Goal: Task Accomplishment & Management: Manage account settings

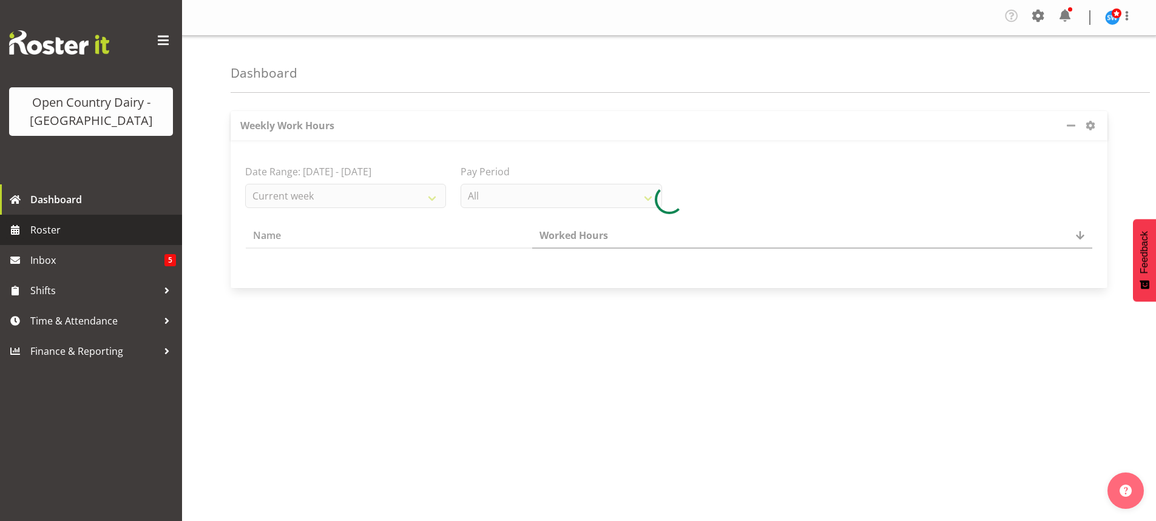
click at [53, 227] on span "Roster" at bounding box center [103, 230] width 146 height 18
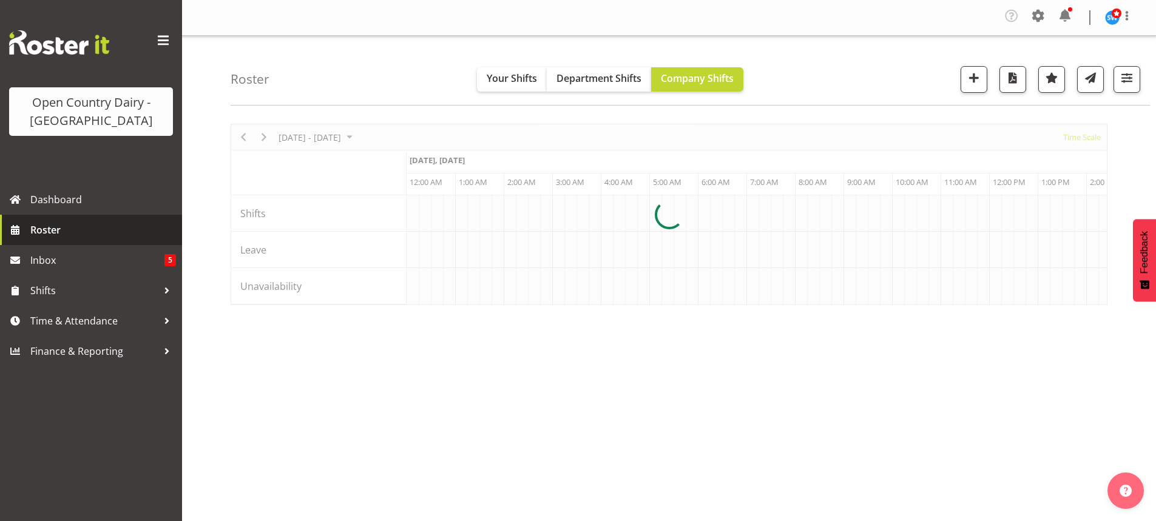
scroll to position [0, 3932]
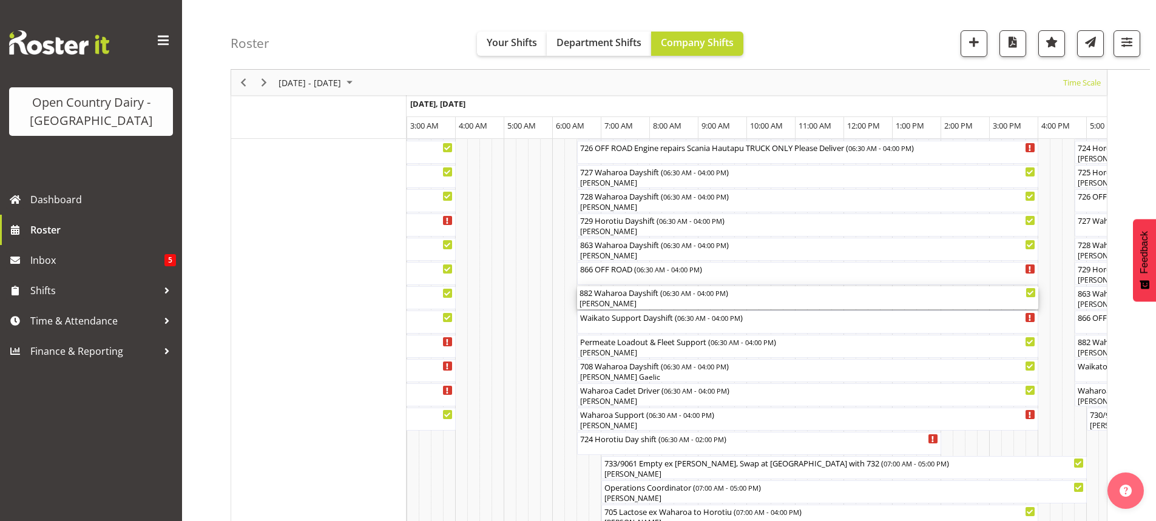
click at [652, 301] on div "[PERSON_NAME]" at bounding box center [808, 304] width 456 height 11
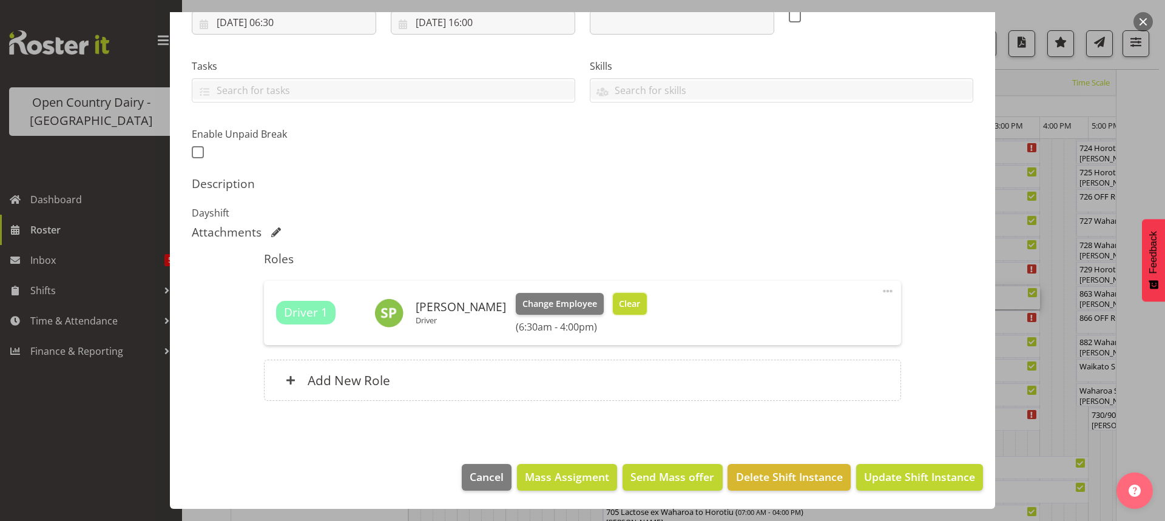
click at [619, 300] on span "Clear" at bounding box center [629, 303] width 21 height 13
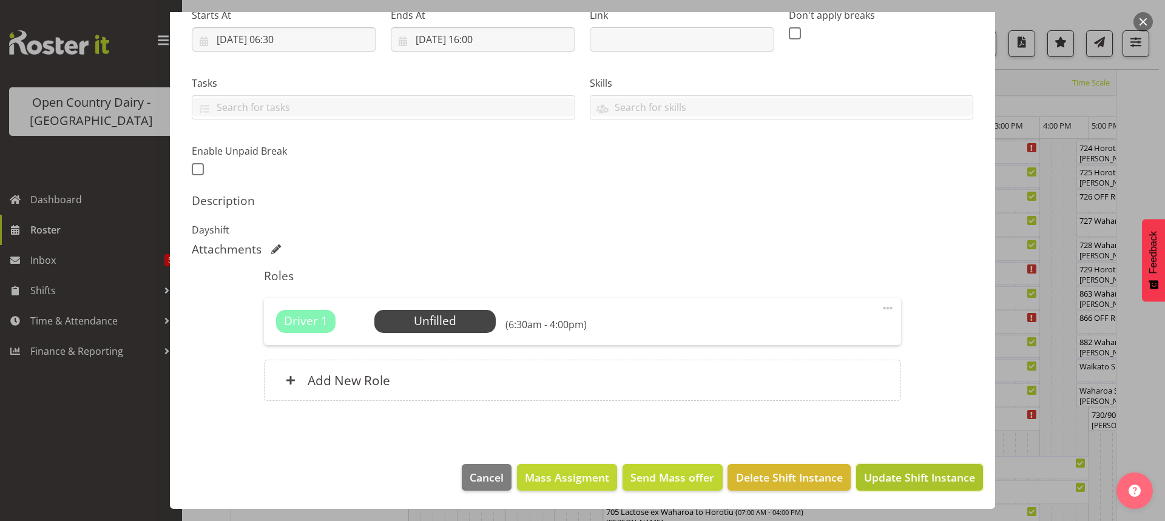
click at [924, 476] on span "Update Shift Instance" at bounding box center [919, 478] width 111 height 16
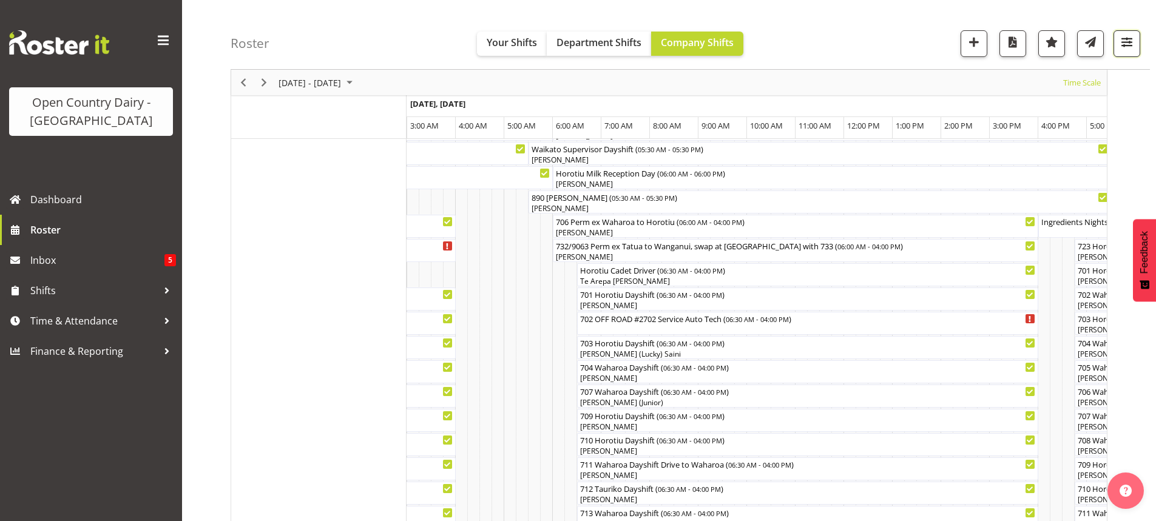
click at [1125, 41] on span "button" at bounding box center [1127, 42] width 16 height 16
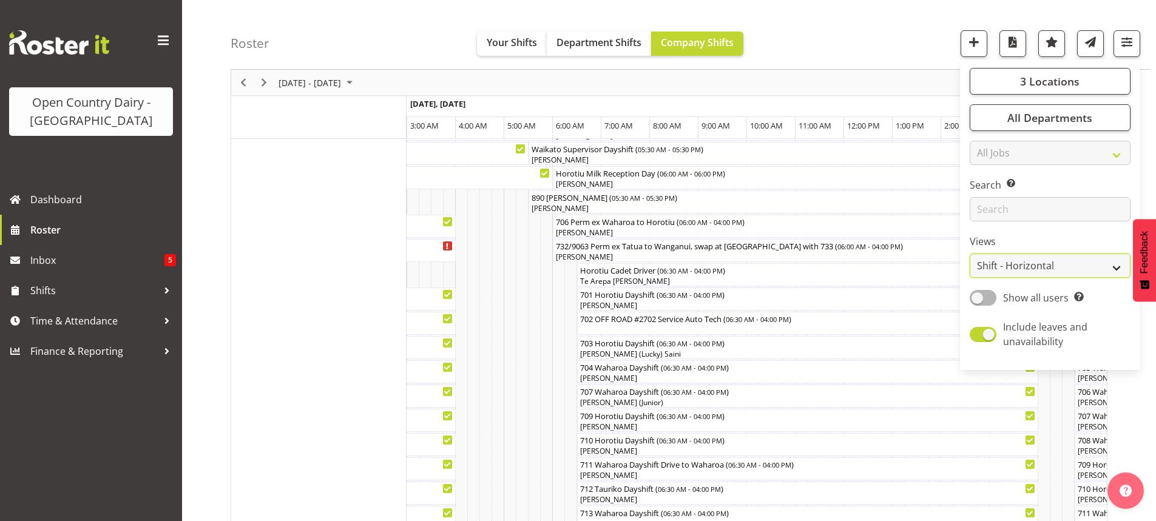
click at [1077, 262] on select "Staff Role Shift - Horizontal Shift - Vertical Staff - Location" at bounding box center [1050, 266] width 161 height 24
select select "staff"
click at [970, 254] on select "Staff Role Shift - Horizontal Shift - Vertical Staff - Location" at bounding box center [1050, 266] width 161 height 24
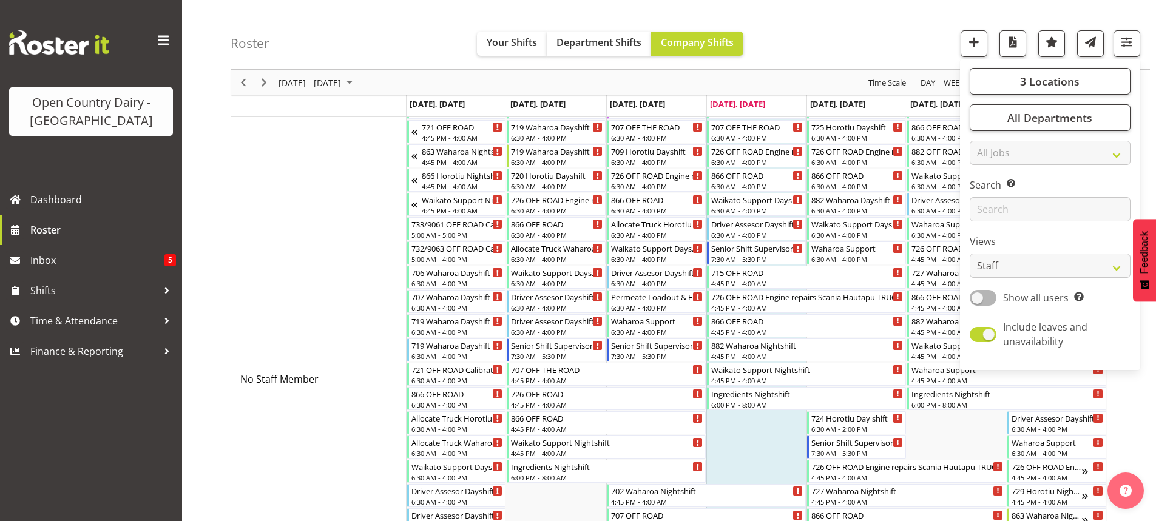
click at [904, 21] on div "Roster Your Shifts Department Shifts Company Shifts 3 Locations Clear Ingredien…" at bounding box center [690, 35] width 919 height 70
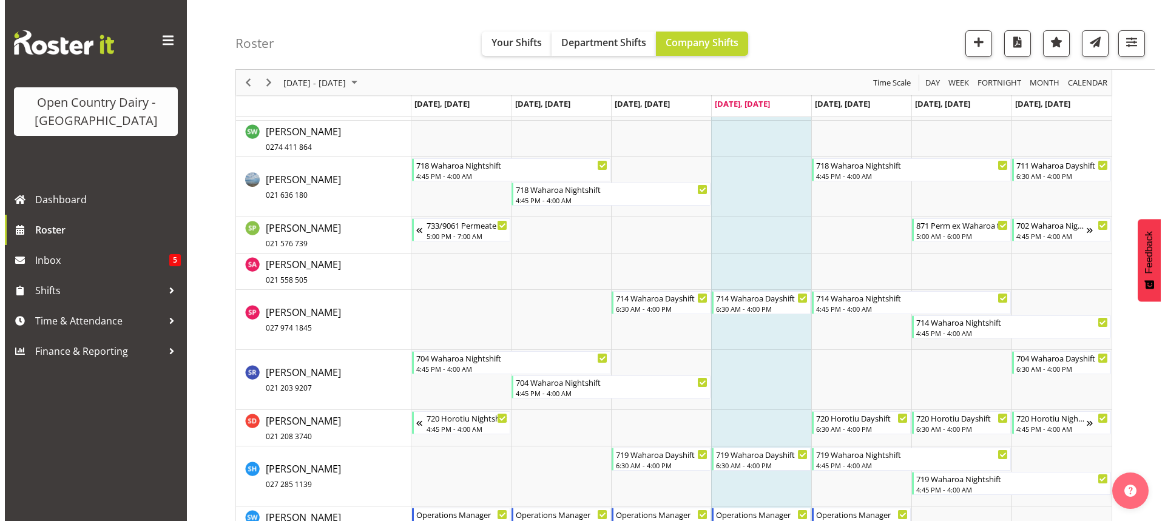
scroll to position [7786, 0]
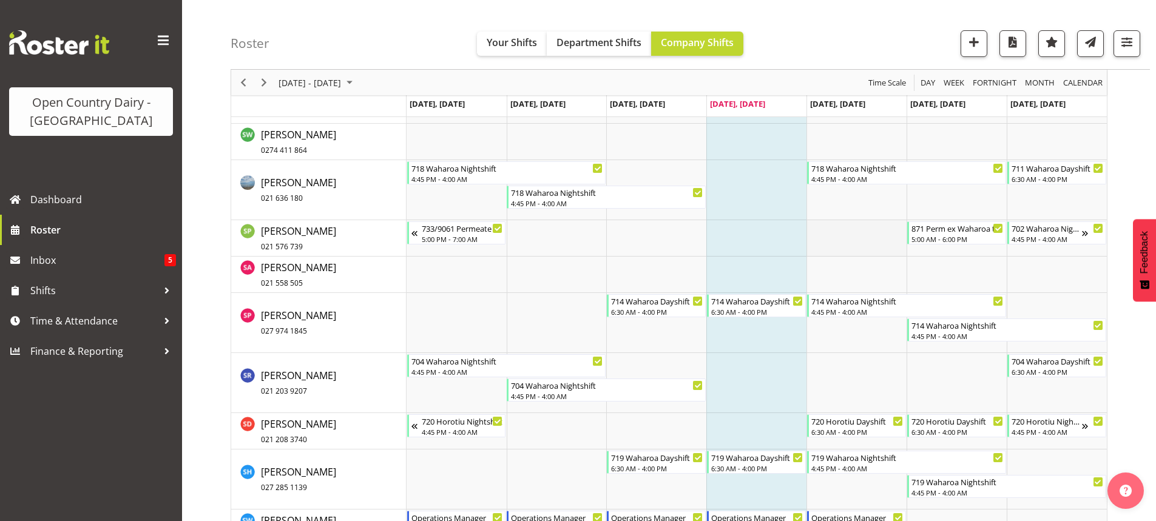
click at [851, 243] on td "Timeline Week of September 4, 2025" at bounding box center [856, 238] width 100 height 36
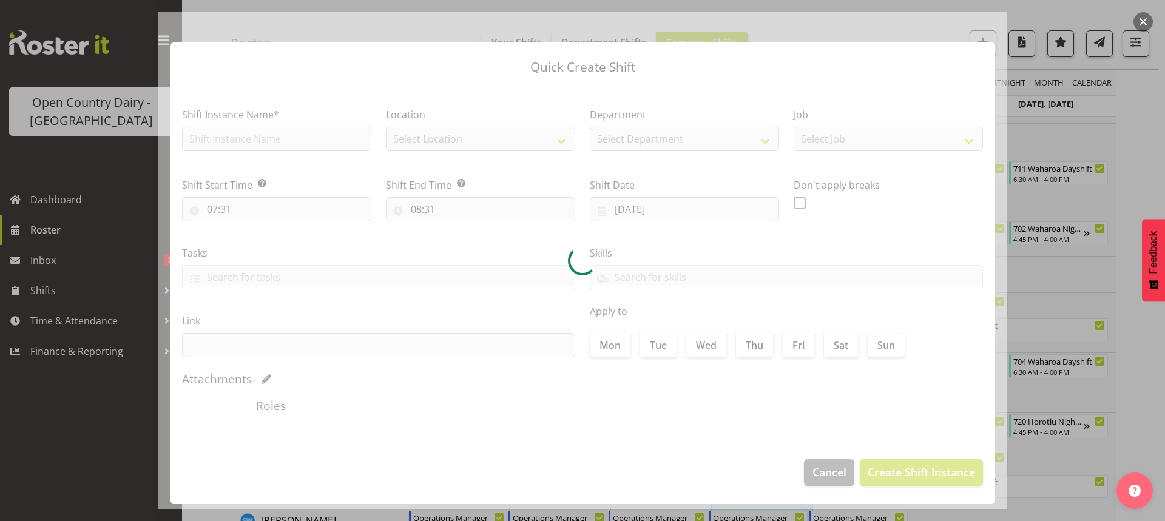
type input "05/09/2025"
checkbox input "true"
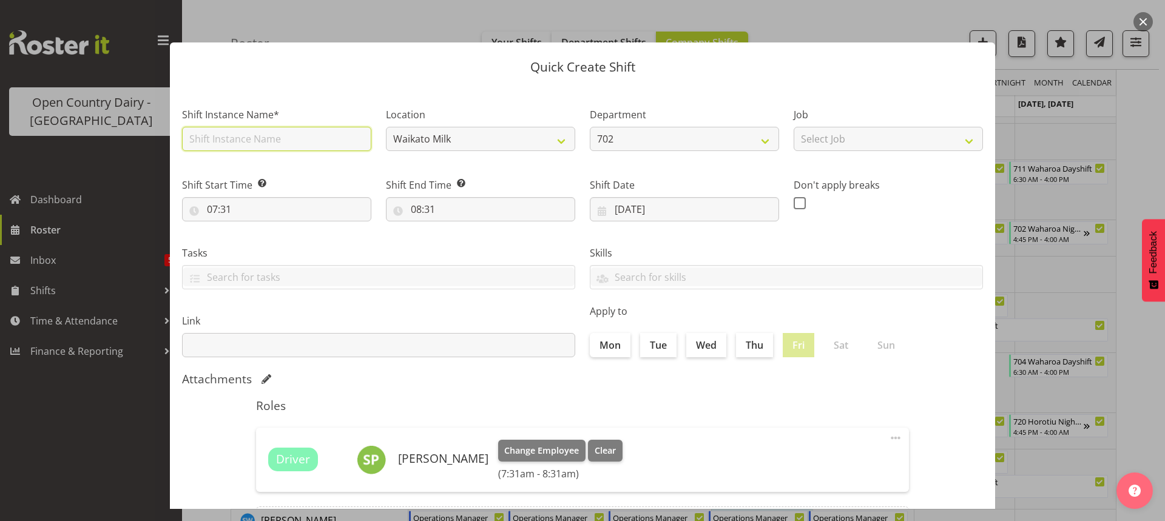
click at [297, 140] on input "text" at bounding box center [276, 139] width 189 height 24
type input "731"
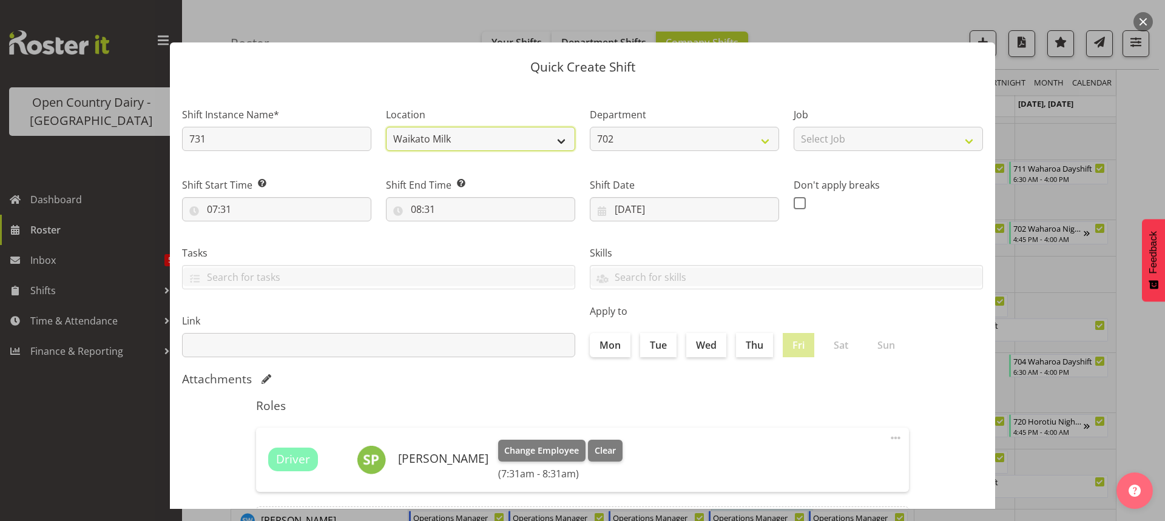
click at [554, 135] on select "Waikato Milk Ingredients" at bounding box center [480, 139] width 189 height 24
select select "1166"
click at [386, 127] on select "Waikato Milk Ingredients" at bounding box center [480, 139] width 189 height 24
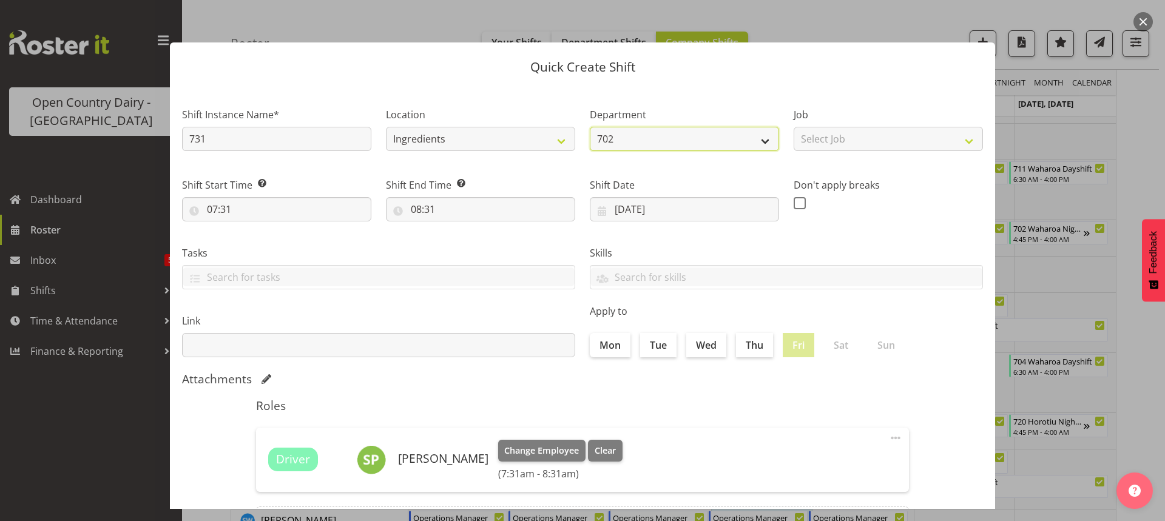
click at [757, 137] on select "702 701 703 704 705 706 707 708 709 710 711 712 713" at bounding box center [684, 139] width 189 height 24
select select "802"
click at [590, 127] on select "702 701 703 704 705 706 707 708 709 710 711 712 713" at bounding box center [684, 139] width 189 height 24
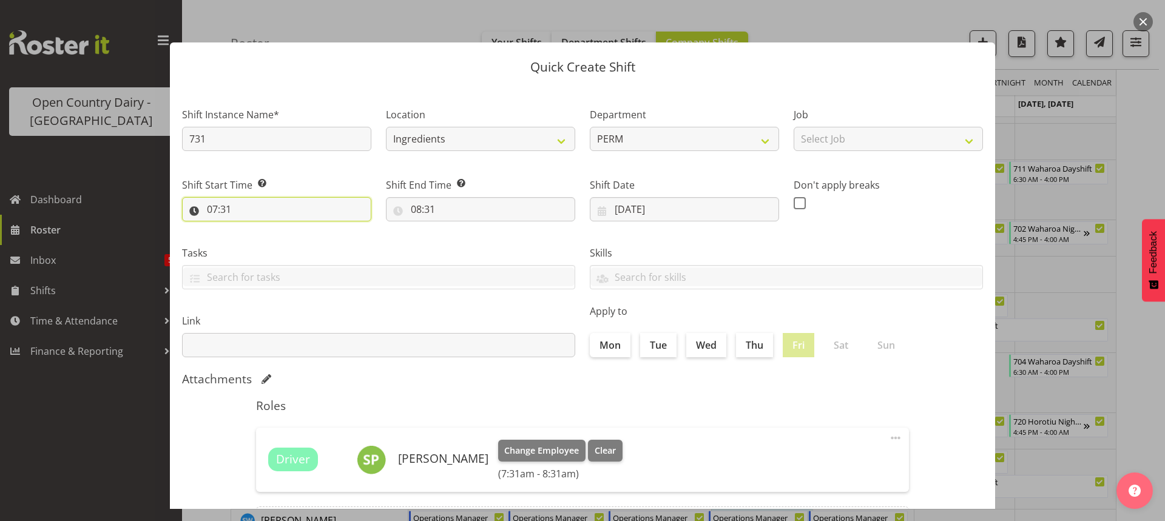
click at [251, 213] on input "07:31" at bounding box center [276, 209] width 189 height 24
click at [263, 242] on select "00 01 02 03 04 05 06 07 08 09 10 11 12 13 14 15 16 17 18 19 20 21 22 23" at bounding box center [264, 241] width 27 height 24
select select "5"
click at [251, 229] on select "00 01 02 03 04 05 06 07 08 09 10 11 12 13 14 15 16 17 18 19 20 21 22 23" at bounding box center [264, 241] width 27 height 24
type input "05:31"
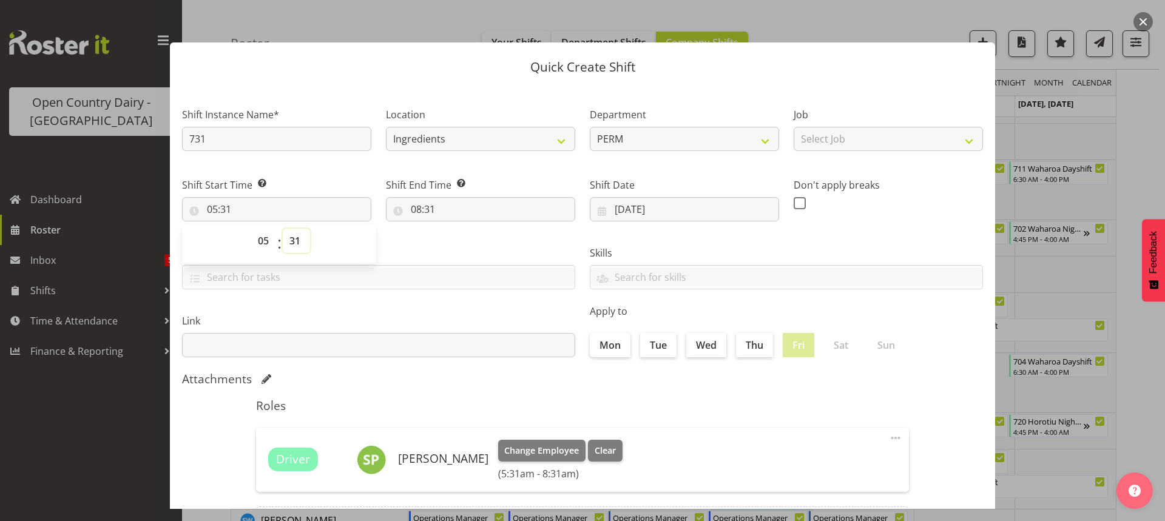
click at [296, 235] on select "00 01 02 03 04 05 06 07 08 09 10 11 12 13 14 15 16 17 18 19 20 21 22 23 24 25 2…" at bounding box center [296, 241] width 27 height 24
select select "30"
click at [283, 229] on select "00 01 02 03 04 05 06 07 08 09 10 11 12 13 14 15 16 17 18 19 20 21 22 23 24 25 2…" at bounding box center [296, 241] width 27 height 24
type input "05:30"
click at [420, 206] on input "08:31" at bounding box center [480, 209] width 189 height 24
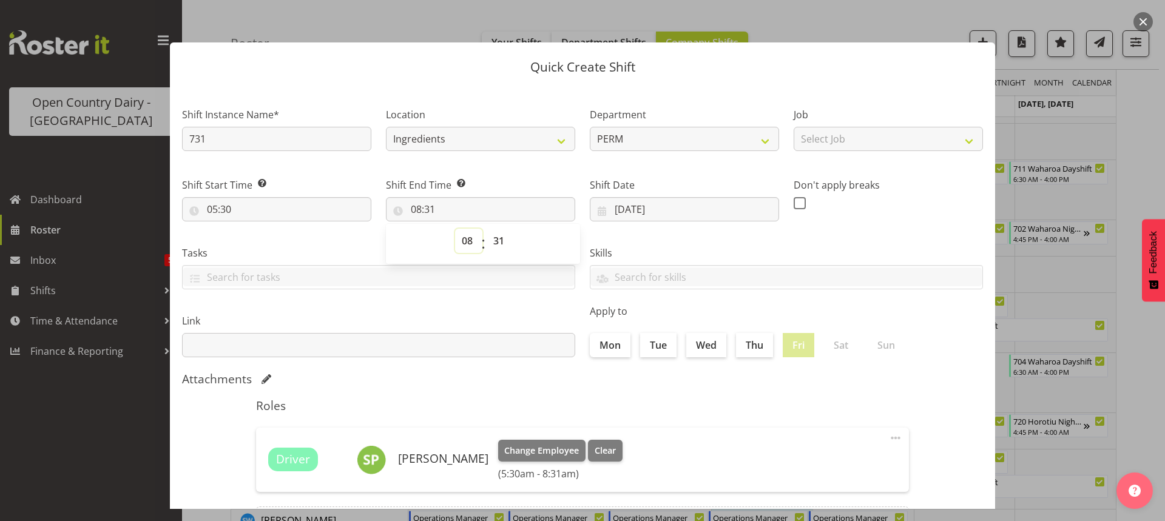
click at [461, 238] on select "00 01 02 03 04 05 06 07 08 09 10 11 12 13 14 15 16 17 18 19 20 21 22 23" at bounding box center [468, 241] width 27 height 24
select select "17"
click at [455, 229] on select "00 01 02 03 04 05 06 07 08 09 10 11 12 13 14 15 16 17 18 19 20 21 22 23" at bounding box center [468, 241] width 27 height 24
type input "17:31"
click at [493, 240] on select "00 01 02 03 04 05 06 07 08 09 10 11 12 13 14 15 16 17 18 19 20 21 22 23 24 25 2…" at bounding box center [500, 241] width 27 height 24
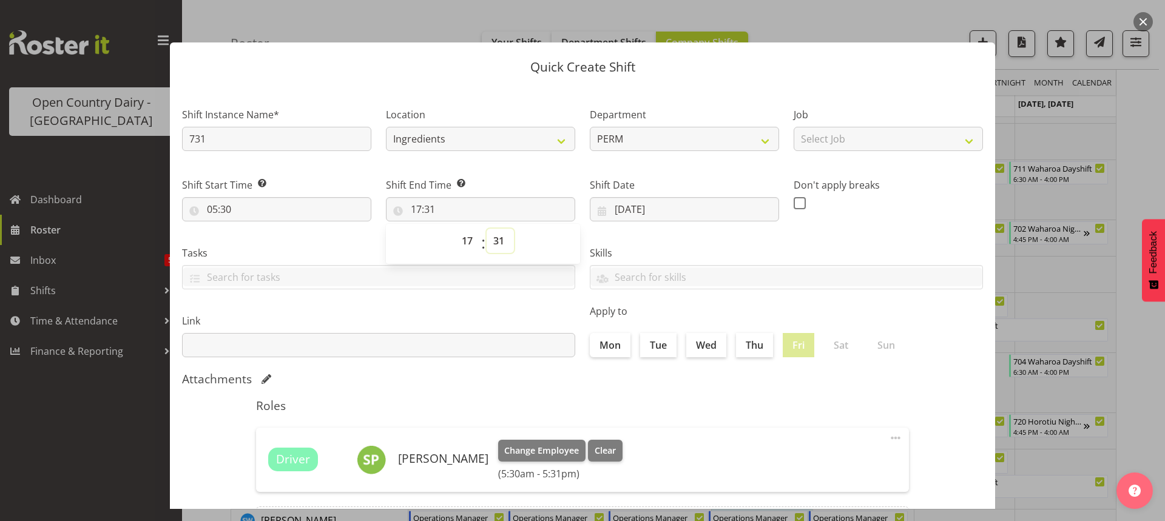
select select "30"
click at [487, 229] on select "00 01 02 03 04 05 06 07 08 09 10 11 12 13 14 15 16 17 18 19 20 21 22 23 24 25 2…" at bounding box center [500, 241] width 27 height 24
type input "17:30"
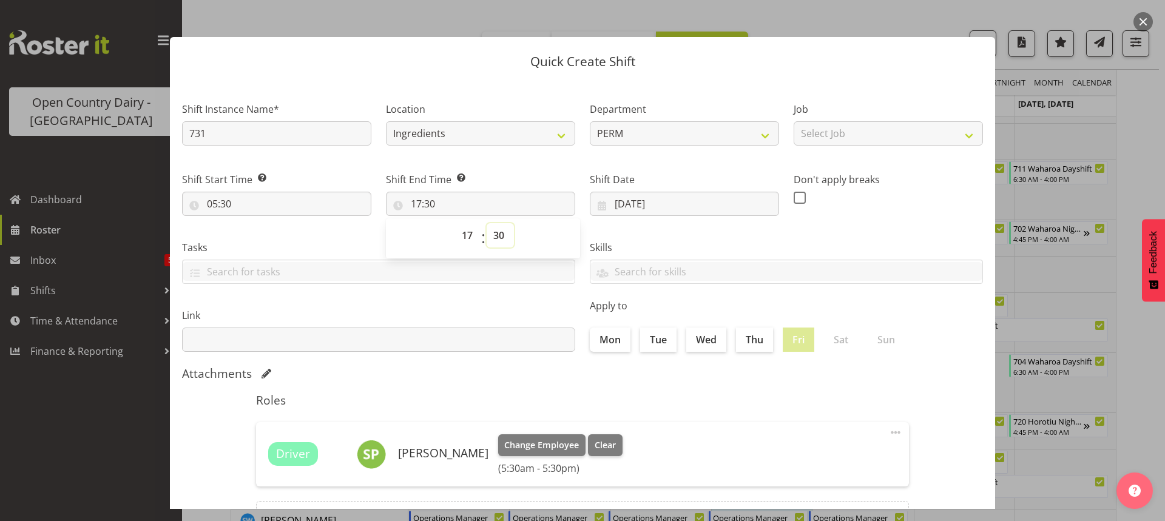
scroll to position [0, 0]
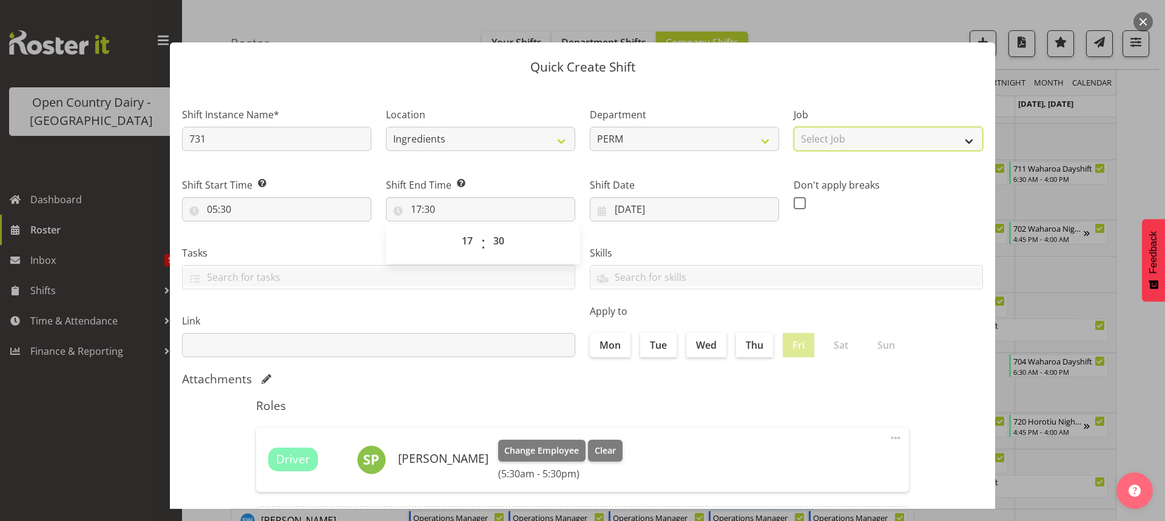
click at [913, 142] on select "Select Job Driver Driver supervisor Support" at bounding box center [888, 139] width 189 height 24
select select "9052"
click at [794, 127] on select "Select Job Driver Driver supervisor Support" at bounding box center [888, 139] width 189 height 24
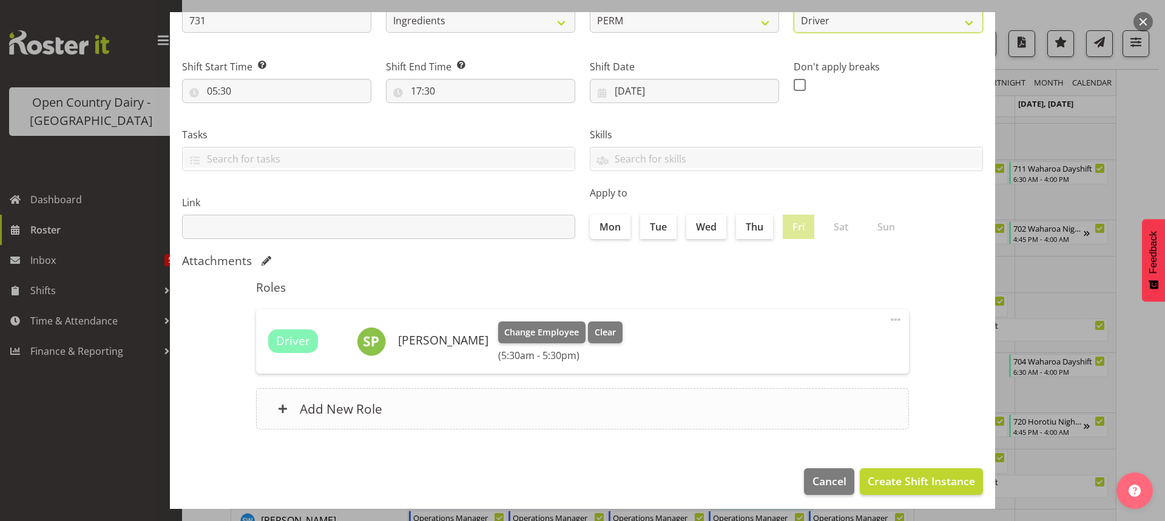
scroll to position [123, 0]
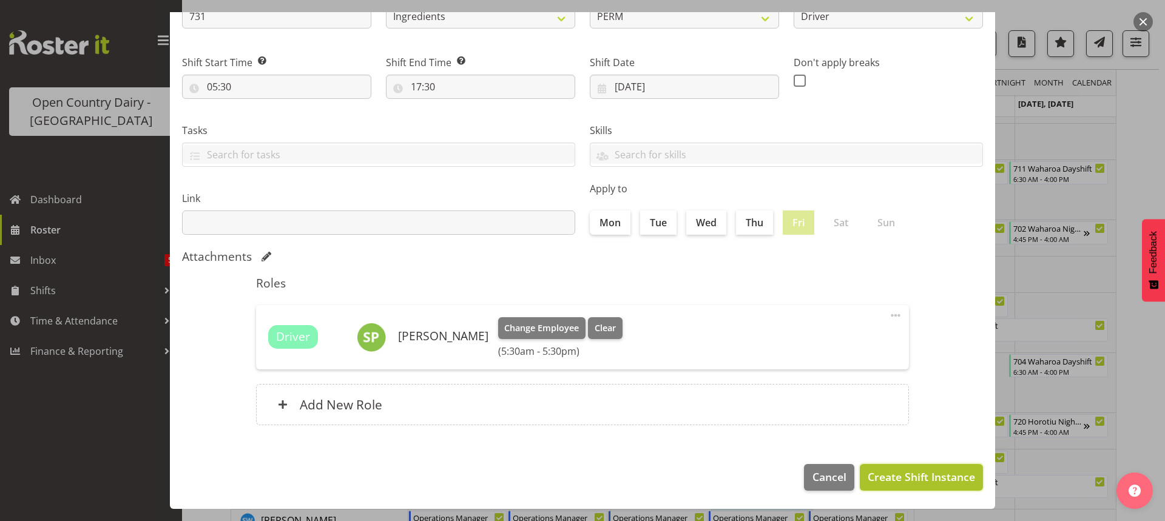
click at [882, 477] on span "Create Shift Instance" at bounding box center [921, 477] width 107 height 16
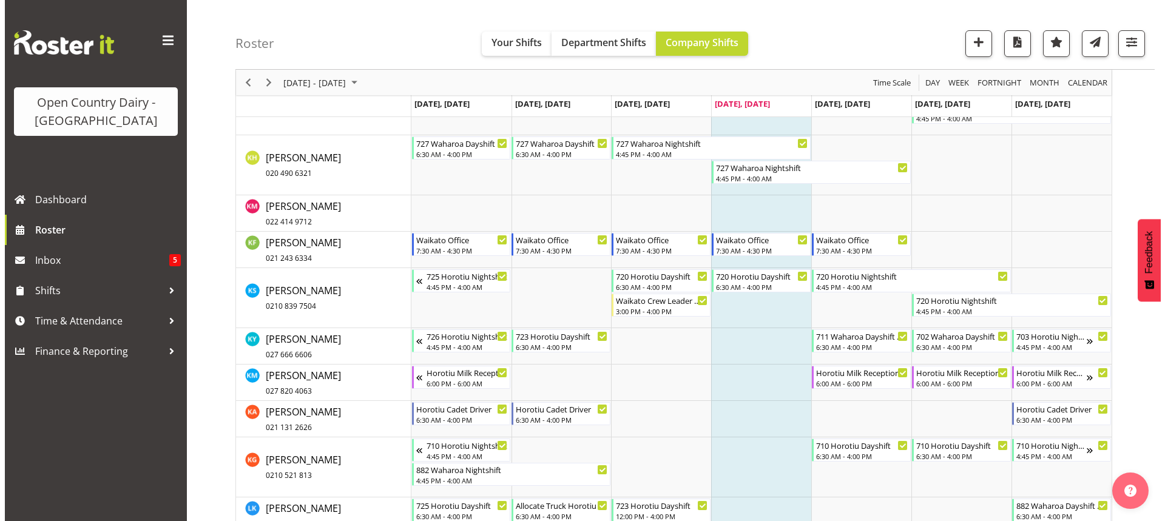
scroll to position [7786, 0]
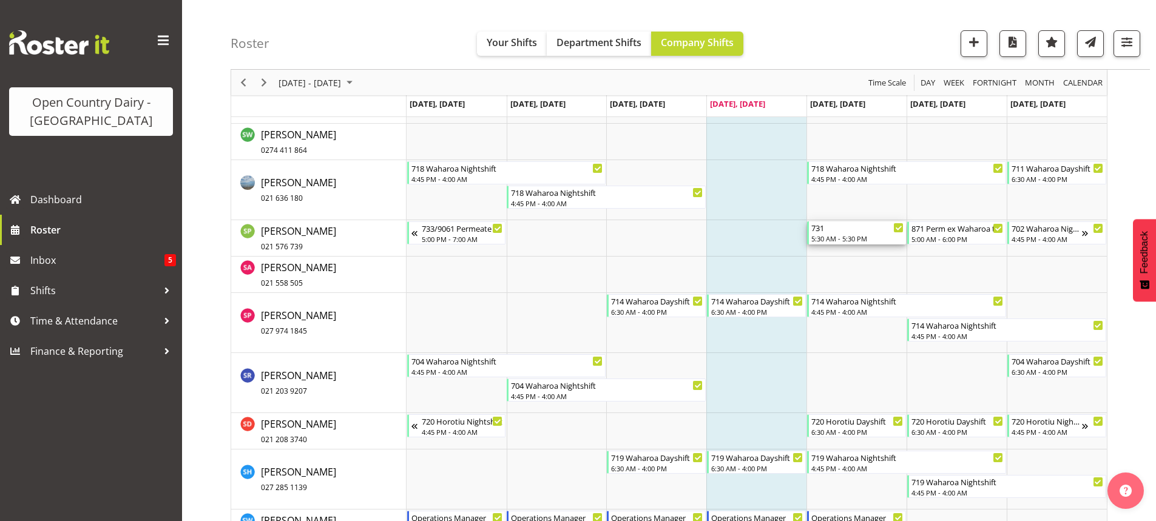
click at [835, 231] on div "731" at bounding box center [857, 227] width 92 height 12
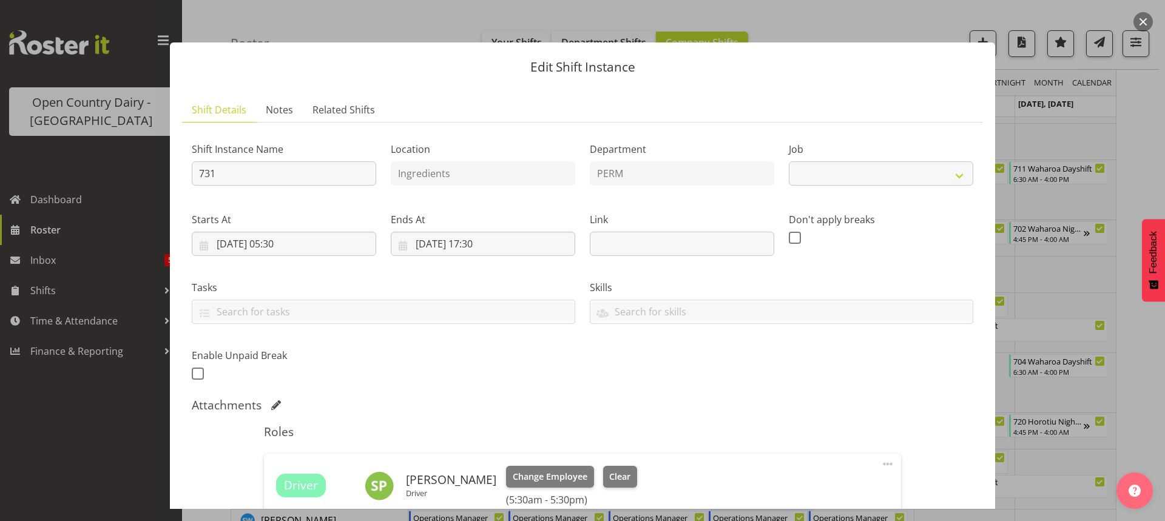
select select "9052"
click at [240, 168] on input "731" at bounding box center [284, 173] width 184 height 24
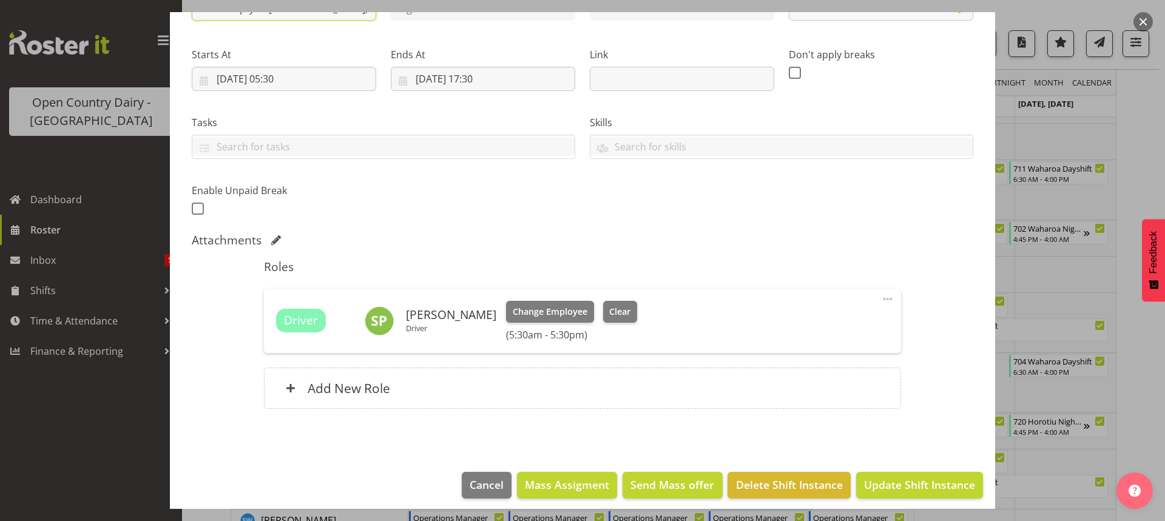
scroll to position [173, 0]
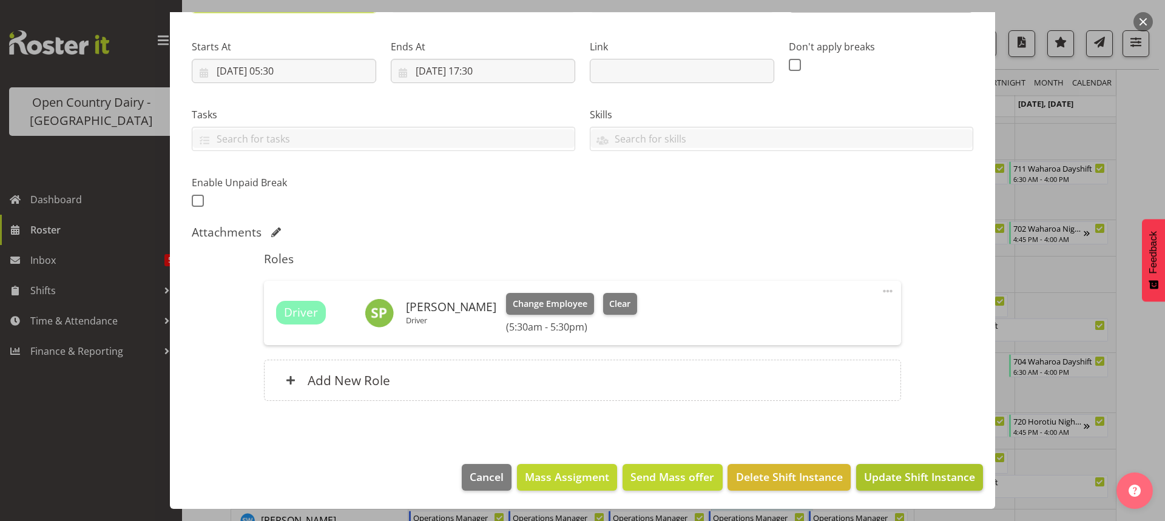
type input "731/9072 Empty to Wanganui, Milk home"
click at [897, 474] on span "Update Shift Instance" at bounding box center [919, 477] width 111 height 16
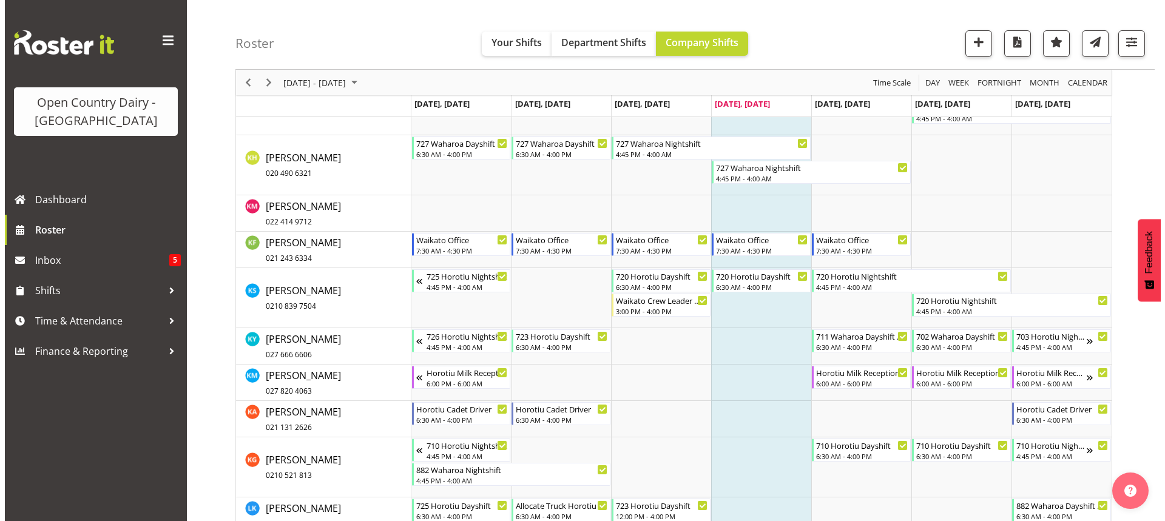
scroll to position [7786, 0]
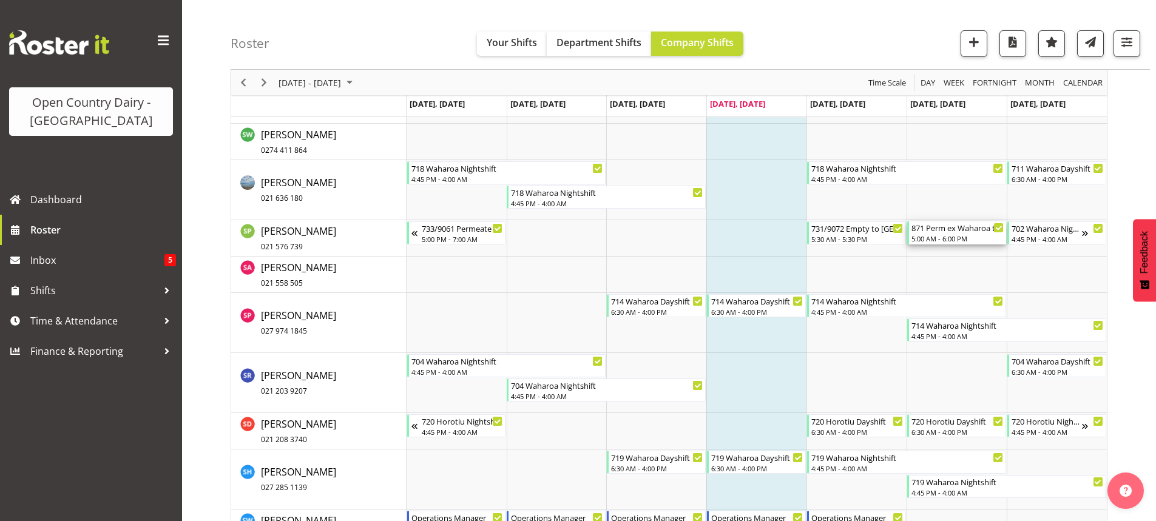
click at [941, 234] on div "871 Perm ex Waharoa to Wanganui 5:00 AM - 6:00 PM" at bounding box center [957, 232] width 92 height 23
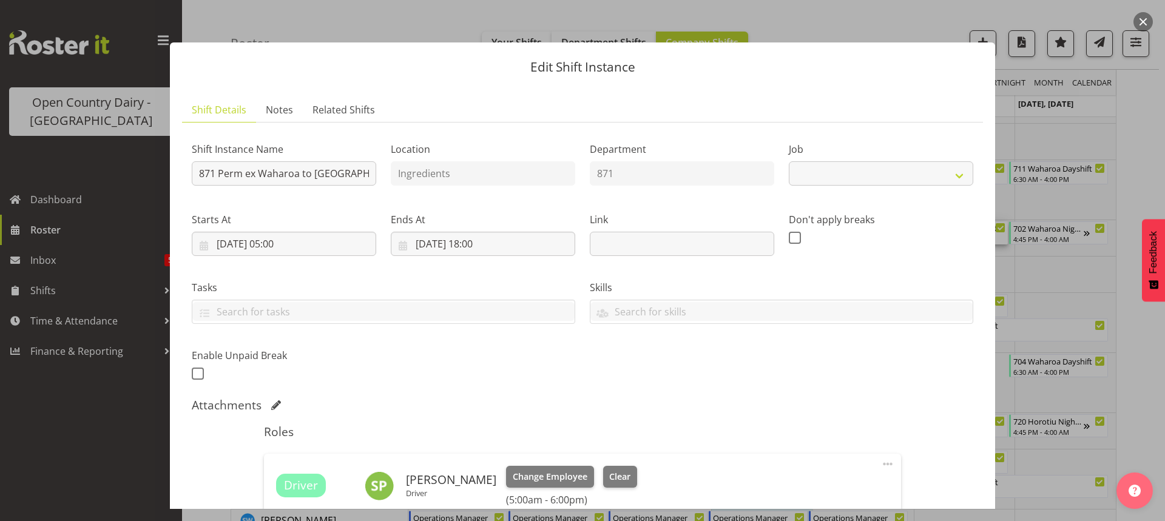
select select "9052"
click at [215, 174] on input "871 Perm ex Waharoa to Wanganui" at bounding box center [284, 173] width 184 height 24
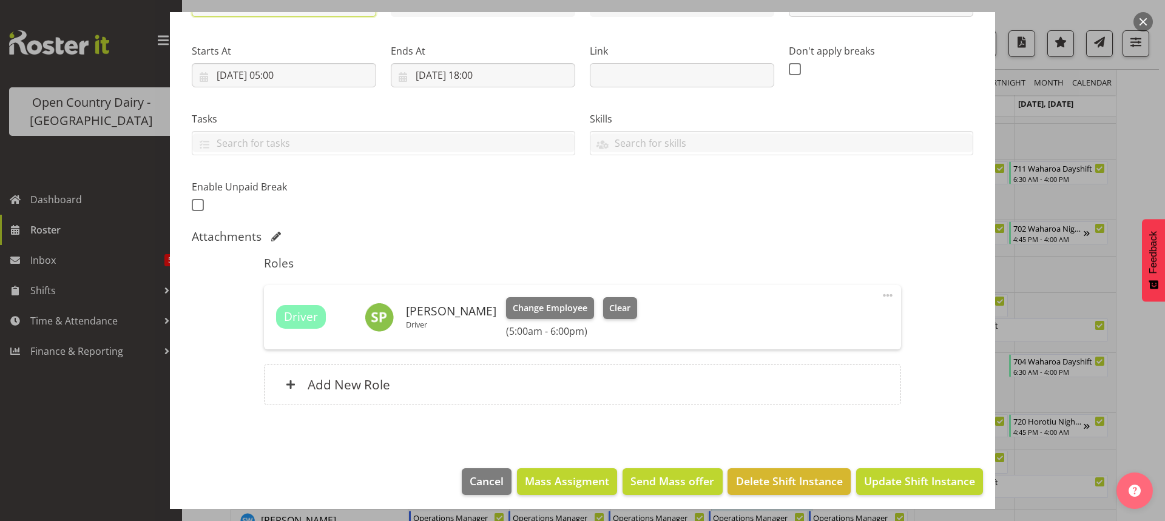
scroll to position [173, 0]
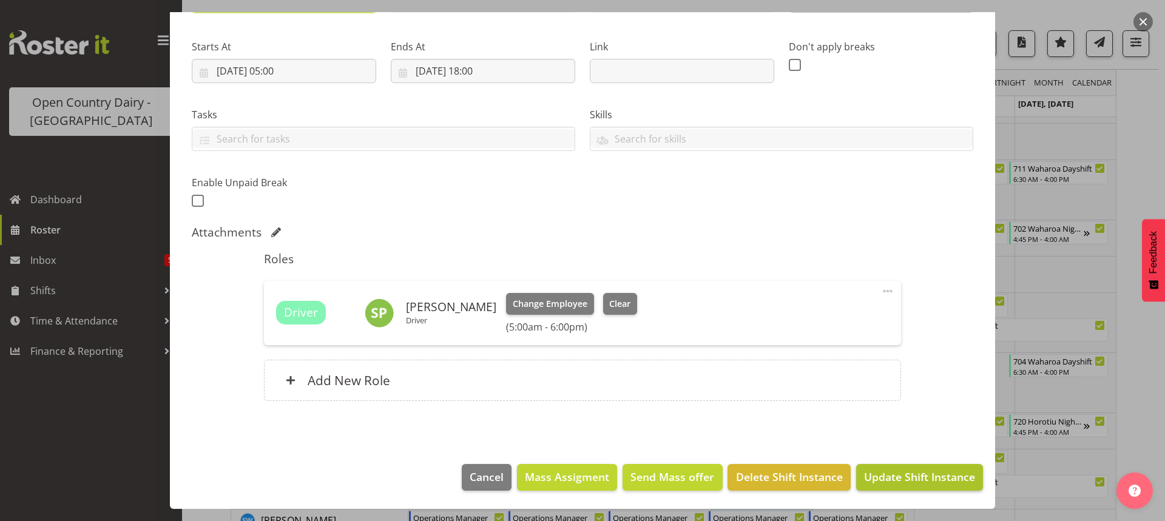
type input "731/9072 Perm ex Waharoa to Wanganui"
drag, startPoint x: 922, startPoint y: 478, endPoint x: 928, endPoint y: 461, distance: 17.3
click at [924, 476] on span "Update Shift Instance" at bounding box center [919, 477] width 111 height 16
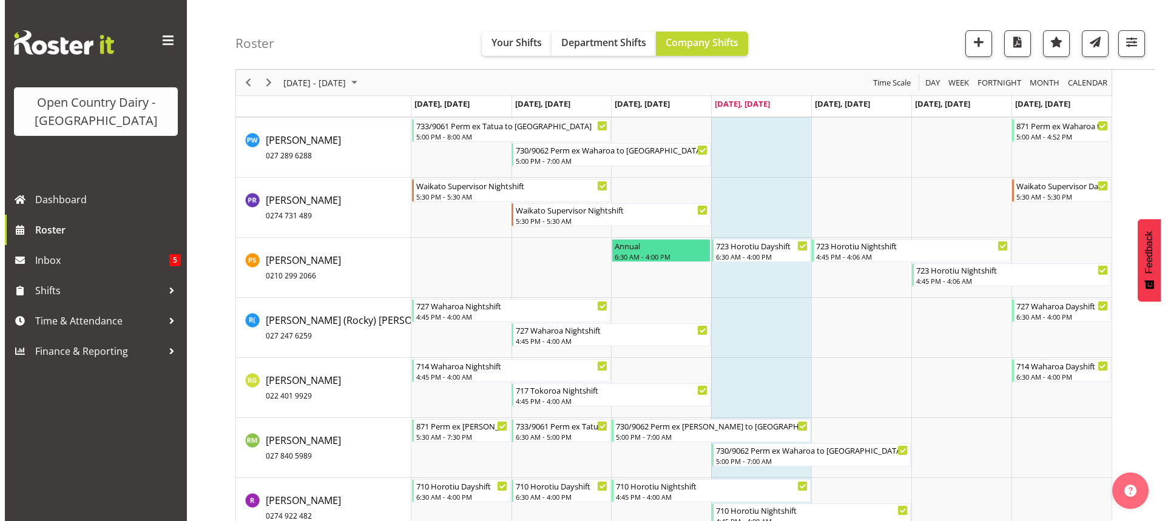
scroll to position [7118, 0]
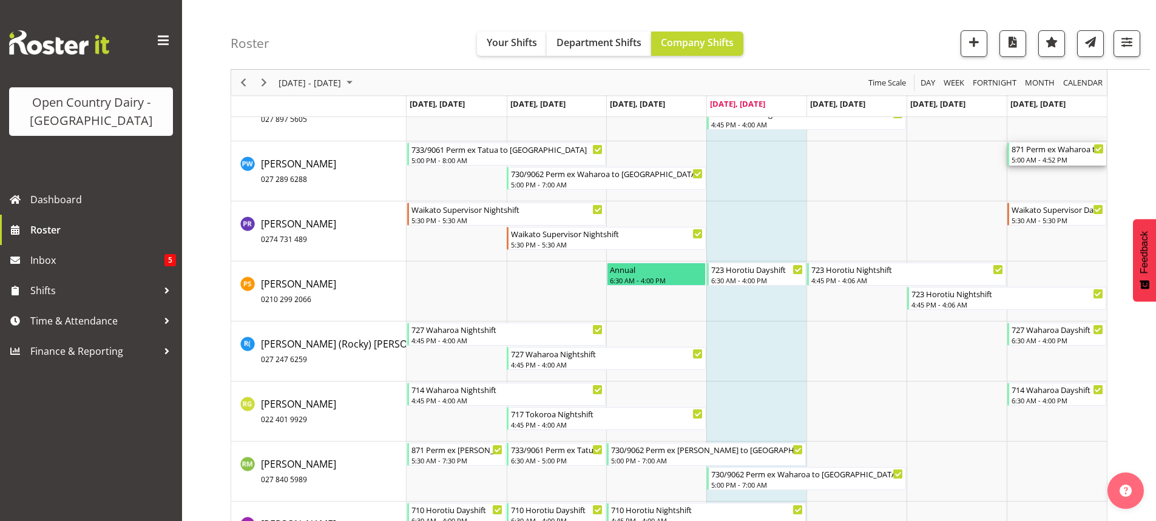
click at [1047, 164] on div "871 Perm ex Waharoa to Wanganui 5:00 AM - 4:52 PM" at bounding box center [1058, 154] width 92 height 23
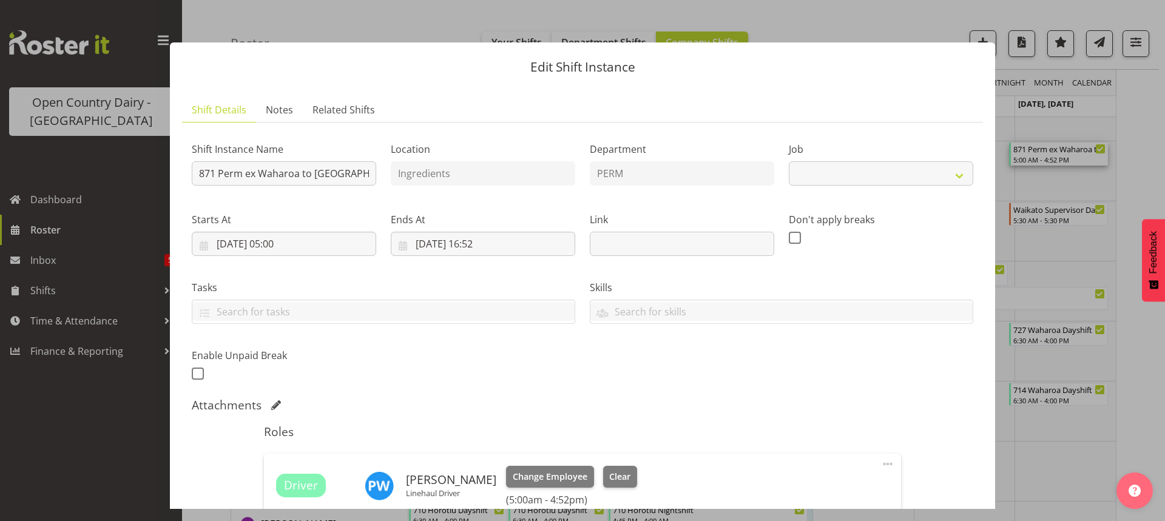
select select "9052"
click at [214, 173] on input "871 Perm ex Waharoa to Wanganui" at bounding box center [284, 173] width 184 height 24
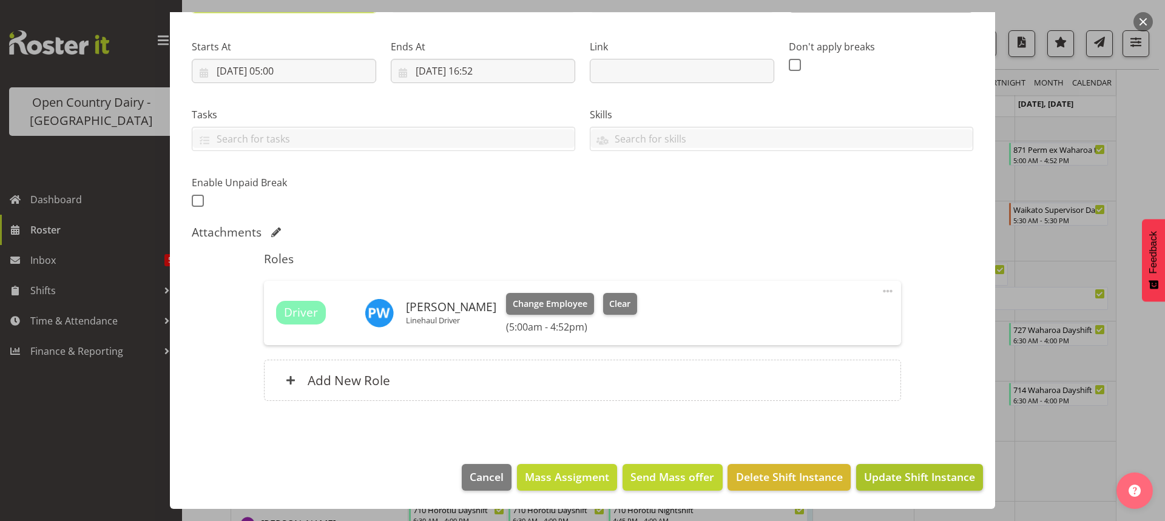
type input "731/9072 Perm ex Waharoa to Wanganui"
click at [897, 476] on span "Update Shift Instance" at bounding box center [919, 477] width 111 height 16
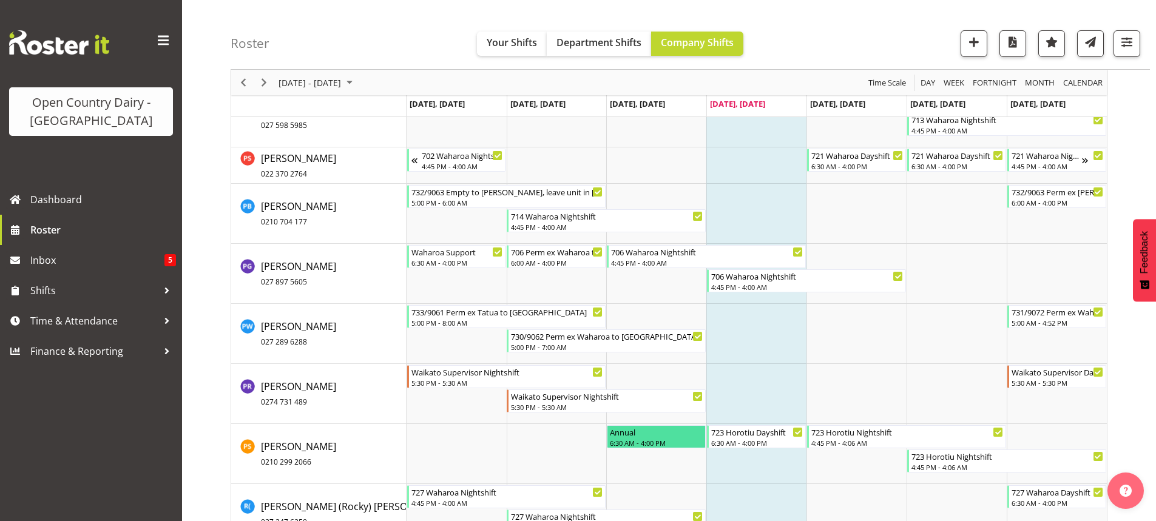
scroll to position [6815, 0]
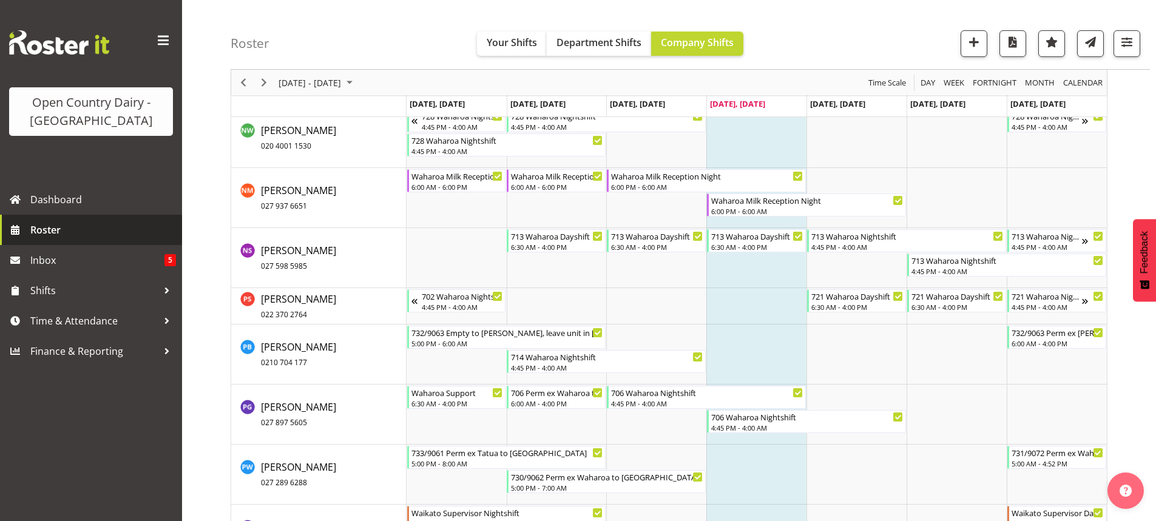
click at [52, 229] on span "Roster" at bounding box center [103, 230] width 146 height 18
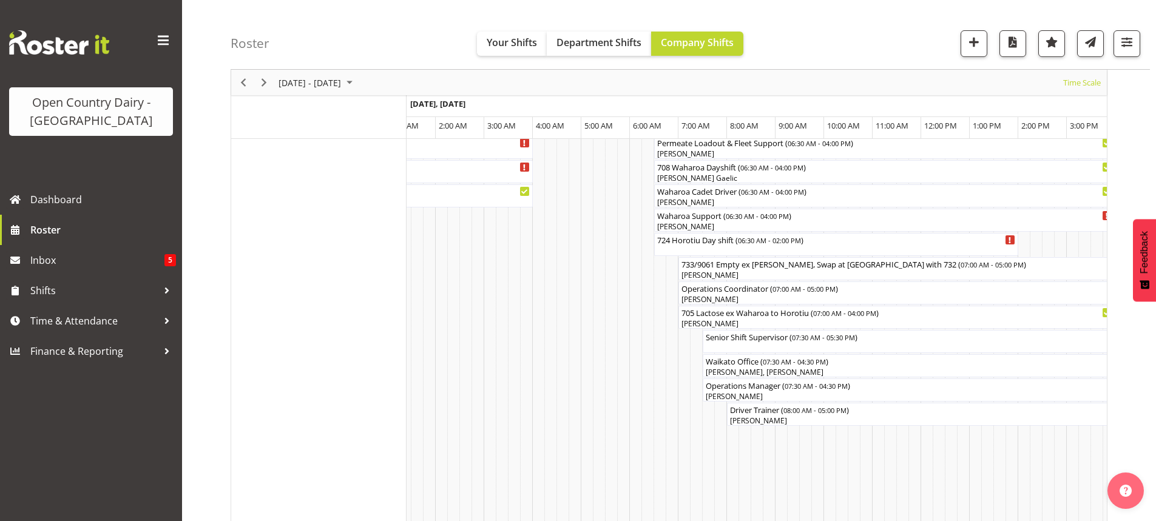
scroll to position [971, 0]
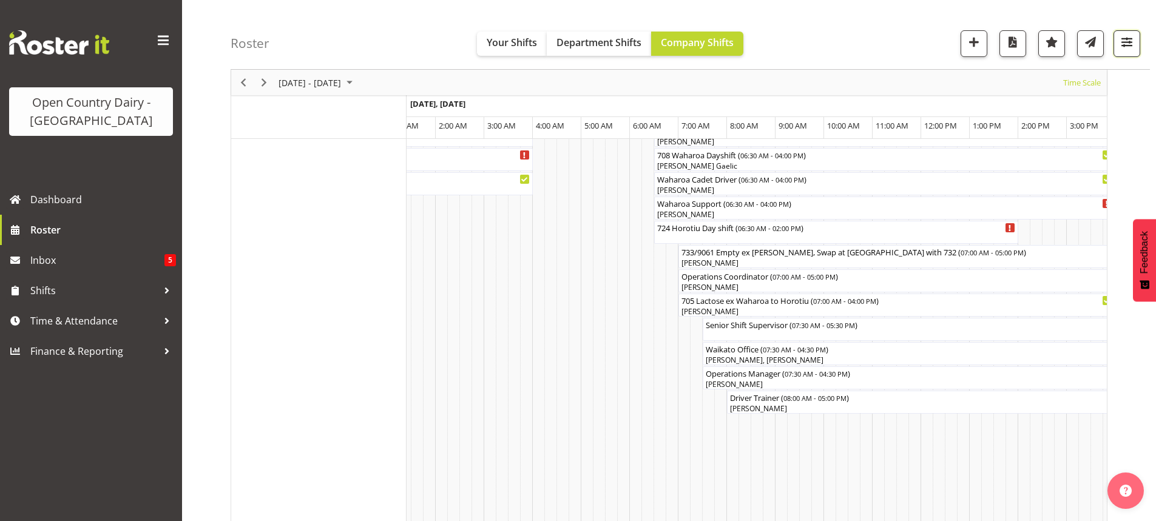
click at [1128, 41] on span "button" at bounding box center [1127, 42] width 16 height 16
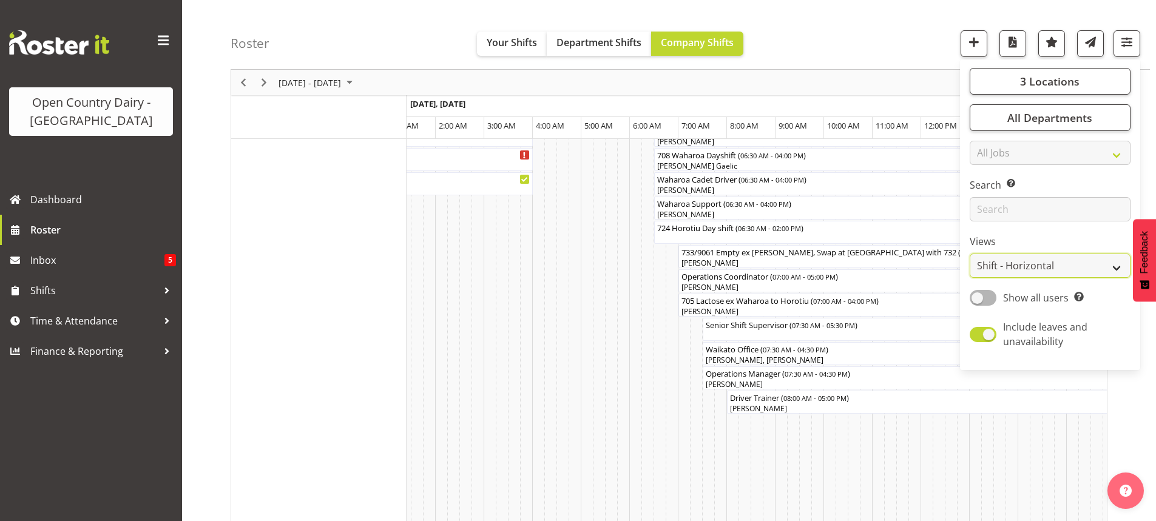
click at [1013, 265] on select "Staff Role Shift - Horizontal Shift - Vertical Staff - Location" at bounding box center [1050, 266] width 161 height 24
select select "staff"
click at [970, 254] on select "Staff Role Shift - Horizontal Shift - Vertical Staff - Location" at bounding box center [1050, 266] width 161 height 24
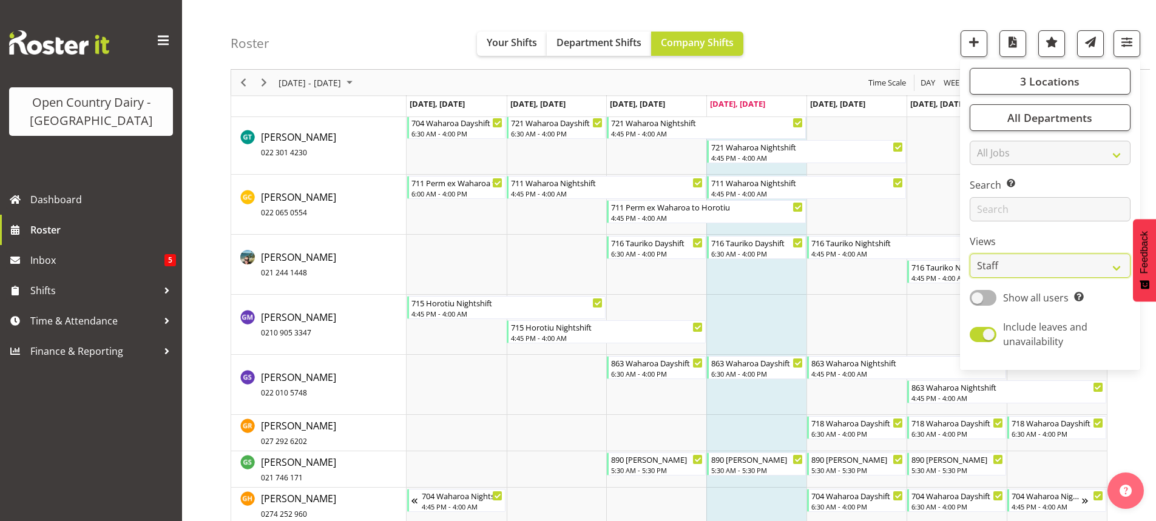
scroll to position [3276, 0]
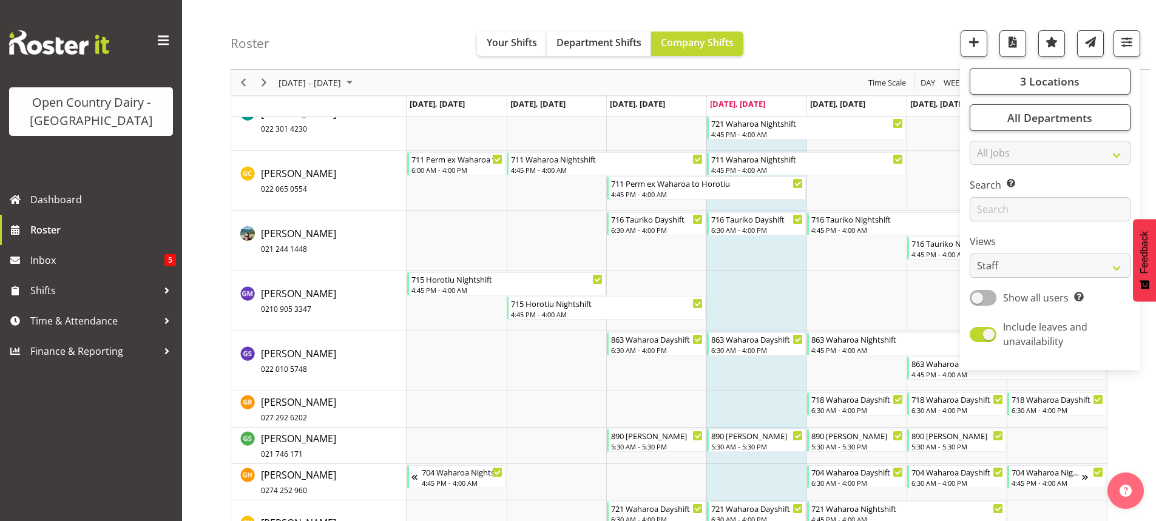
click at [874, 31] on div "Roster Your Shifts Department Shifts Company Shifts 3 Locations Clear Ingredien…" at bounding box center [690, 35] width 919 height 70
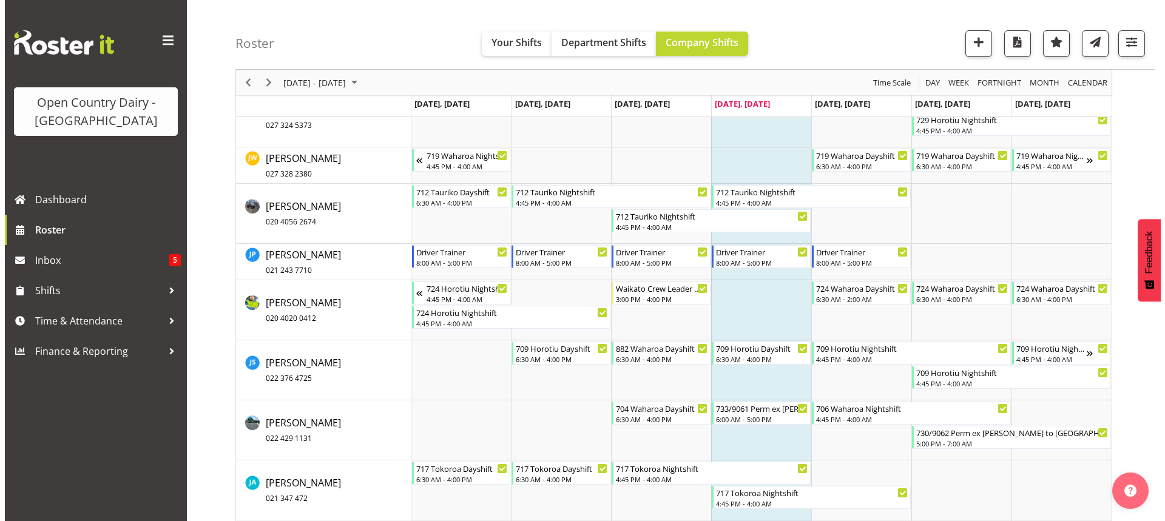
scroll to position [4308, 0]
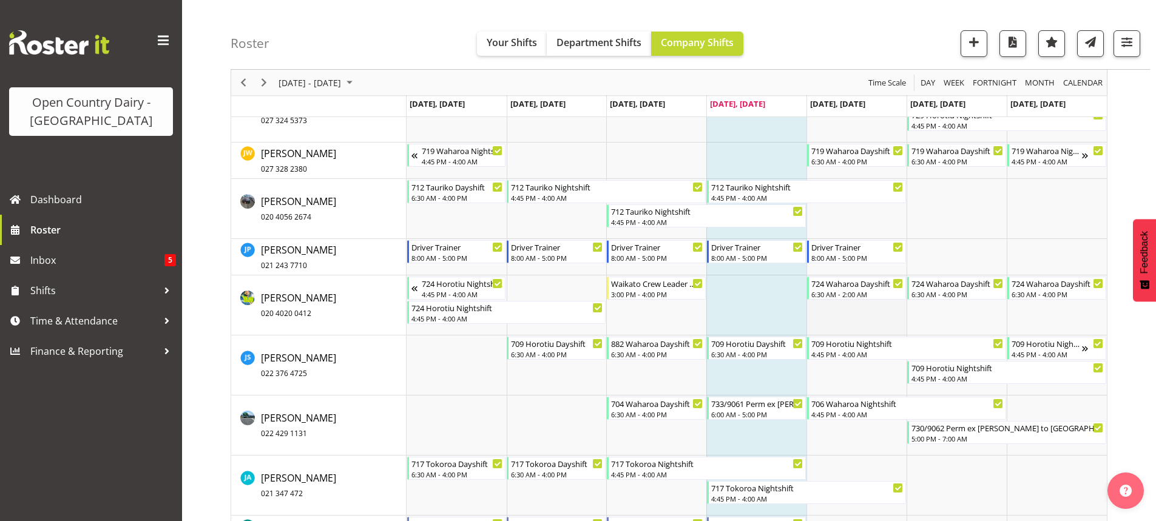
click at [870, 304] on td "Timeline Week of September 4, 2025" at bounding box center [856, 305] width 100 height 60
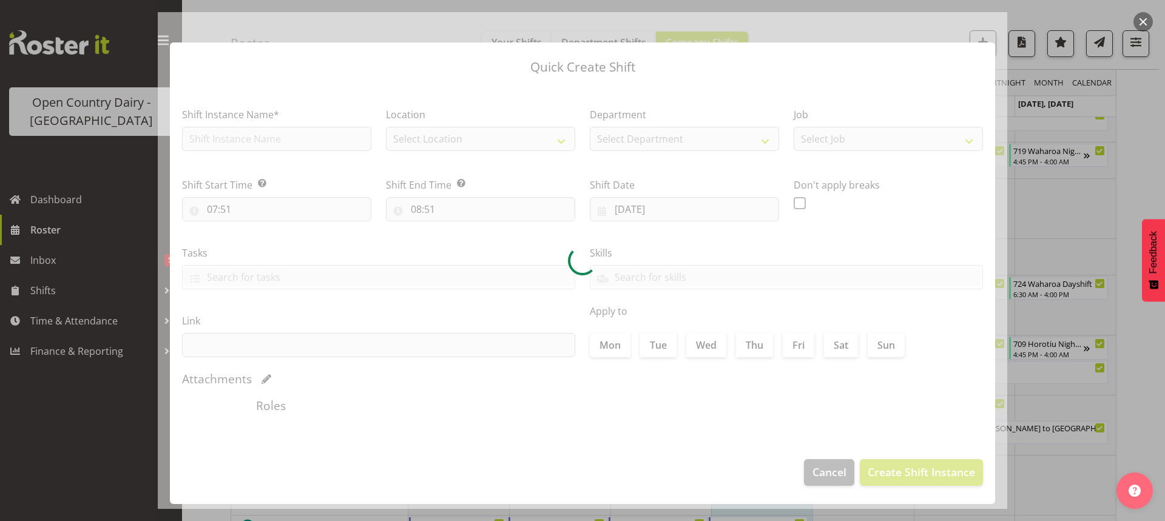
type input "05/09/2025"
checkbox input "true"
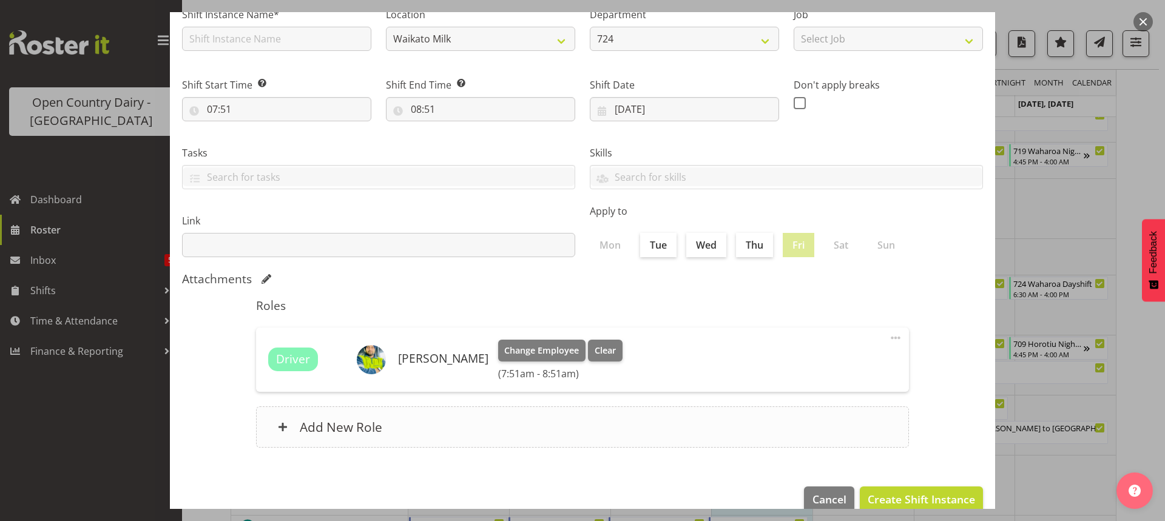
scroll to position [123, 0]
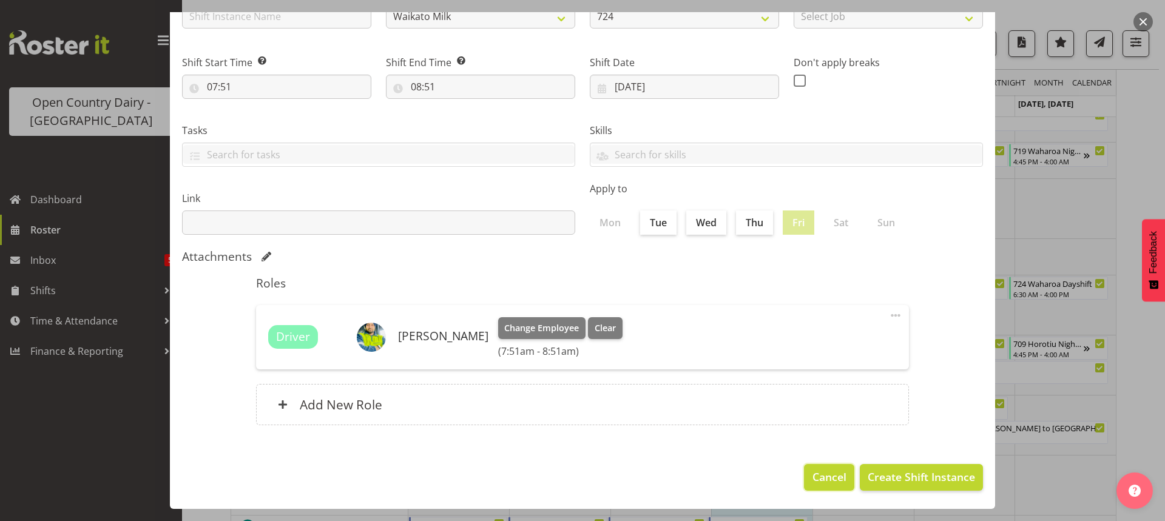
click at [817, 474] on span "Cancel" at bounding box center [830, 477] width 34 height 16
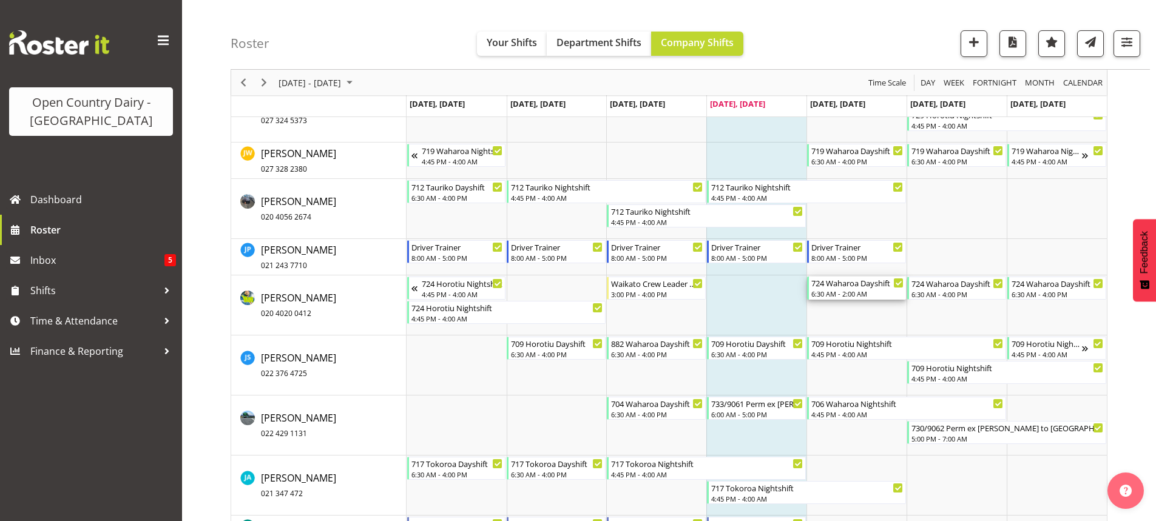
click at [847, 288] on div "724 Waharoa Dayshift" at bounding box center [857, 283] width 92 height 12
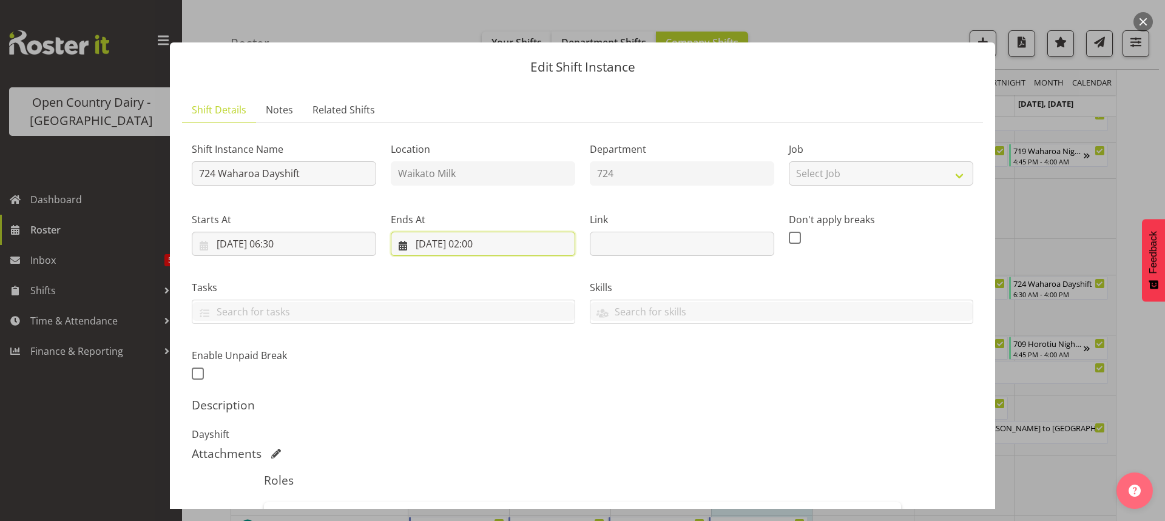
click at [481, 248] on input "05/09/2025, 02:00" at bounding box center [483, 244] width 184 height 24
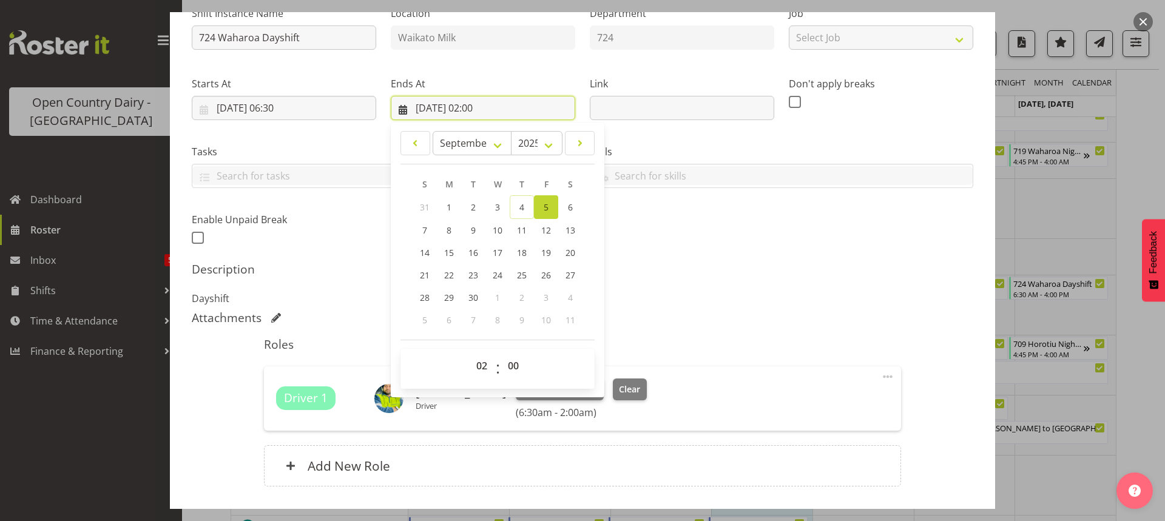
scroll to position [121, 0]
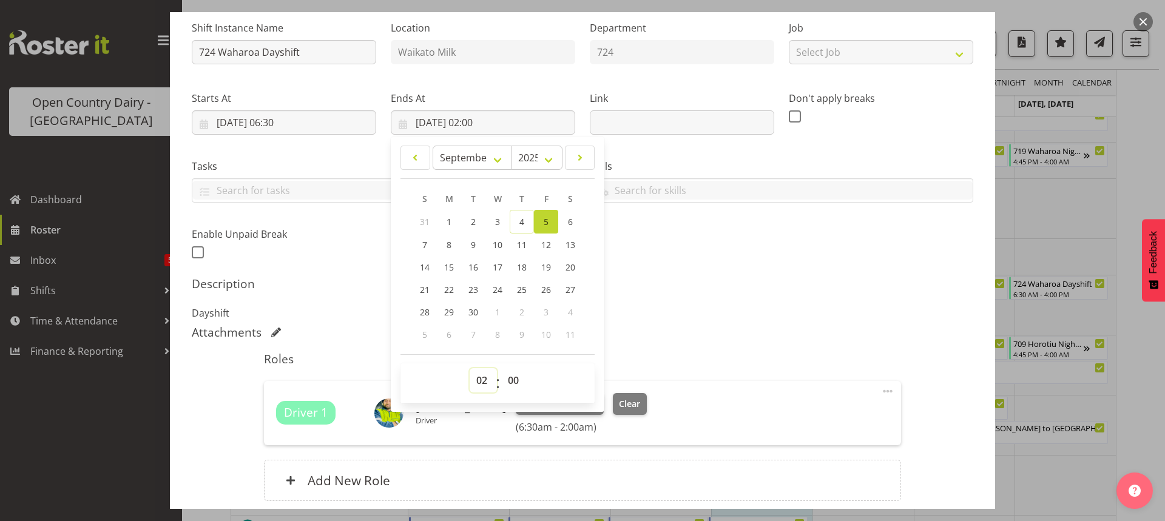
click at [476, 381] on select "00 01 02 03 04 05 06 07 08 09 10 11 12 13 14 15 16 17 18 19 20 21 22 23" at bounding box center [483, 380] width 27 height 24
select select "14"
click at [470, 368] on select "00 01 02 03 04 05 06 07 08 09 10 11 12 13 14 15 16 17 18 19 20 21 22 23" at bounding box center [483, 380] width 27 height 24
type input "05/09/2025, 14:00"
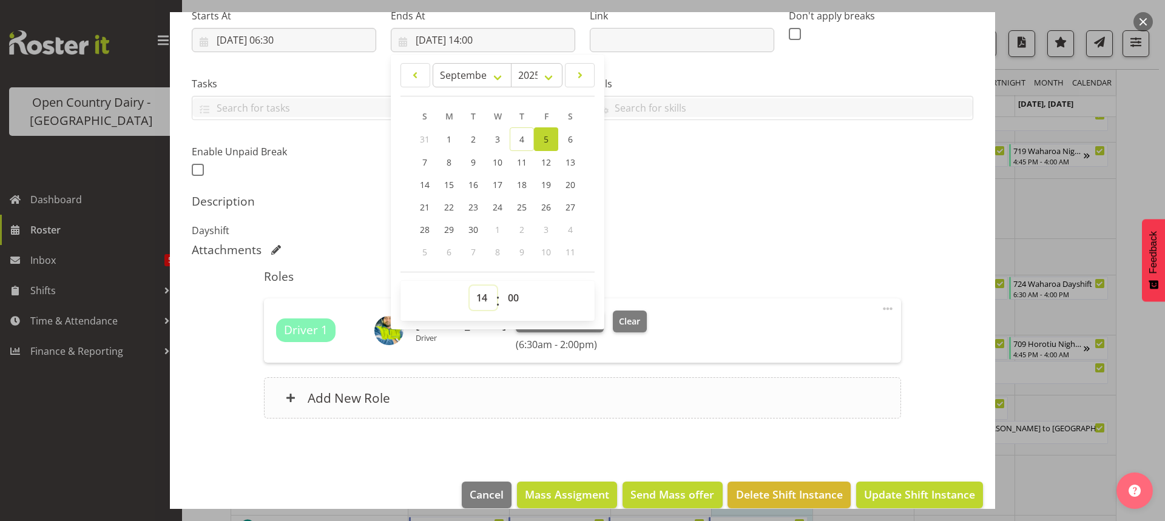
scroll to position [221, 0]
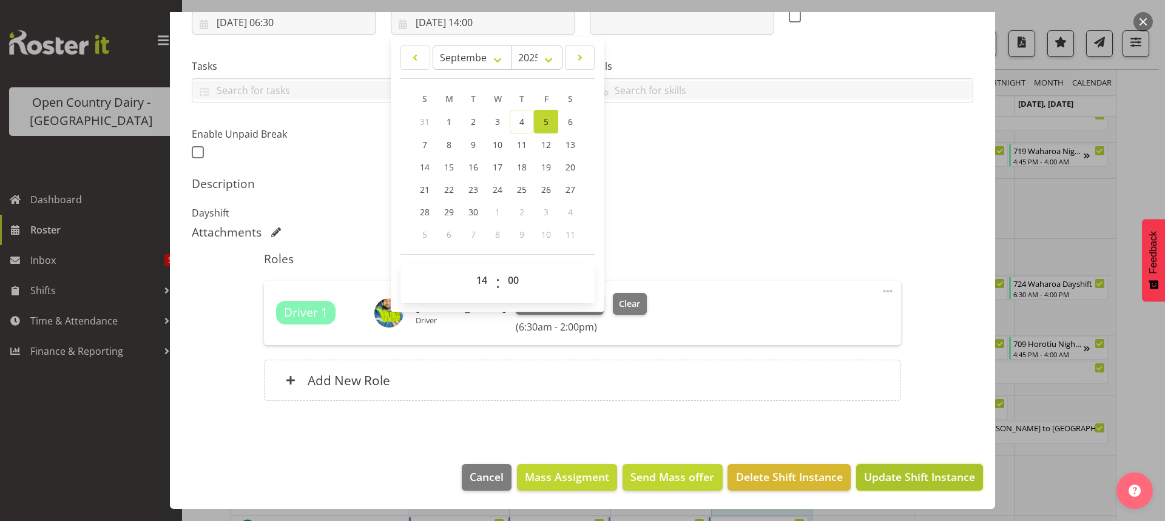
click at [897, 476] on span "Update Shift Instance" at bounding box center [919, 477] width 111 height 16
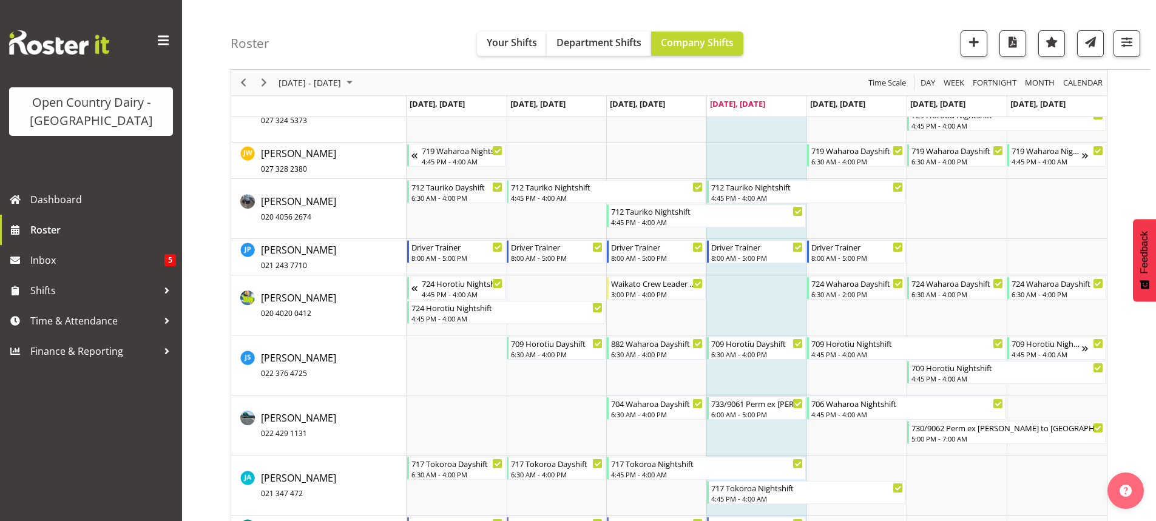
scroll to position [6617, 0]
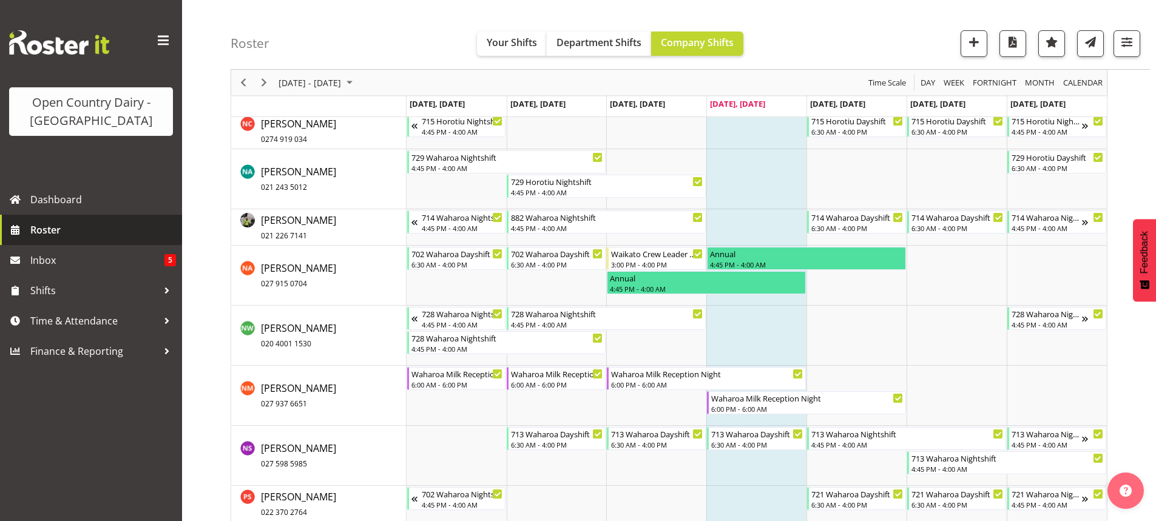
click at [53, 227] on span "Roster" at bounding box center [103, 230] width 146 height 18
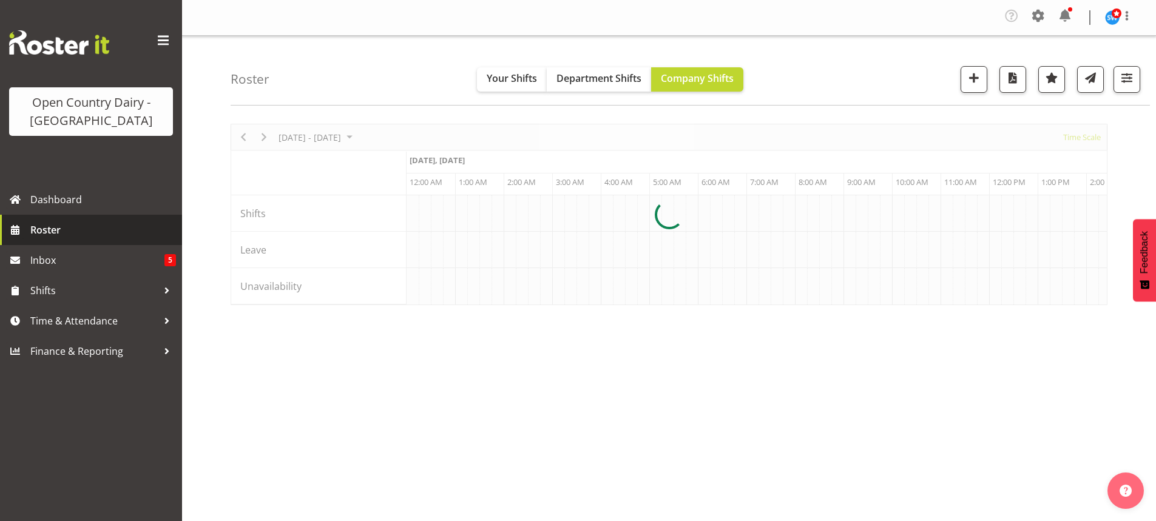
scroll to position [0, 3495]
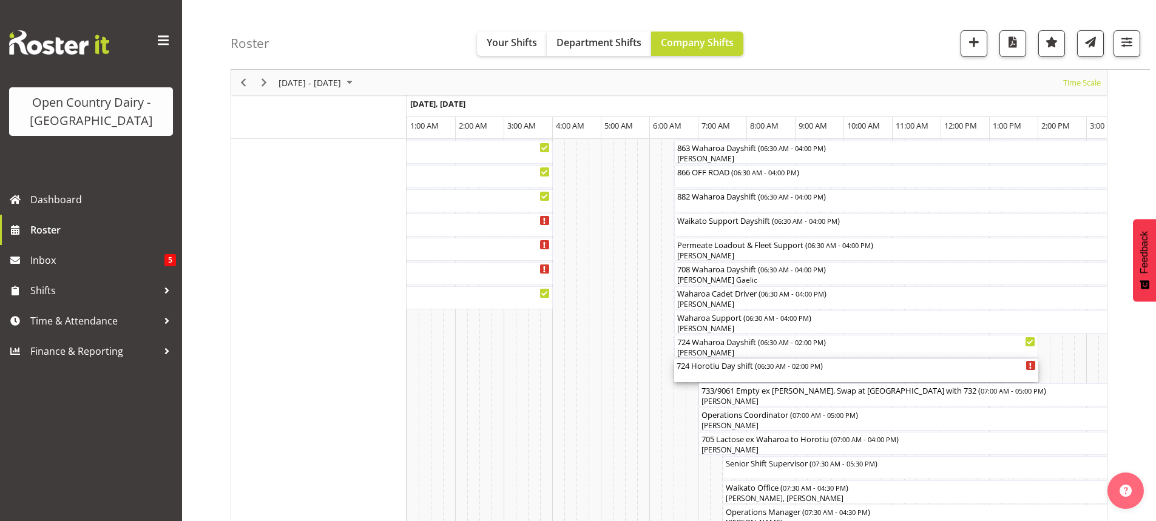
click at [720, 373] on div "724 Horotiu Day shift ( 06:30 AM - 02:00 PM )" at bounding box center [856, 370] width 359 height 23
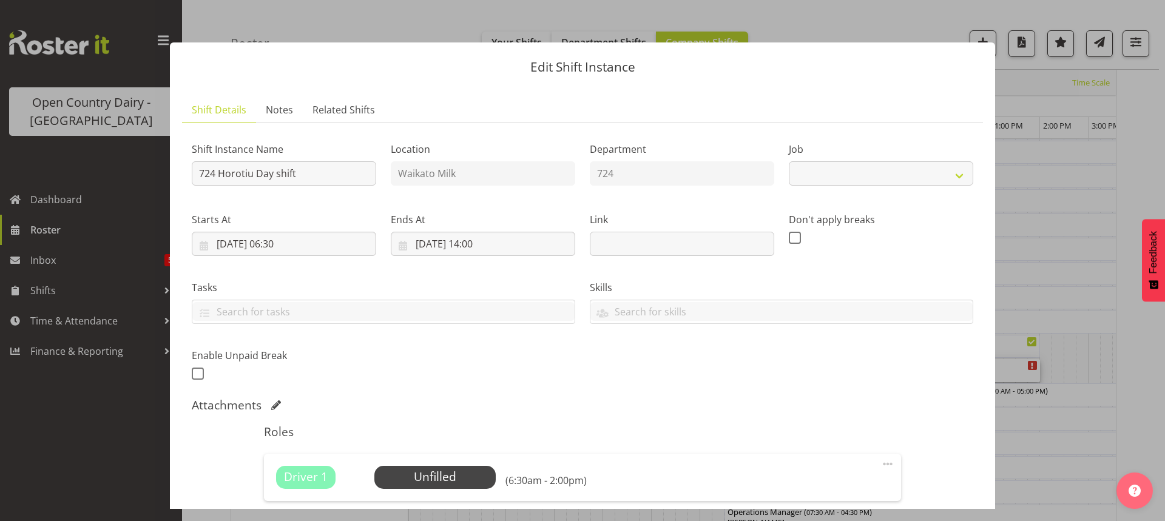
select select "9052"
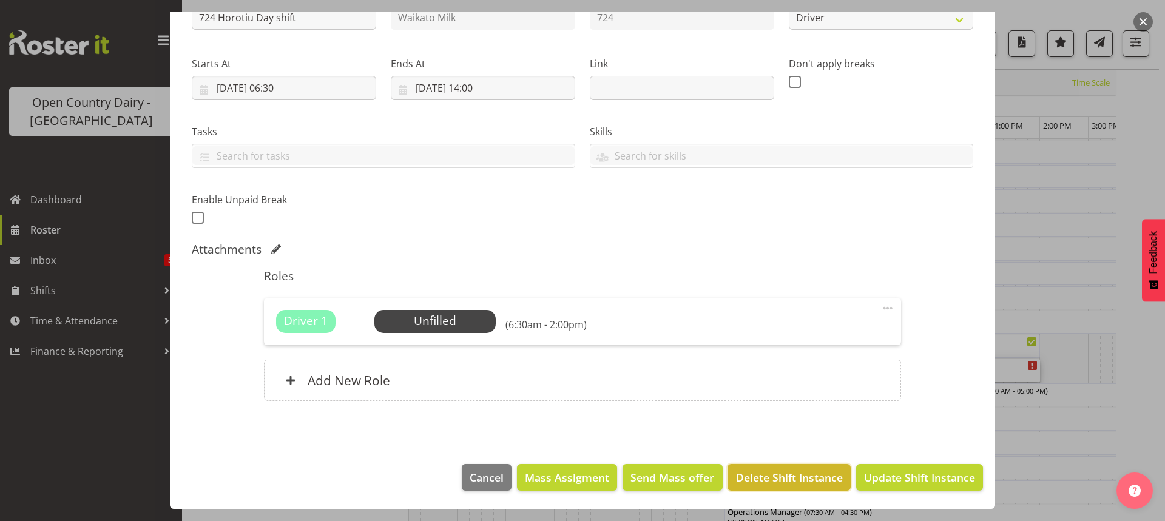
click at [785, 473] on span "Delete Shift Instance" at bounding box center [789, 478] width 107 height 16
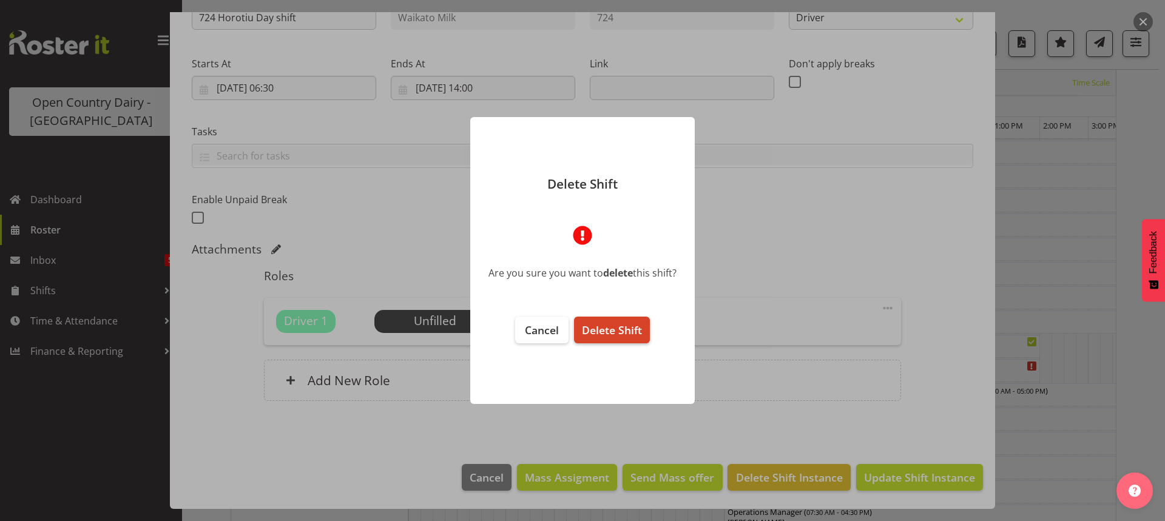
click at [616, 321] on button "Delete Shift" at bounding box center [612, 330] width 76 height 27
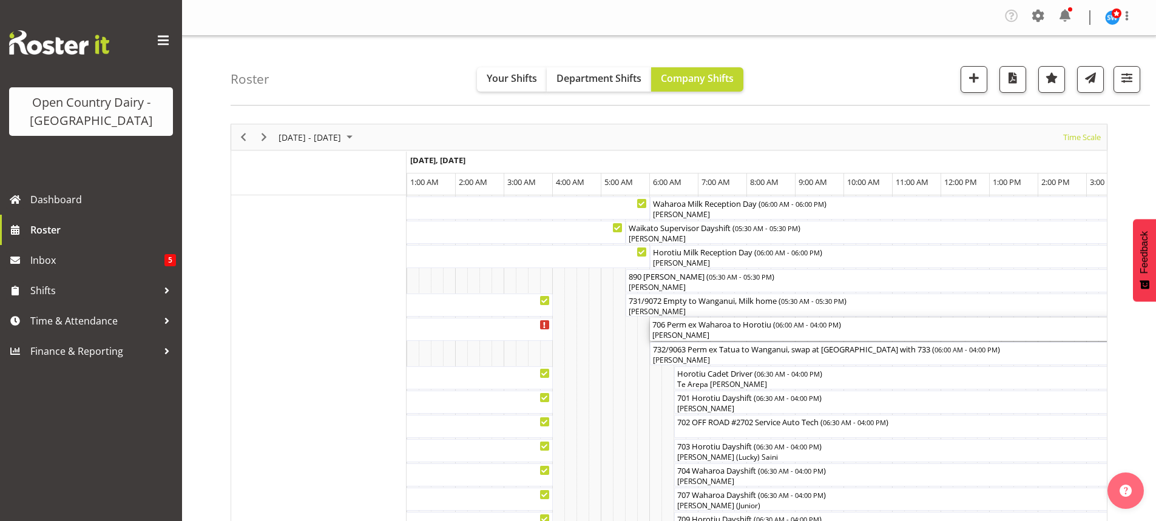
click at [732, 331] on div "[PERSON_NAME]" at bounding box center [892, 335] width 481 height 11
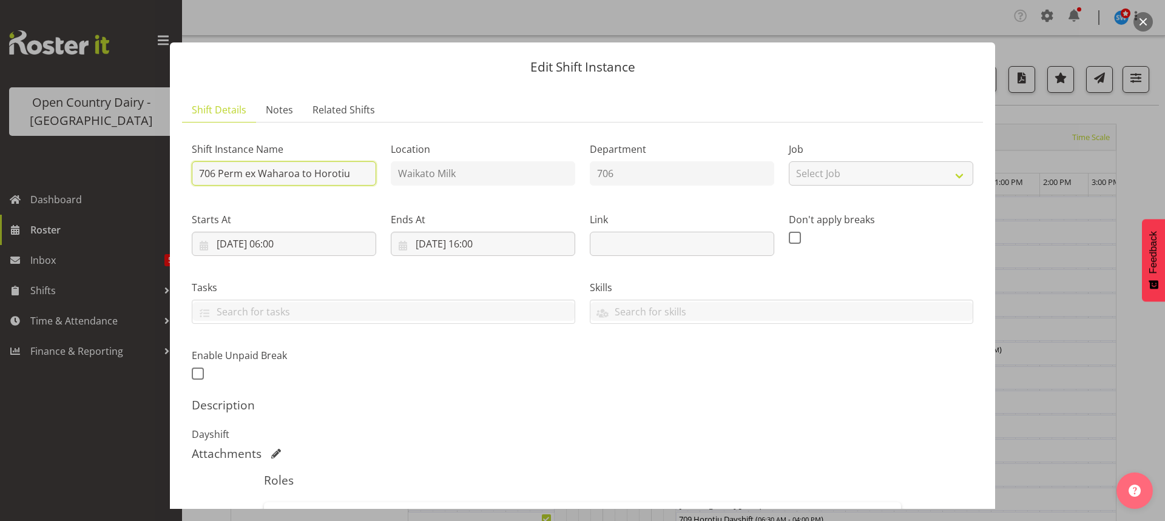
click at [354, 172] on input "706 Perm ex Waharoa to Horotiu" at bounding box center [284, 173] width 184 height 24
type input "706 Waharoa Dayshift"
click at [282, 243] on input "[DATE] 06:00" at bounding box center [284, 244] width 184 height 24
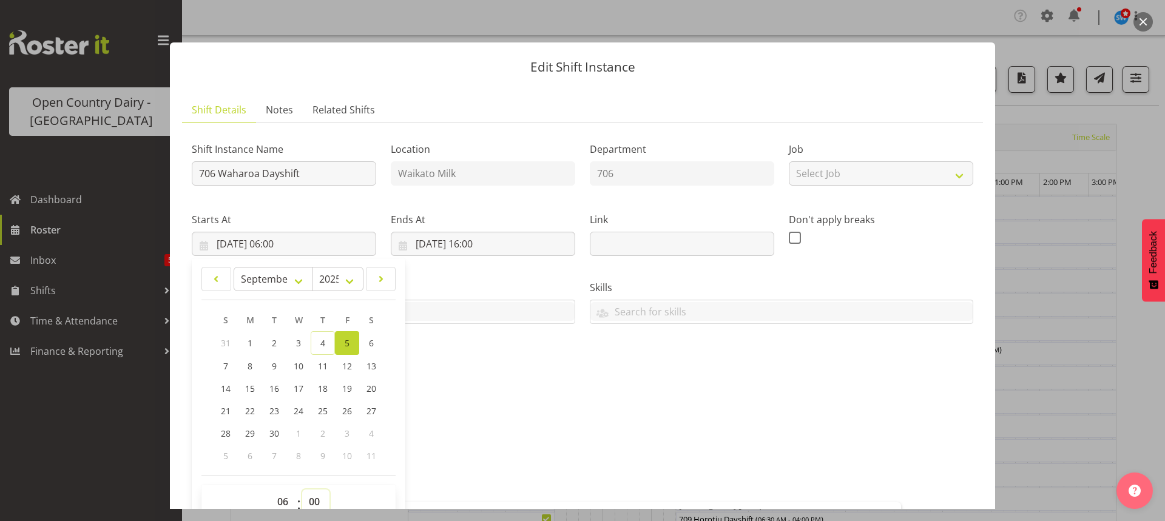
scroll to position [5, 0]
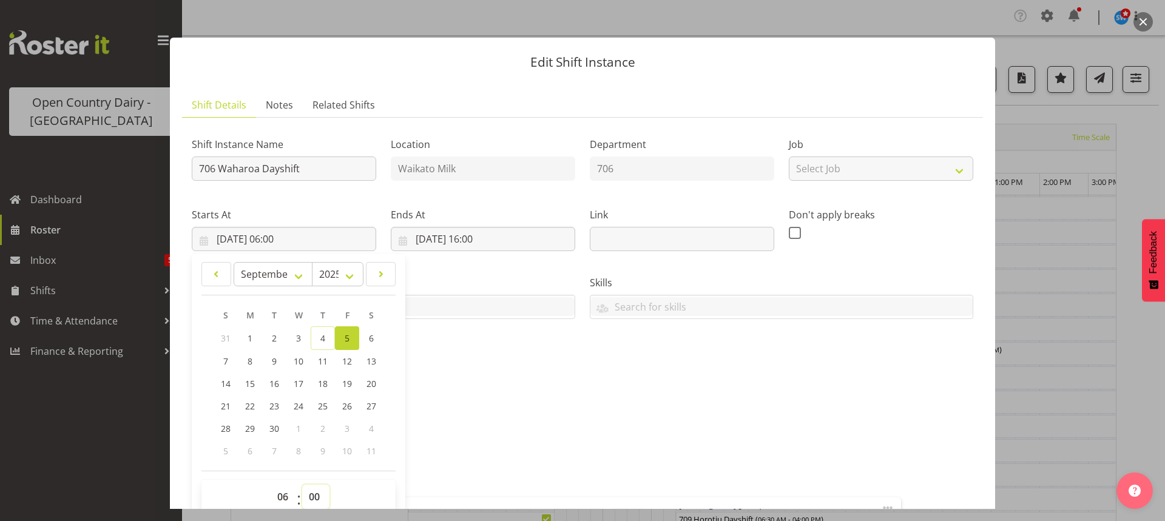
click at [316, 499] on select "00 01 02 03 04 05 06 07 08 09 10 11 12 13 14 15 16 17 18 19 20 21 22 23 24 25 2…" at bounding box center [315, 497] width 27 height 24
select select "30"
click at [302, 485] on select "00 01 02 03 04 05 06 07 08 09 10 11 12 13 14 15 16 17 18 19 20 21 22 23 24 25 2…" at bounding box center [315, 497] width 27 height 24
type input "05/09/2025, 06:30"
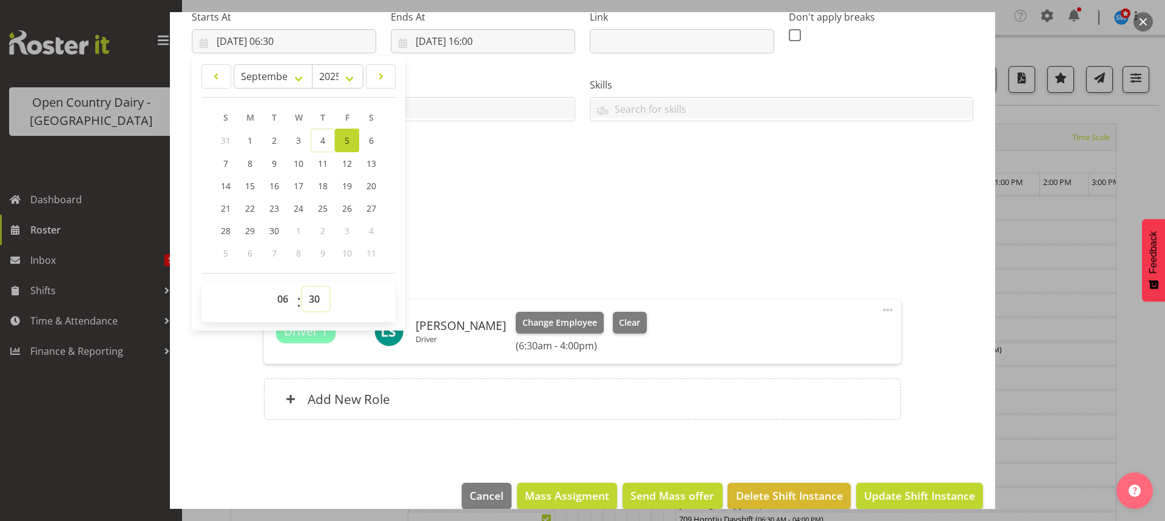
scroll to position [221, 0]
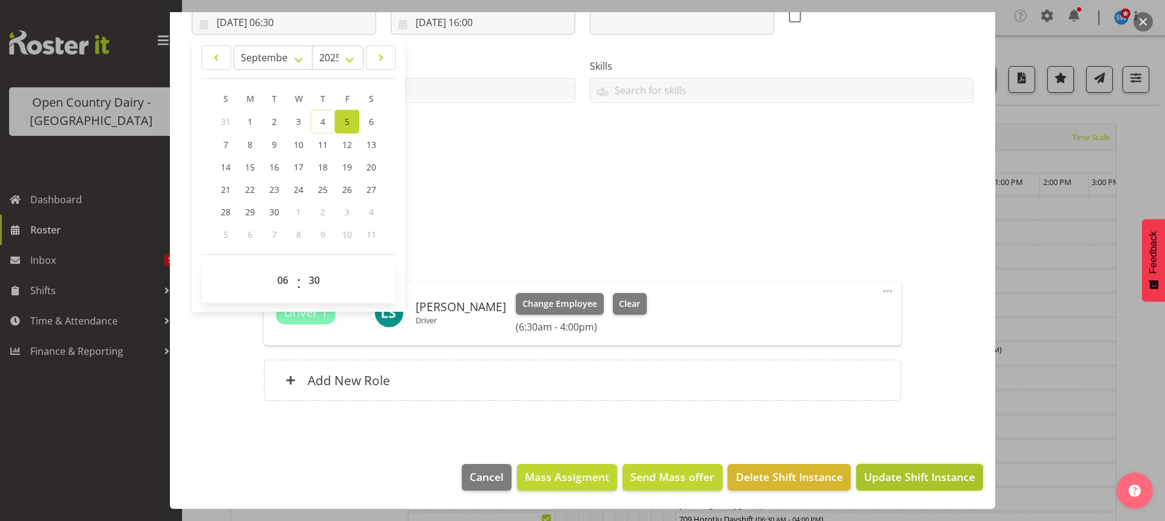
click at [907, 474] on span "Update Shift Instance" at bounding box center [919, 477] width 111 height 16
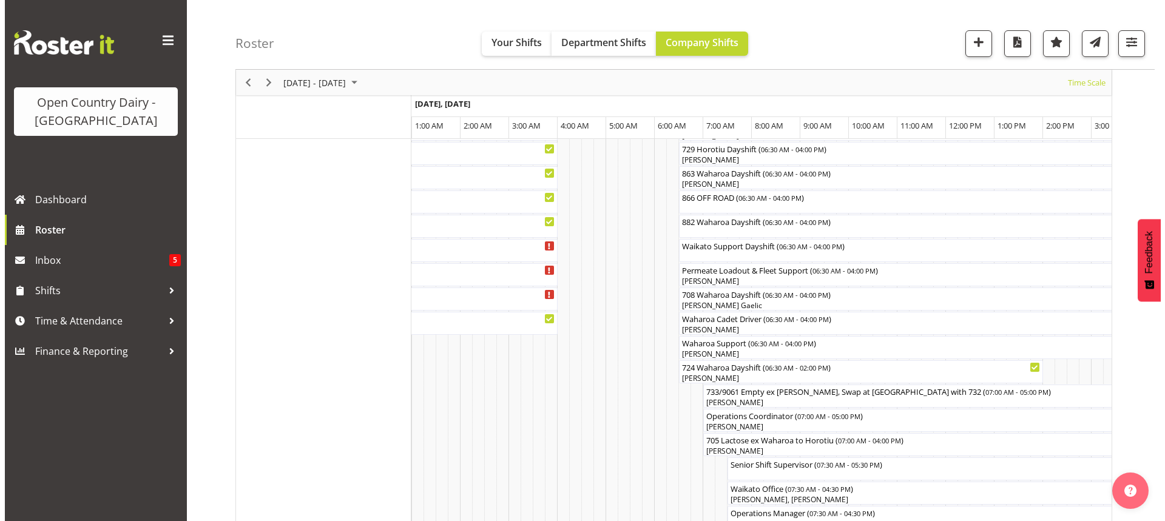
scroll to position [850, 0]
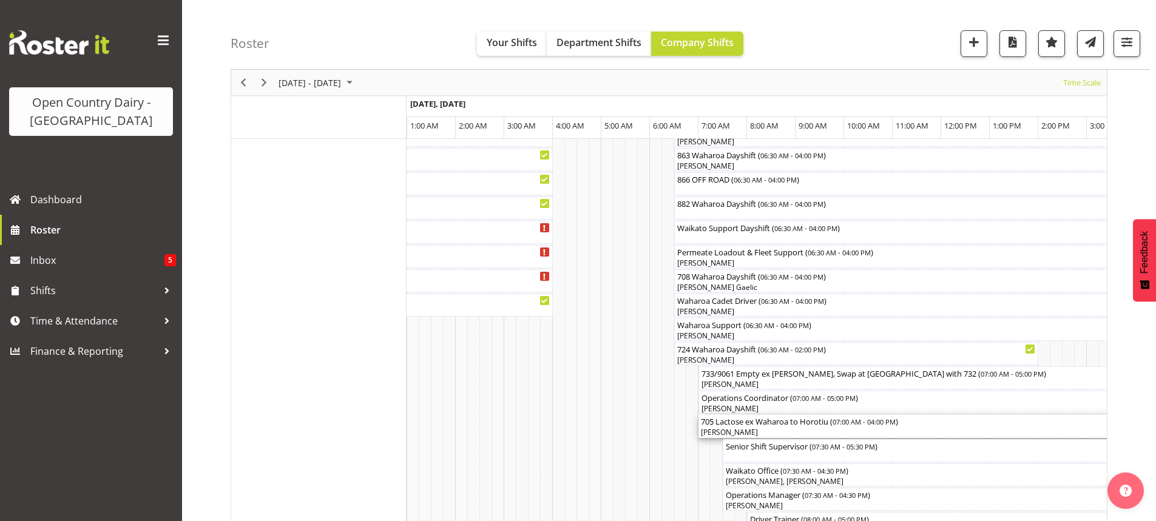
click at [786, 430] on div "[PERSON_NAME]" at bounding box center [917, 432] width 432 height 11
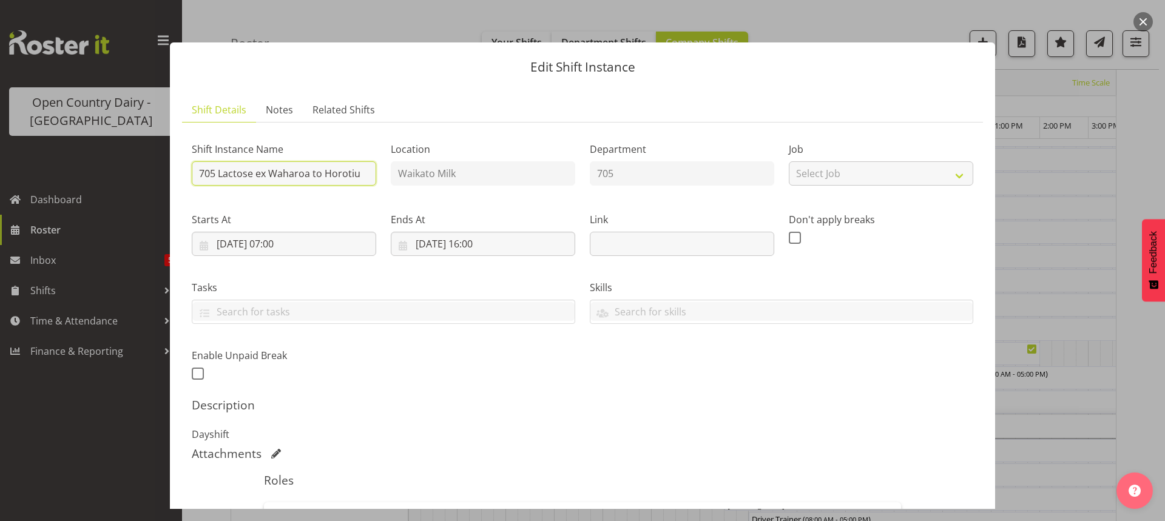
click at [360, 172] on input "705 Lactose ex Waharoa to Horotiu" at bounding box center [284, 173] width 184 height 24
type input "705 Waharoa Nightshift"
click at [281, 243] on input "05/09/2025, 07:00" at bounding box center [284, 244] width 184 height 24
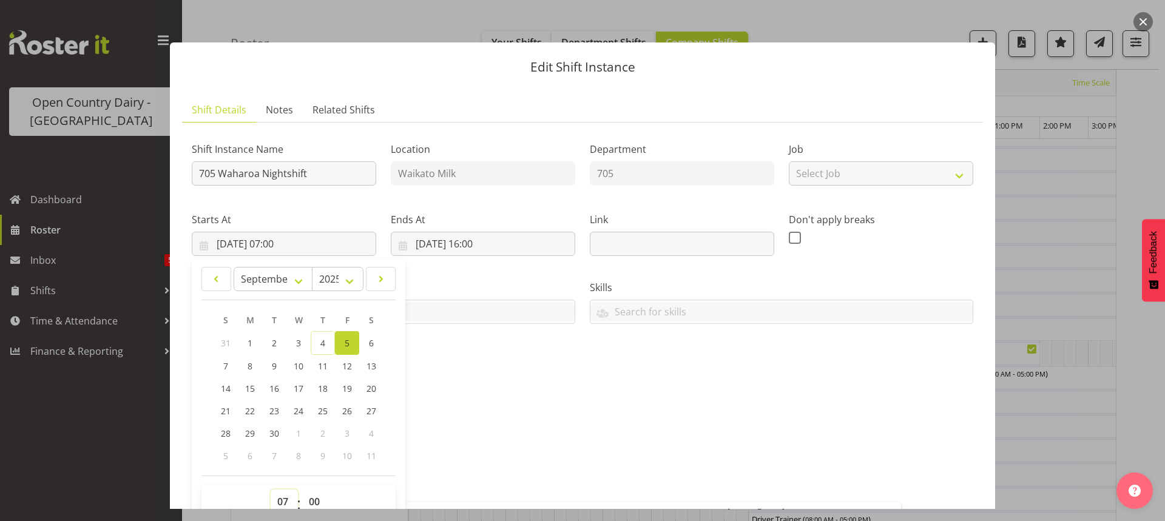
scroll to position [5, 0]
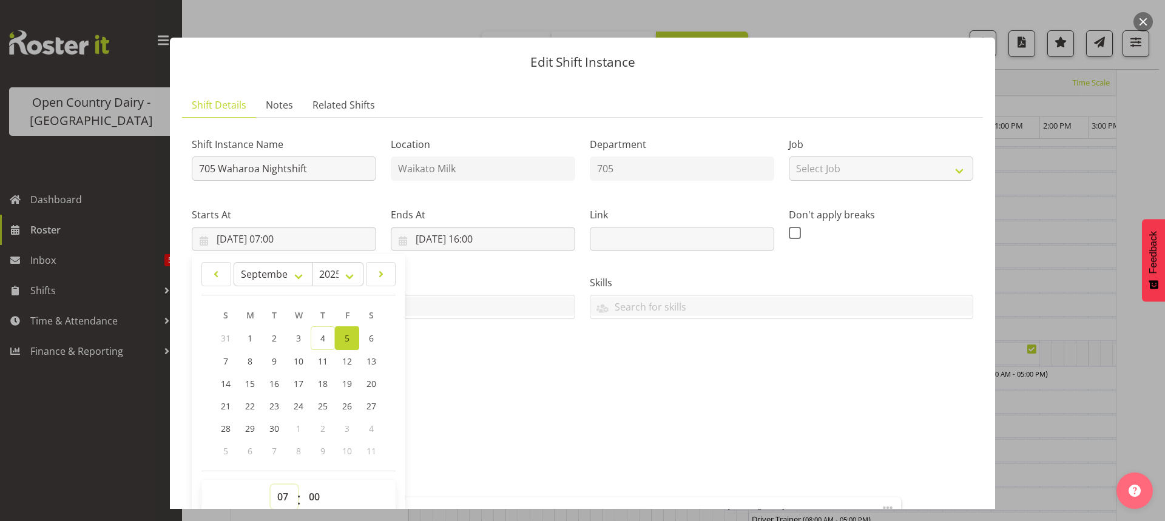
click at [281, 496] on select "00 01 02 03 04 05 06 07 08 09 10 11 12 13 14 15 16 17 18 19 20 21 22 23" at bounding box center [284, 497] width 27 height 24
select select "6"
click at [271, 485] on select "00 01 02 03 04 05 06 07 08 09 10 11 12 13 14 15 16 17 18 19 20 21 22 23" at bounding box center [284, 497] width 27 height 24
type input "[DATE] 06:00"
click at [313, 494] on select "00 01 02 03 04 05 06 07 08 09 10 11 12 13 14 15 16 17 18 19 20 21 22 23 24 25 2…" at bounding box center [315, 497] width 27 height 24
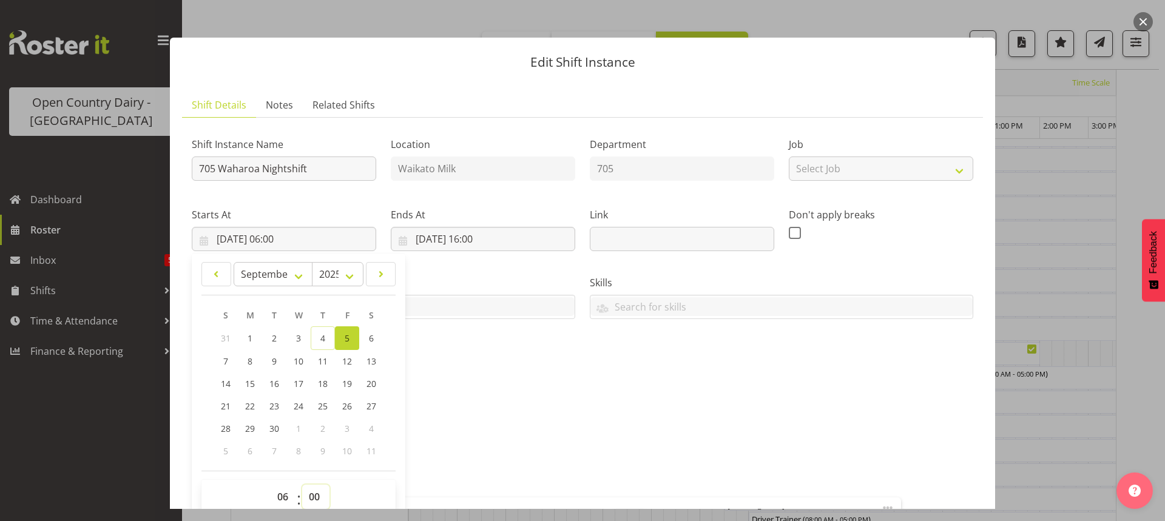
select select "30"
click at [302, 485] on select "00 01 02 03 04 05 06 07 08 09 10 11 12 13 14 15 16 17 18 19 20 21 22 23 24 25 2…" at bounding box center [315, 497] width 27 height 24
type input "05/09/2025, 06:30"
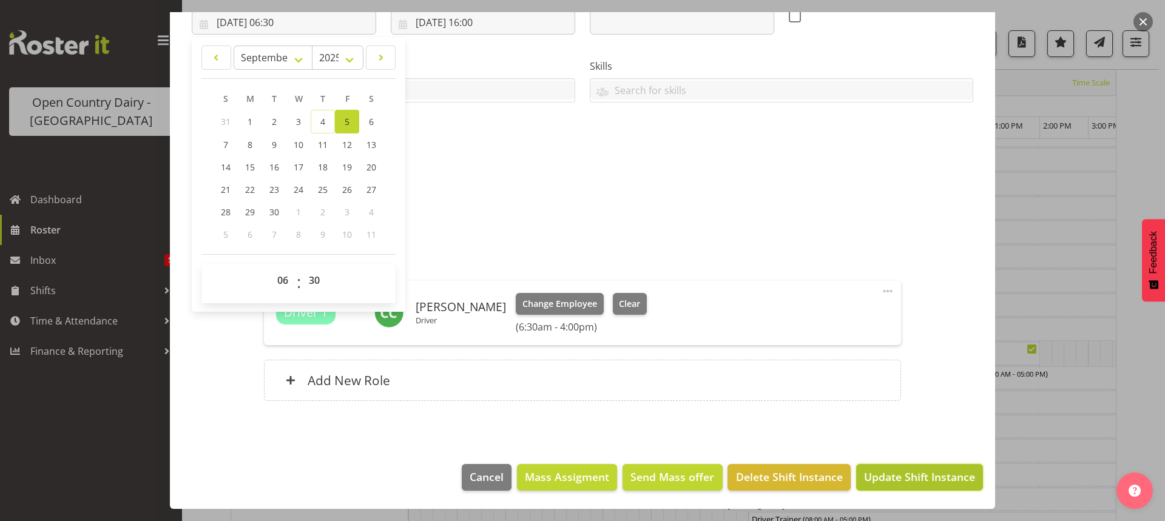
click at [902, 478] on span "Update Shift Instance" at bounding box center [919, 477] width 111 height 16
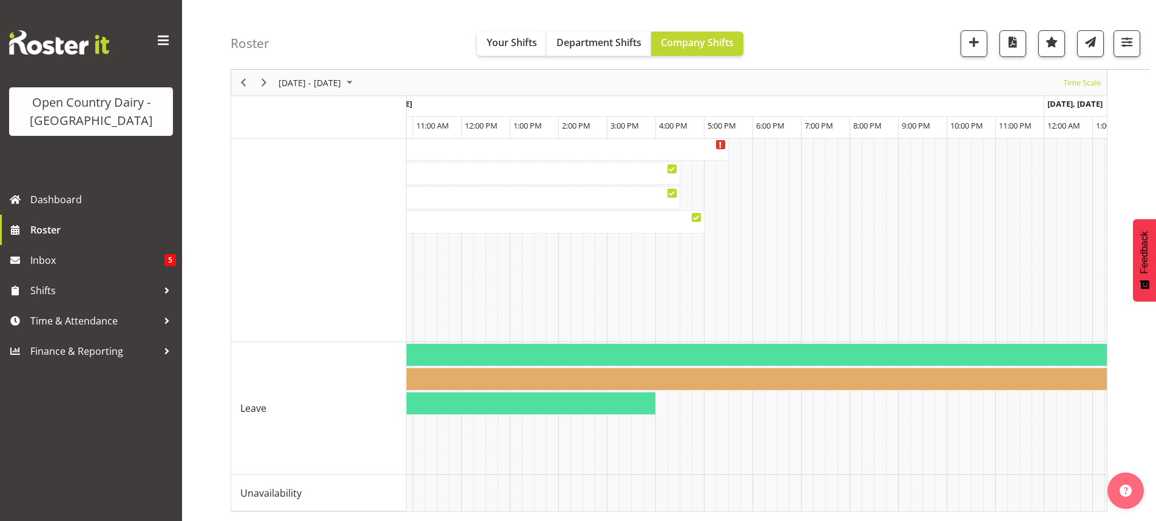
scroll to position [0, 5229]
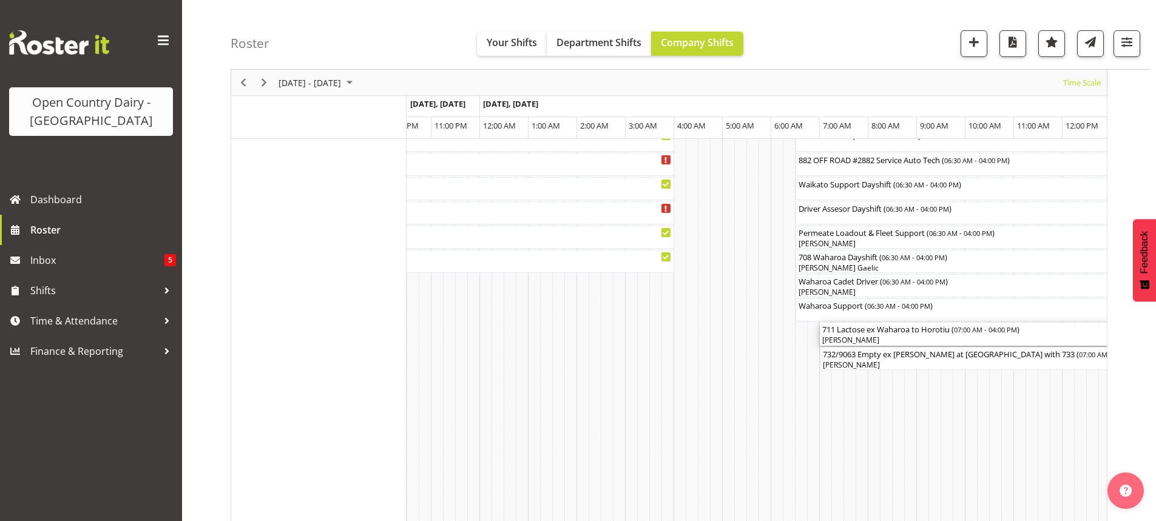
click at [890, 337] on div "[PERSON_NAME]" at bounding box center [1038, 340] width 432 height 11
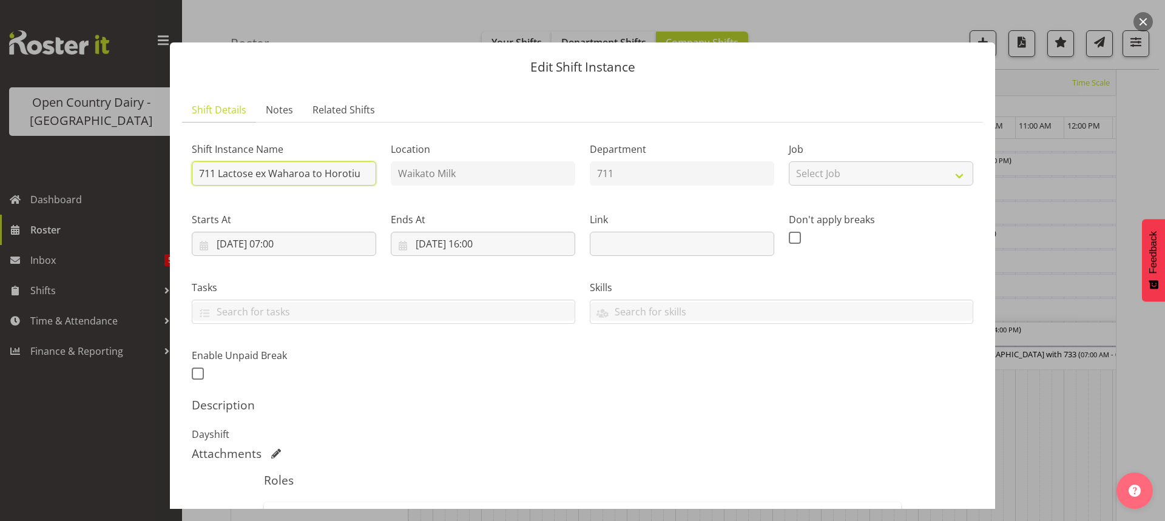
click at [363, 174] on input "711 Lactose ex Waharoa to Horotiu" at bounding box center [284, 173] width 184 height 24
type input "711 Waharoa Dayshift"
click at [282, 242] on input "06/09/2025, 07:00" at bounding box center [284, 244] width 184 height 24
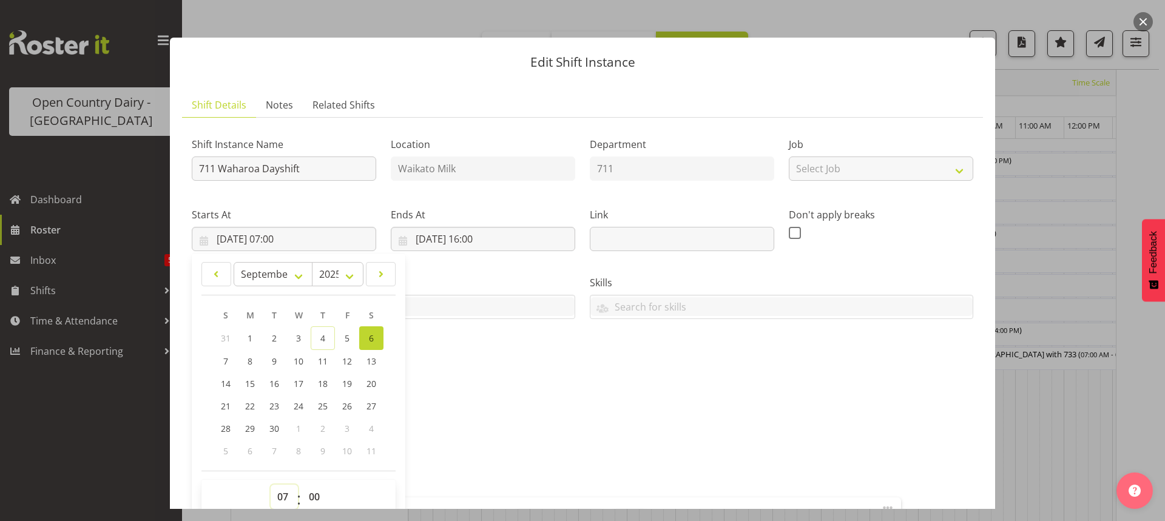
click at [283, 503] on select "00 01 02 03 04 05 06 07 08 09 10 11 12 13 14 15 16 17 18 19 20 21 22 23" at bounding box center [284, 497] width 27 height 24
select select "6"
click at [271, 485] on select "00 01 02 03 04 05 06 07 08 09 10 11 12 13 14 15 16 17 18 19 20 21 22 23" at bounding box center [284, 497] width 27 height 24
type input "06/09/2025, 06:00"
click at [311, 495] on select "00 01 02 03 04 05 06 07 08 09 10 11 12 13 14 15 16 17 18 19 20 21 22 23 24 25 2…" at bounding box center [315, 497] width 27 height 24
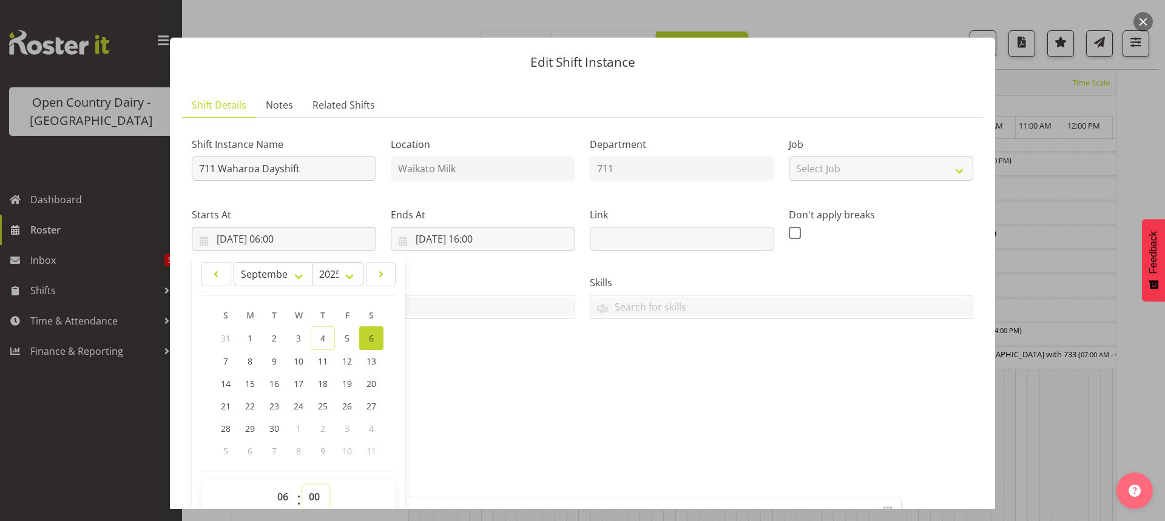
select select "30"
click at [302, 485] on select "00 01 02 03 04 05 06 07 08 09 10 11 12 13 14 15 16 17 18 19 20 21 22 23 24 25 2…" at bounding box center [315, 497] width 27 height 24
type input "06/09/2025, 06:30"
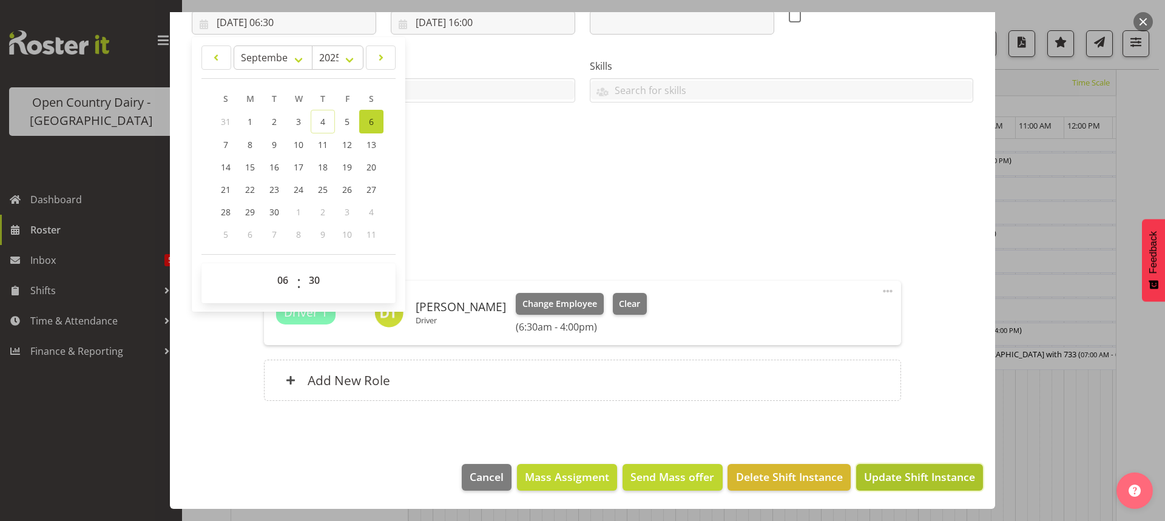
click at [890, 473] on span "Update Shift Instance" at bounding box center [919, 477] width 111 height 16
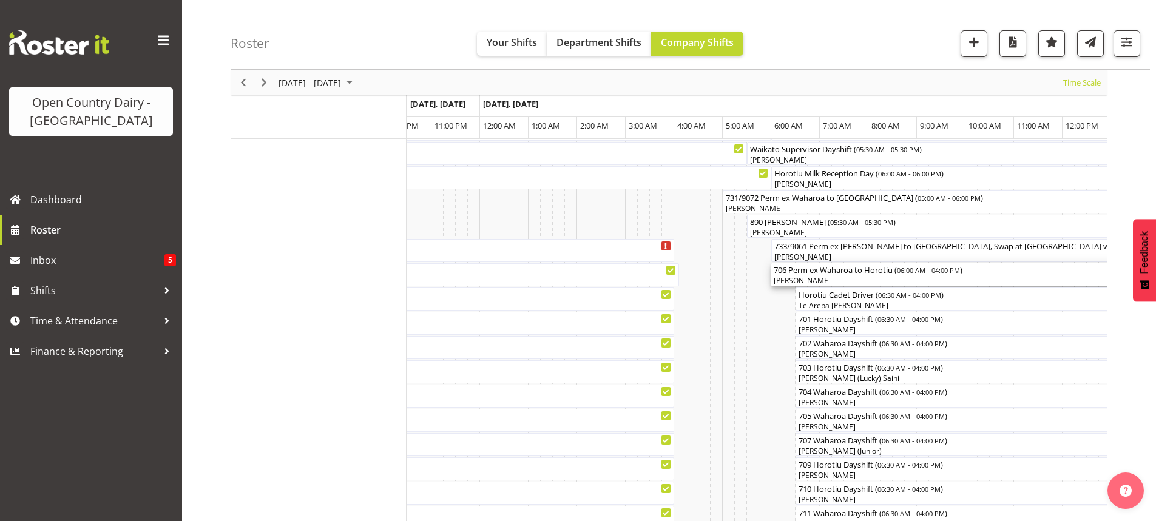
click at [842, 278] on div "[PERSON_NAME]" at bounding box center [1014, 280] width 481 height 11
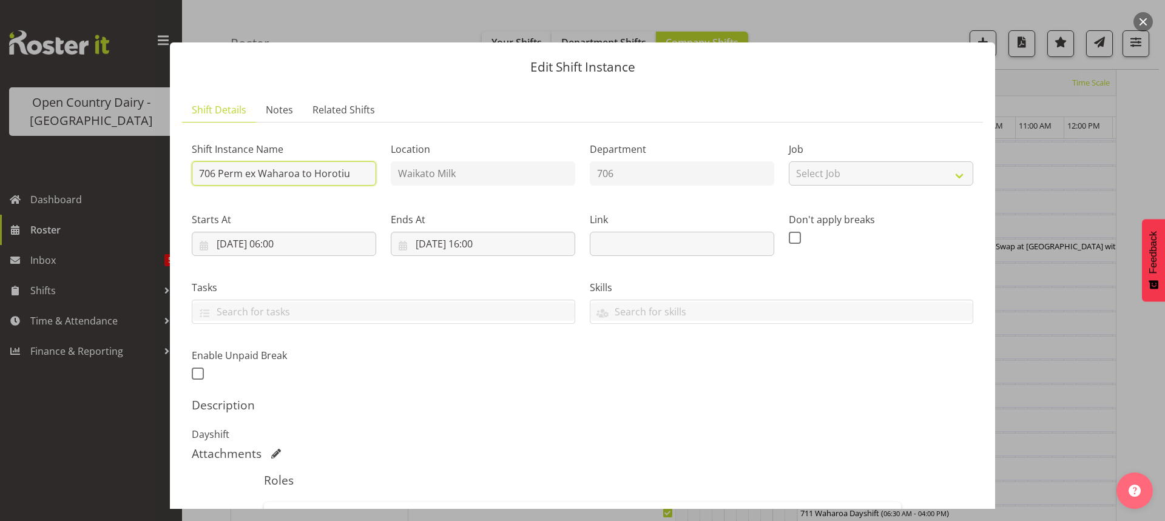
click at [351, 172] on input "706 Perm ex Waharoa to Horotiu" at bounding box center [284, 173] width 184 height 24
type input "706 Waharoa Dayshift"
click at [277, 242] on input "06/09/2025, 06:00" at bounding box center [284, 244] width 184 height 24
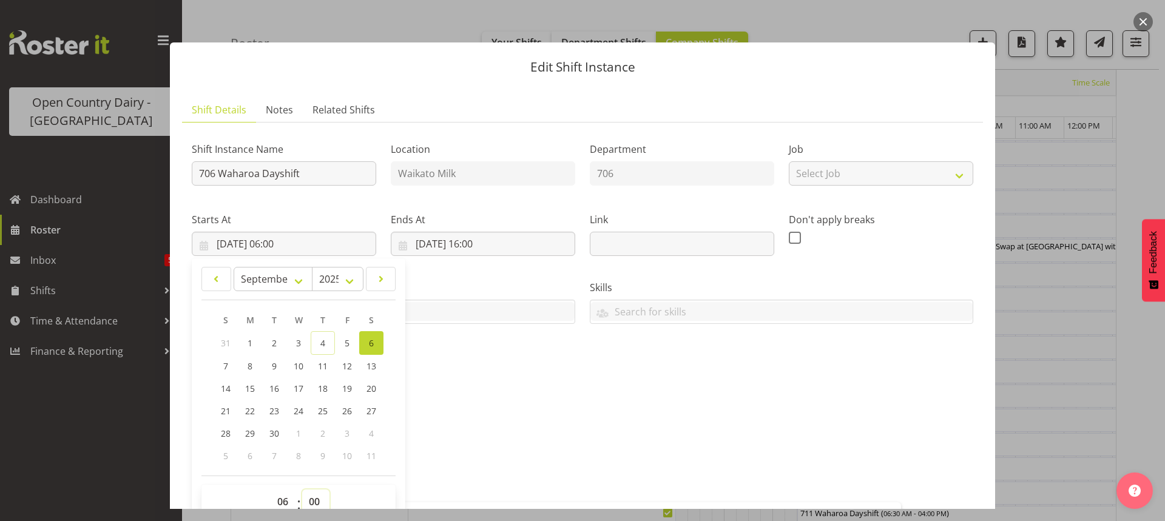
scroll to position [5, 0]
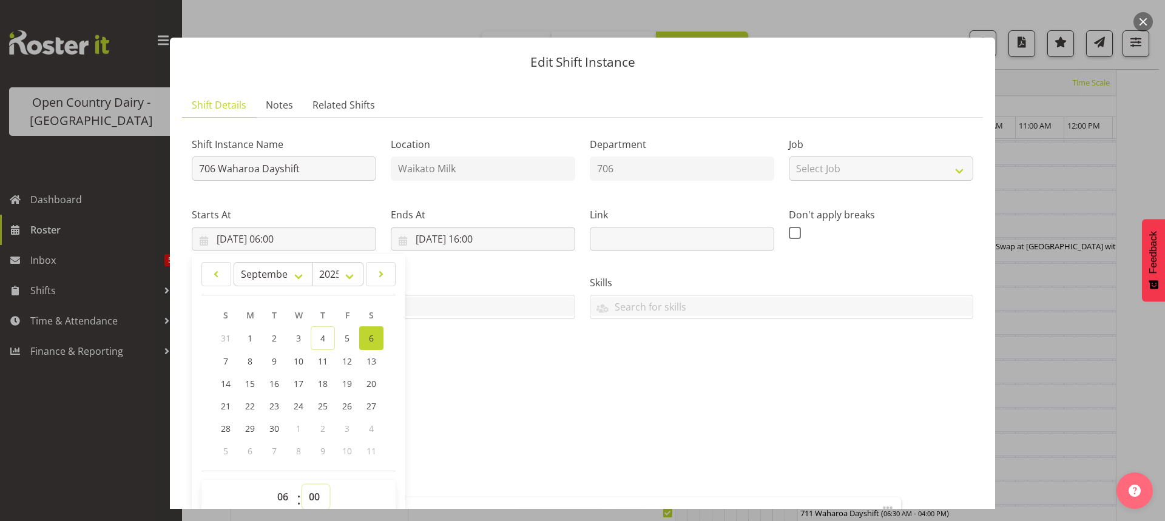
click at [319, 499] on select "00 01 02 03 04 05 06 07 08 09 10 11 12 13 14 15 16 17 18 19 20 21 22 23 24 25 2…" at bounding box center [315, 497] width 27 height 24
select select "30"
click at [302, 485] on select "00 01 02 03 04 05 06 07 08 09 10 11 12 13 14 15 16 17 18 19 20 21 22 23 24 25 2…" at bounding box center [315, 497] width 27 height 24
type input "06/09/2025, 06:30"
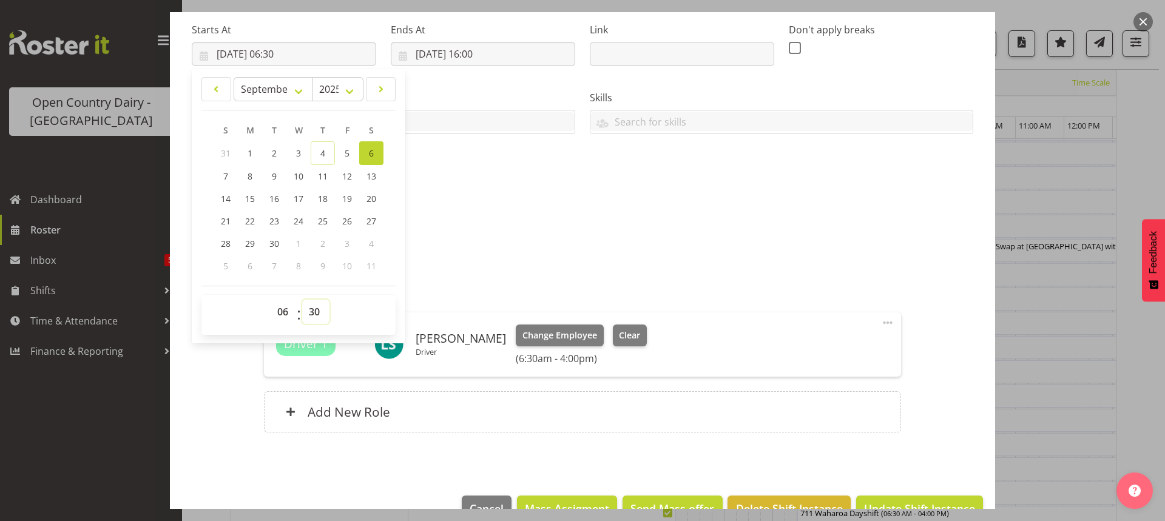
scroll to position [221, 0]
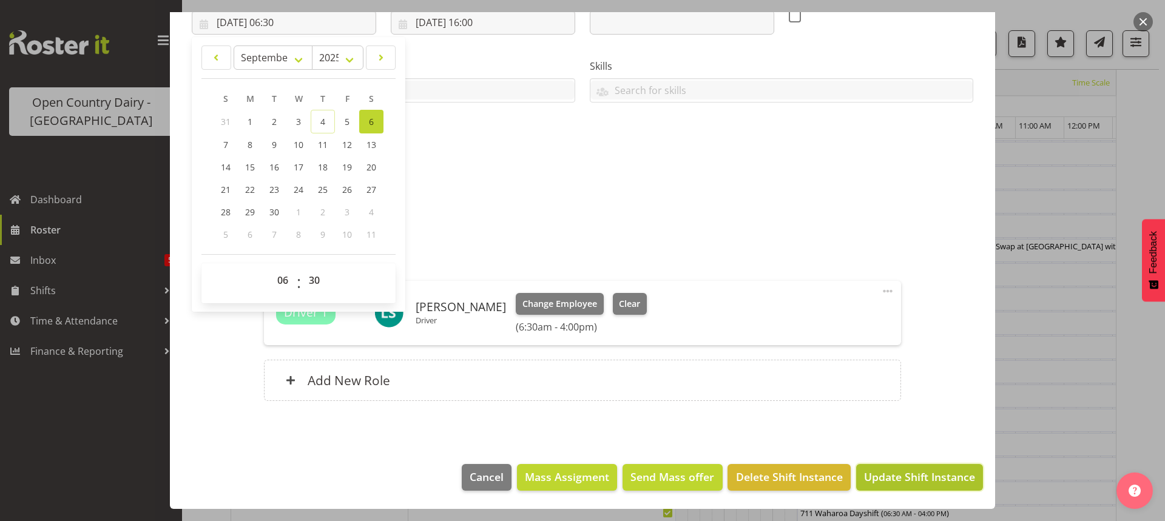
click at [884, 475] on span "Update Shift Instance" at bounding box center [919, 477] width 111 height 16
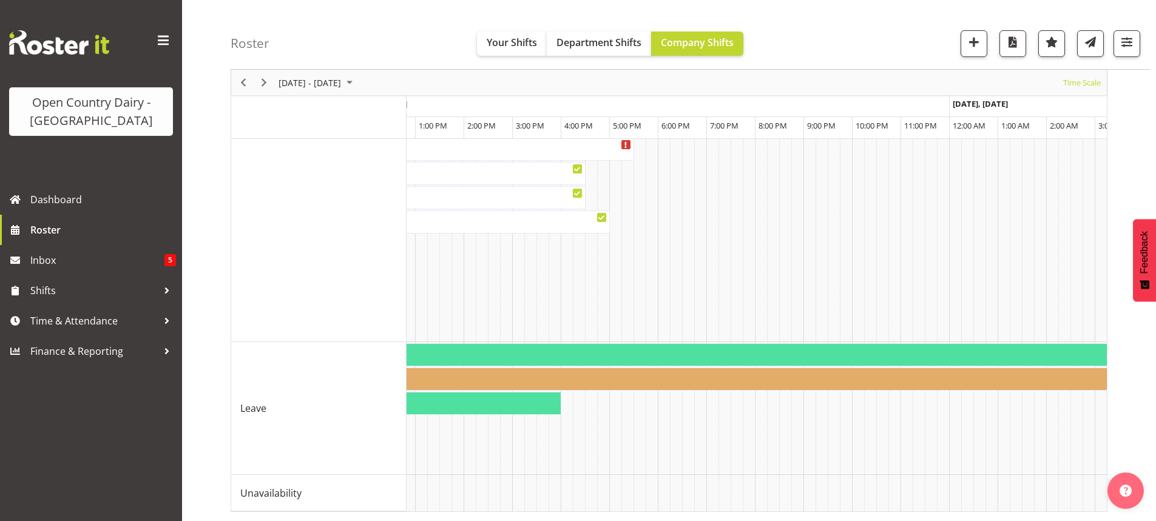
scroll to position [0, 5327]
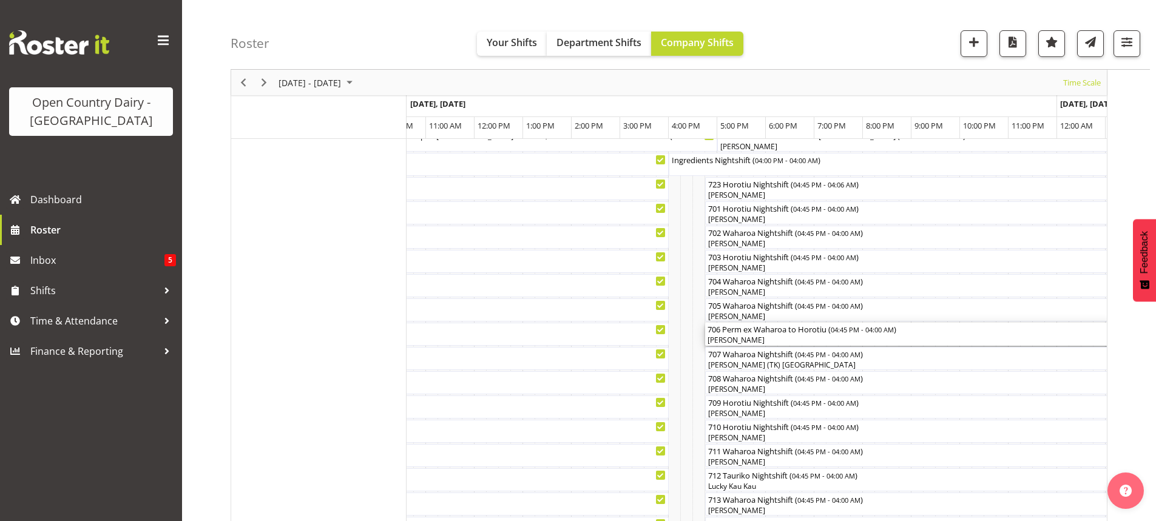
click at [781, 337] on div "[PERSON_NAME]" at bounding box center [978, 340] width 541 height 11
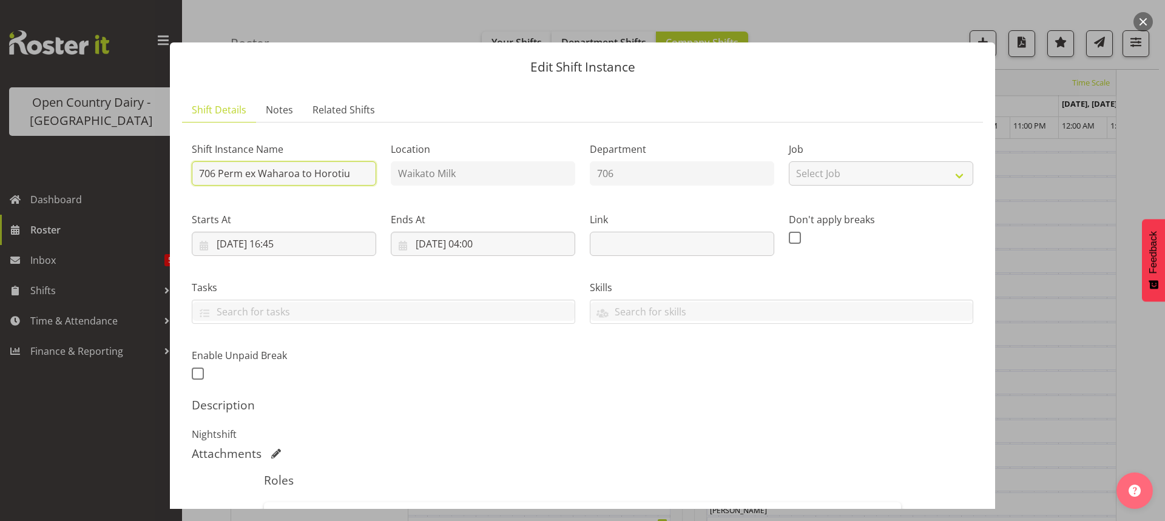
click at [350, 172] on input "706 Perm ex Waharoa to Horotiu" at bounding box center [284, 173] width 184 height 24
type input "706 Waharoa Nightshift"
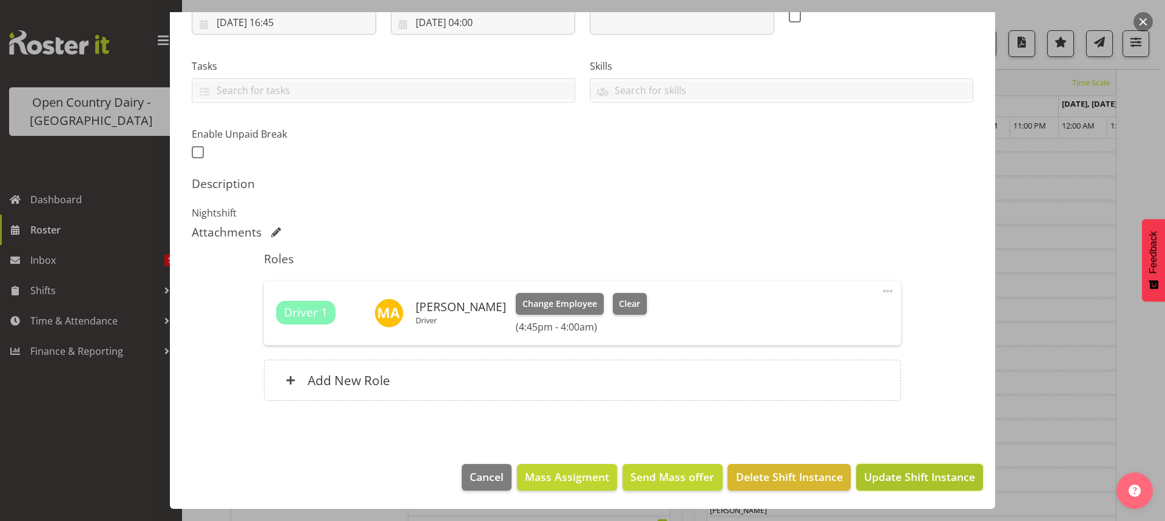
click at [886, 476] on span "Update Shift Instance" at bounding box center [919, 477] width 111 height 16
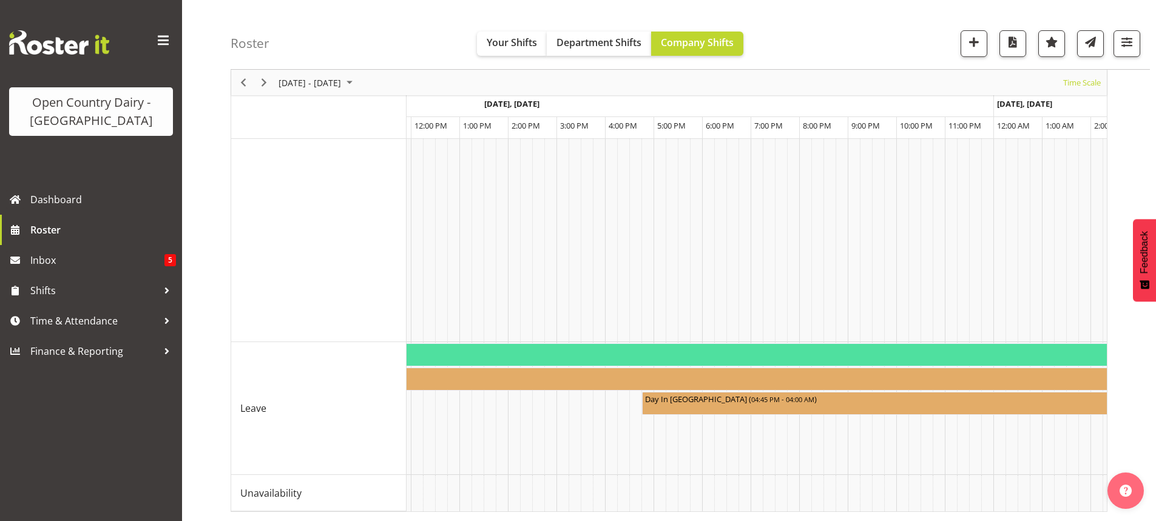
scroll to position [0, 6478]
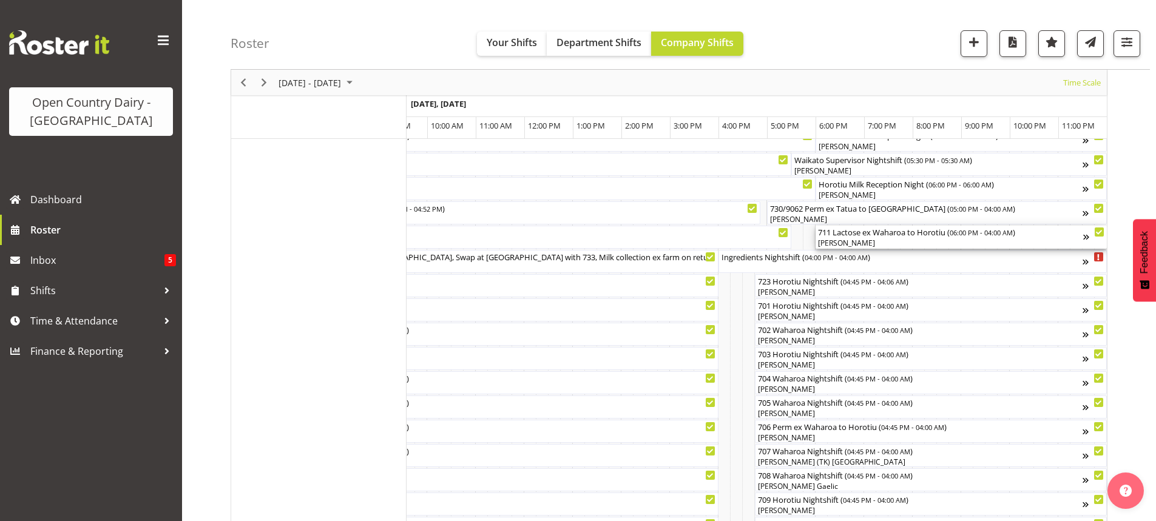
click at [862, 241] on div "[PERSON_NAME]" at bounding box center [950, 243] width 265 height 11
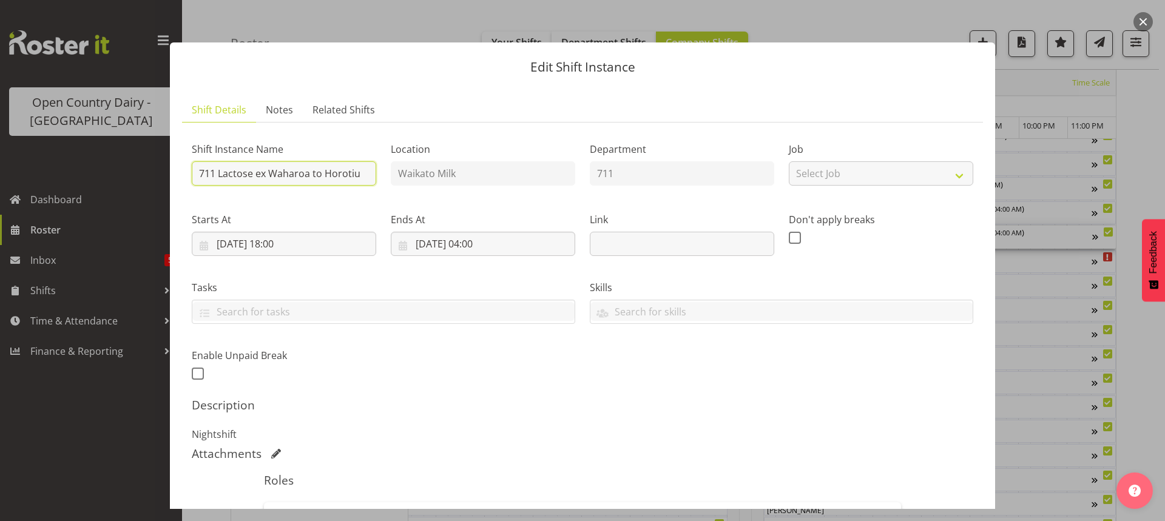
click at [360, 171] on input "711 Lactose ex Waharoa to Horotiu" at bounding box center [284, 173] width 184 height 24
type input "711 Waharoa Nightshift"
click at [289, 240] on input "07/09/2025, 18:00" at bounding box center [284, 244] width 184 height 24
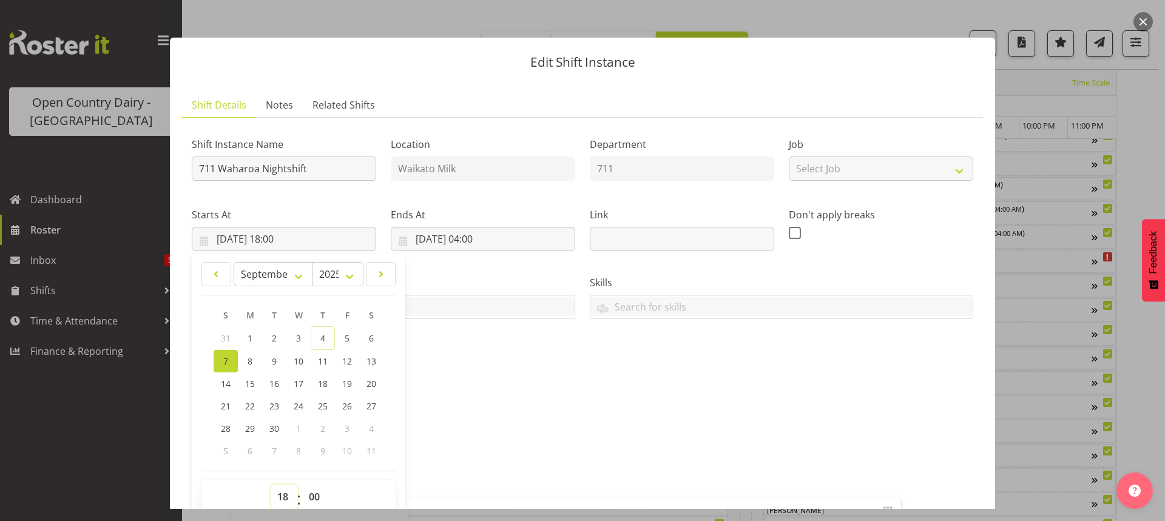
click at [283, 504] on select "00 01 02 03 04 05 06 07 08 09 10 11 12 13 14 15 16 17 18 19 20 21 22 23" at bounding box center [284, 497] width 27 height 24
select select "16"
click at [271, 485] on select "00 01 02 03 04 05 06 07 08 09 10 11 12 13 14 15 16 17 18 19 20 21 22 23" at bounding box center [284, 497] width 27 height 24
type input "07/09/2025, 16:00"
click at [311, 494] on select "00 01 02 03 04 05 06 07 08 09 10 11 12 13 14 15 16 17 18 19 20 21 22 23 24 25 2…" at bounding box center [315, 497] width 27 height 24
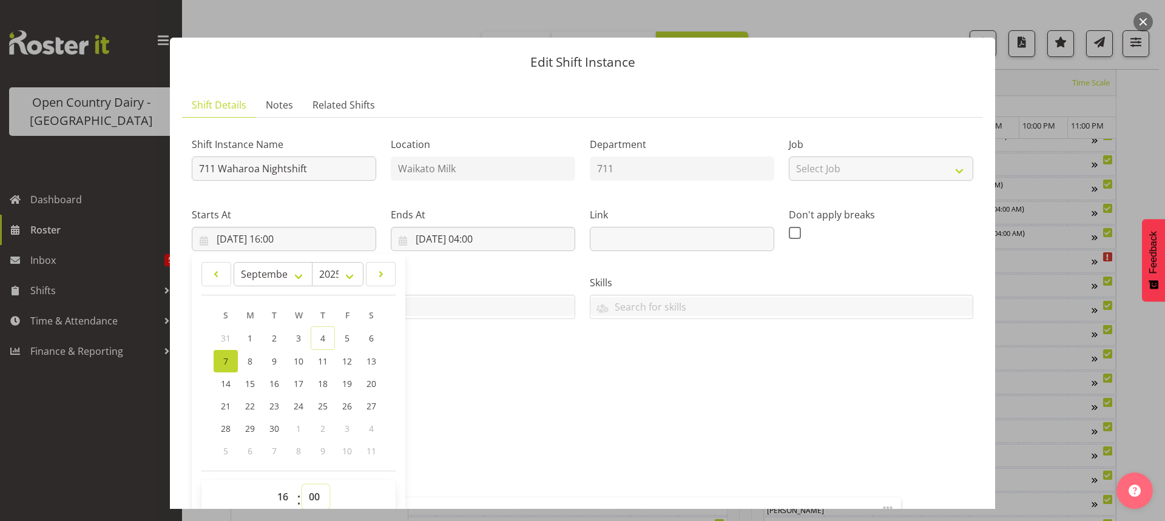
select select "45"
click at [302, 485] on select "00 01 02 03 04 05 06 07 08 09 10 11 12 13 14 15 16 17 18 19 20 21 22 23 24 25 2…" at bounding box center [315, 497] width 27 height 24
type input "07/09/2025, 16:45"
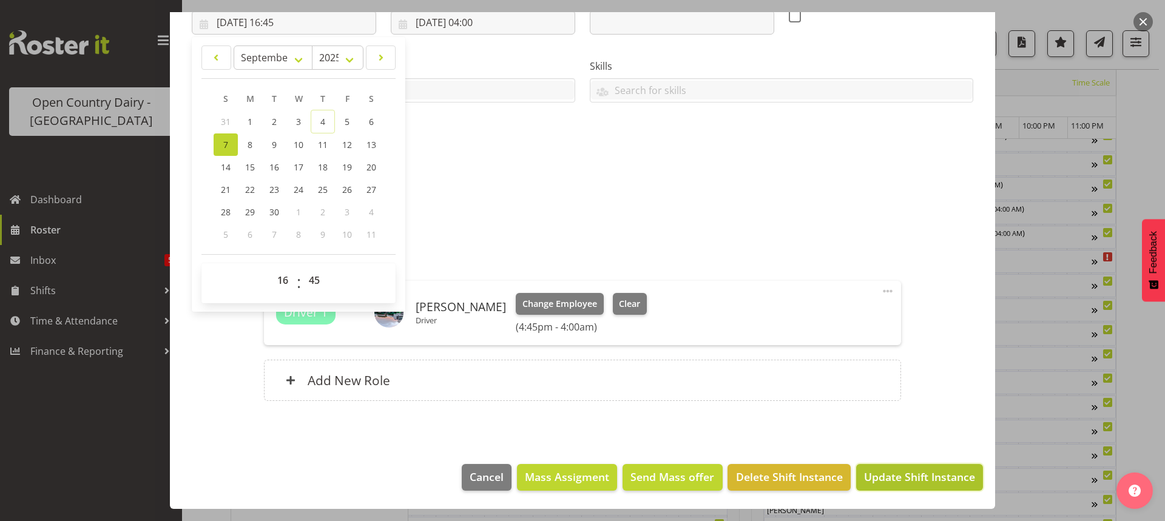
click at [913, 479] on span "Update Shift Instance" at bounding box center [919, 477] width 111 height 16
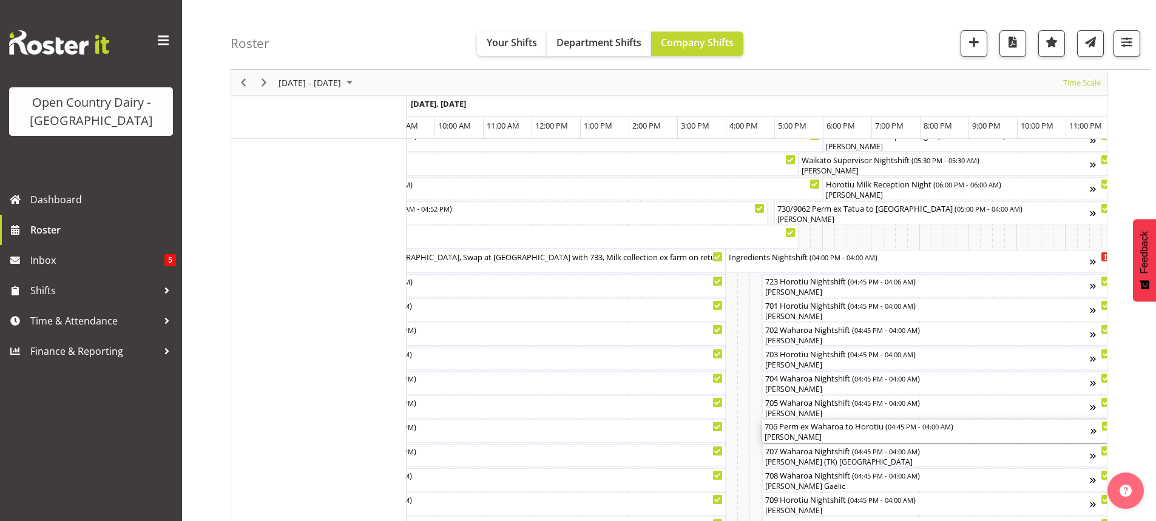
click at [808, 434] on div "[PERSON_NAME]" at bounding box center [928, 437] width 326 height 11
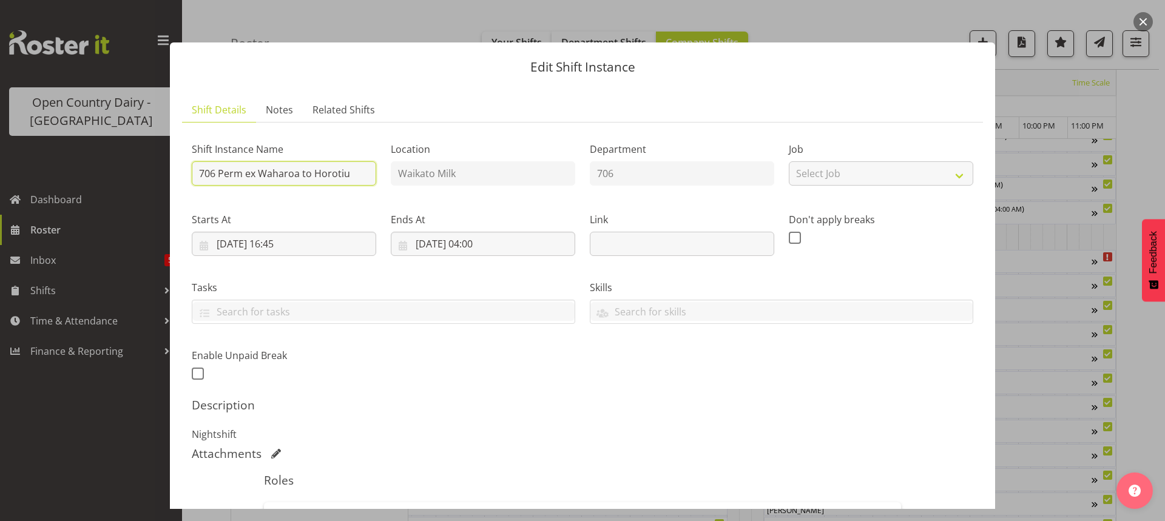
click at [356, 174] on input "706 Perm ex Waharoa to Horotiu" at bounding box center [284, 173] width 184 height 24
type input "706 Waharoa Nightshift"
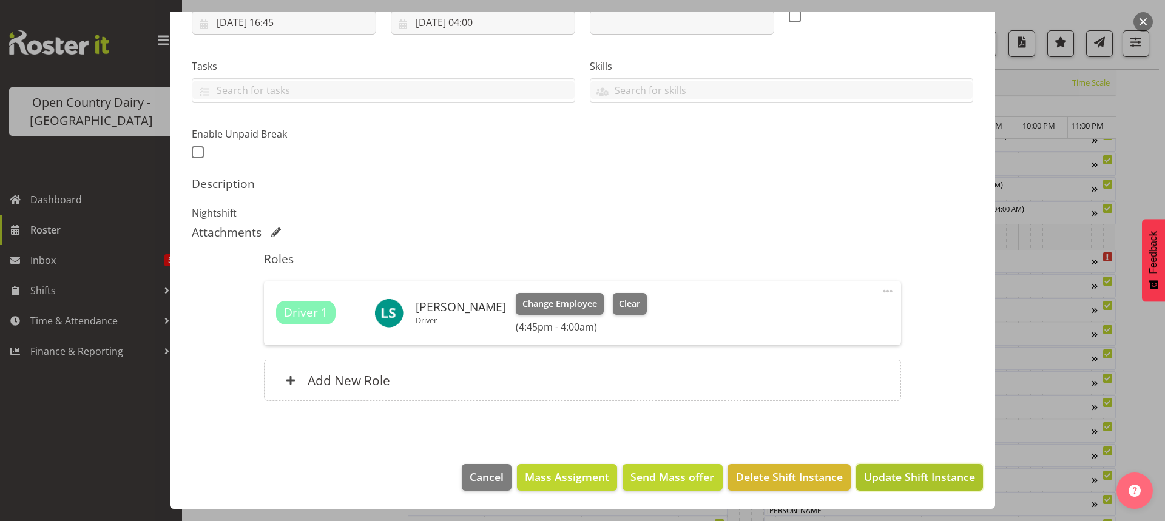
click at [891, 479] on span "Update Shift Instance" at bounding box center [919, 477] width 111 height 16
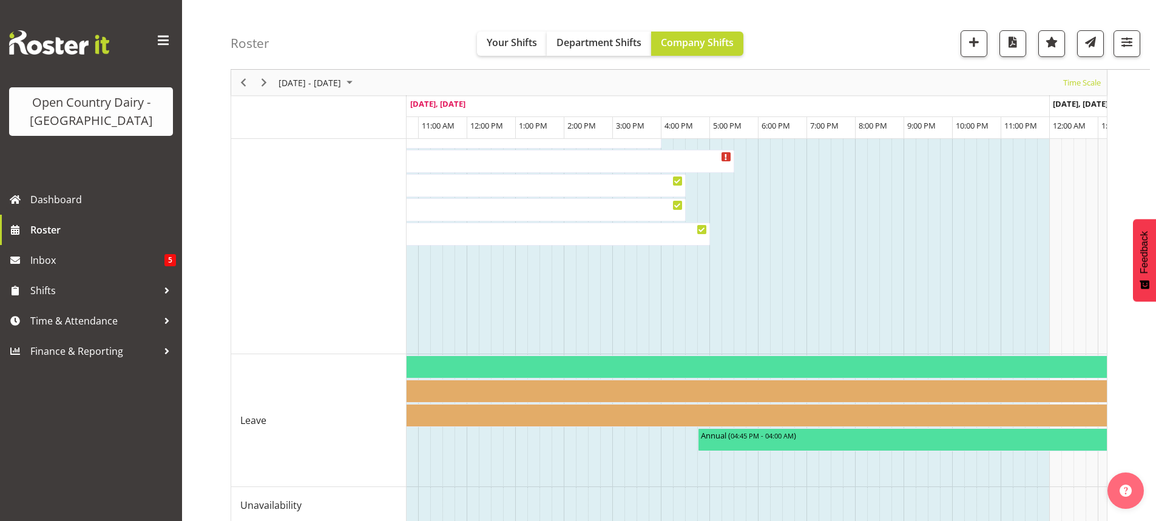
scroll to position [1160, 0]
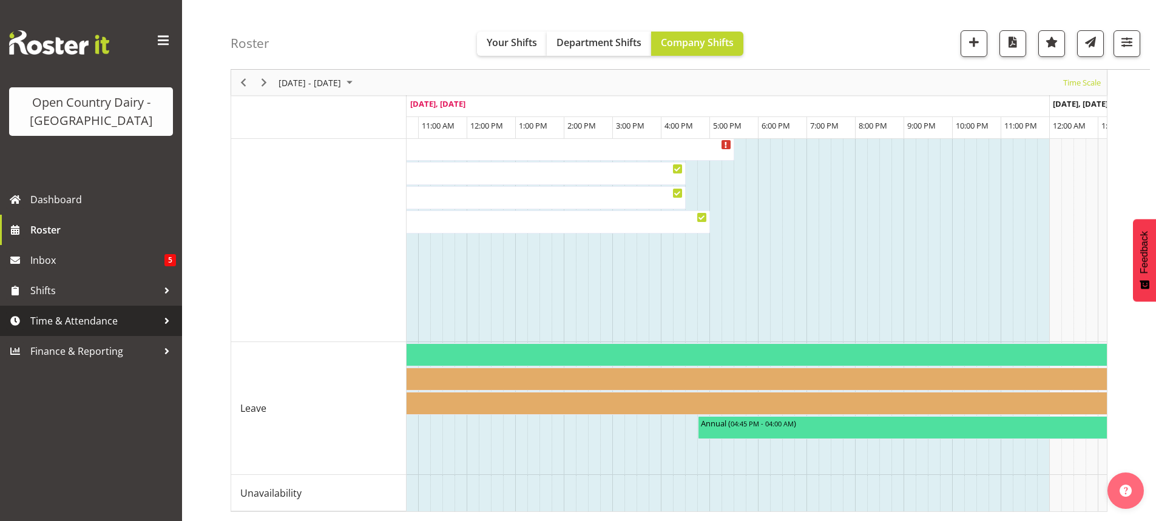
click at [86, 318] on span "Time & Attendance" at bounding box center [93, 321] width 127 height 18
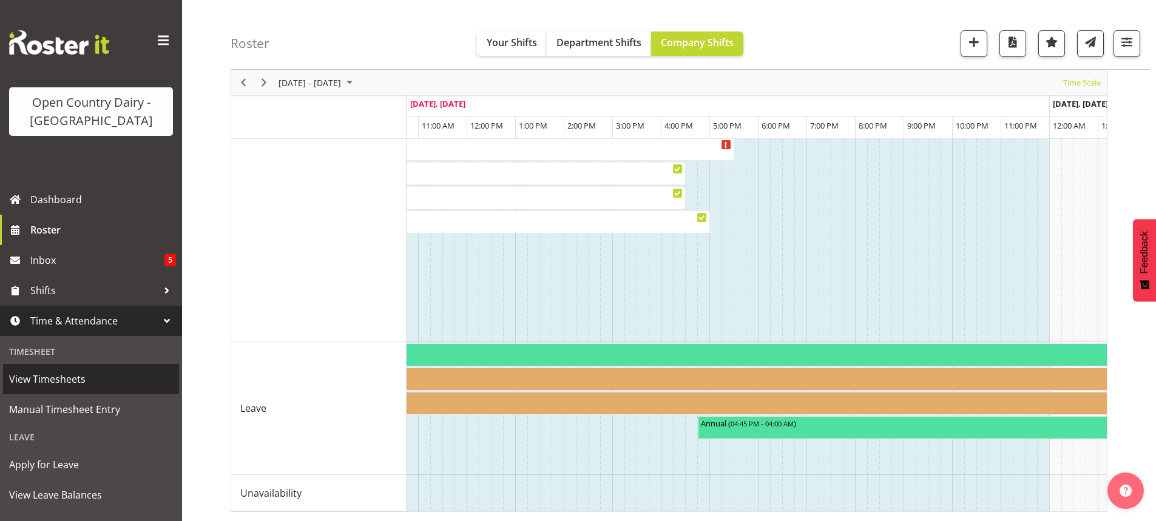
click at [58, 376] on span "View Timesheets" at bounding box center [91, 379] width 164 height 18
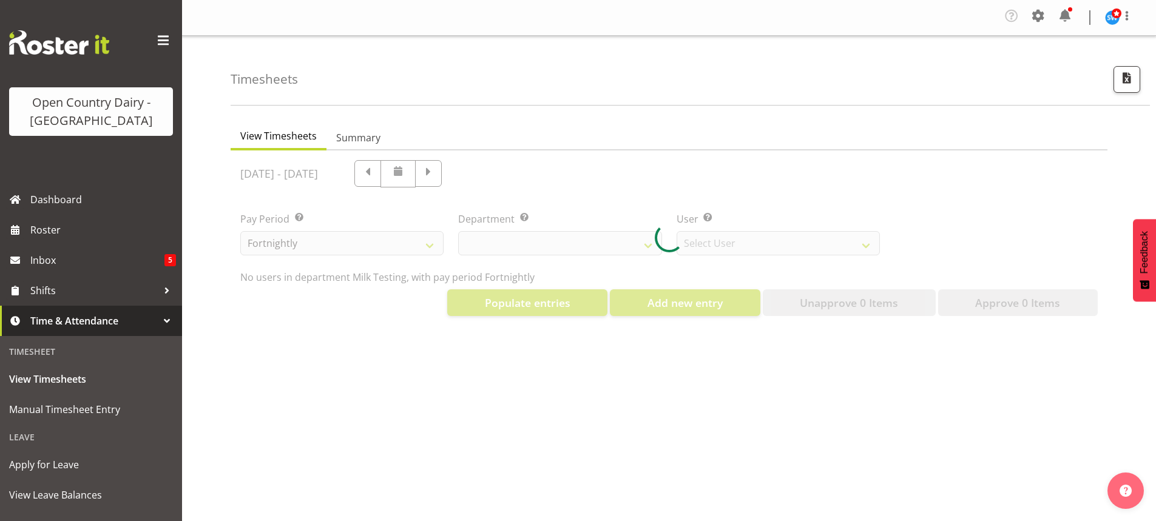
select select "733"
select select "7414"
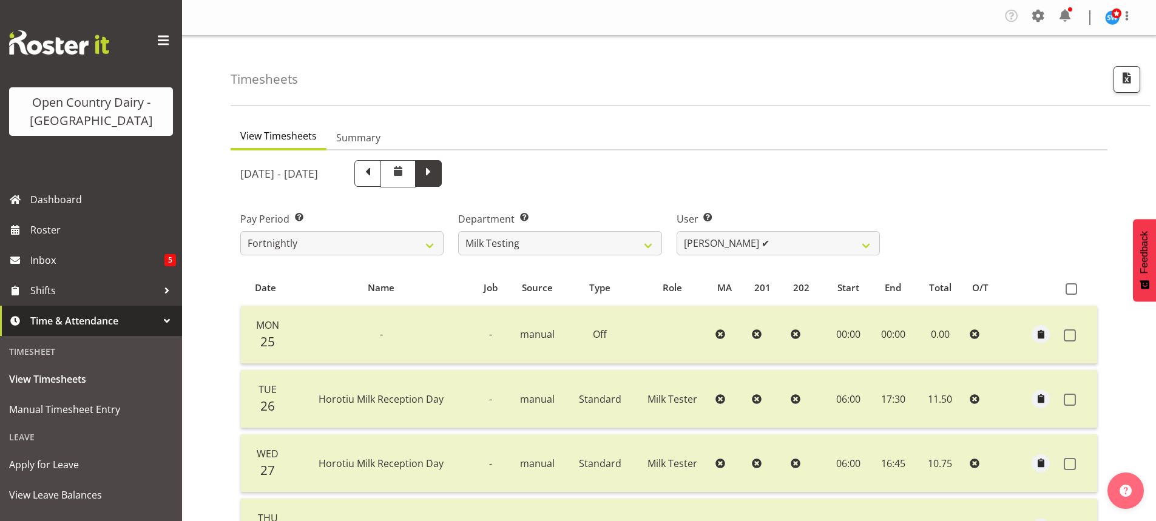
click at [436, 173] on span at bounding box center [429, 172] width 16 height 16
select select
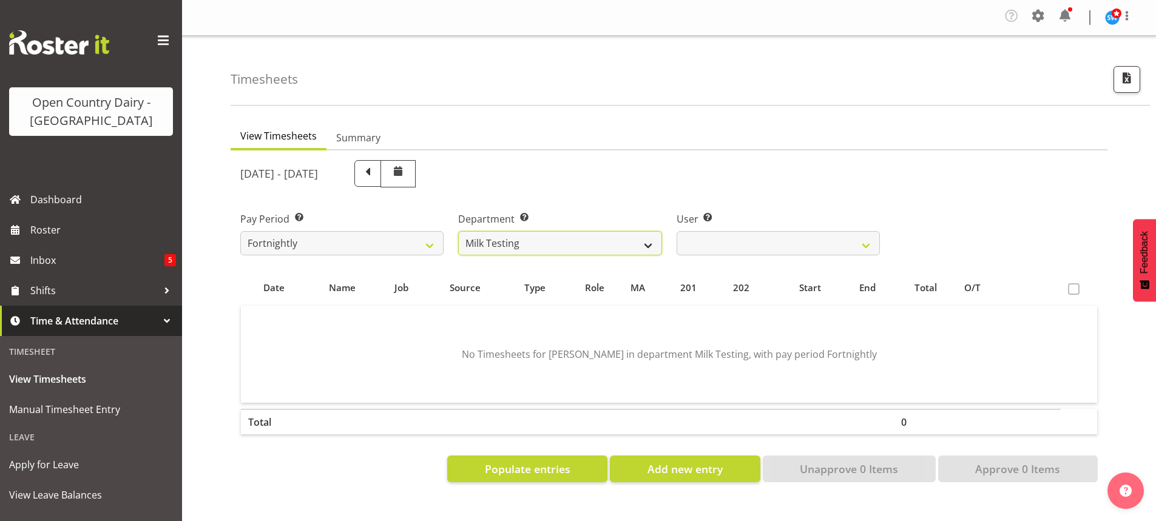
click at [648, 243] on select "701 702 703 704 705 706 707 708 709 710 711 712 713 714 715 716 717 718 719 720" at bounding box center [559, 243] width 203 height 24
select select "811"
click at [458, 231] on select "701 702 703 704 705 706 707 708 709 710 711 712 713 714 715 716 717 718 719 720" at bounding box center [559, 243] width 203 height 24
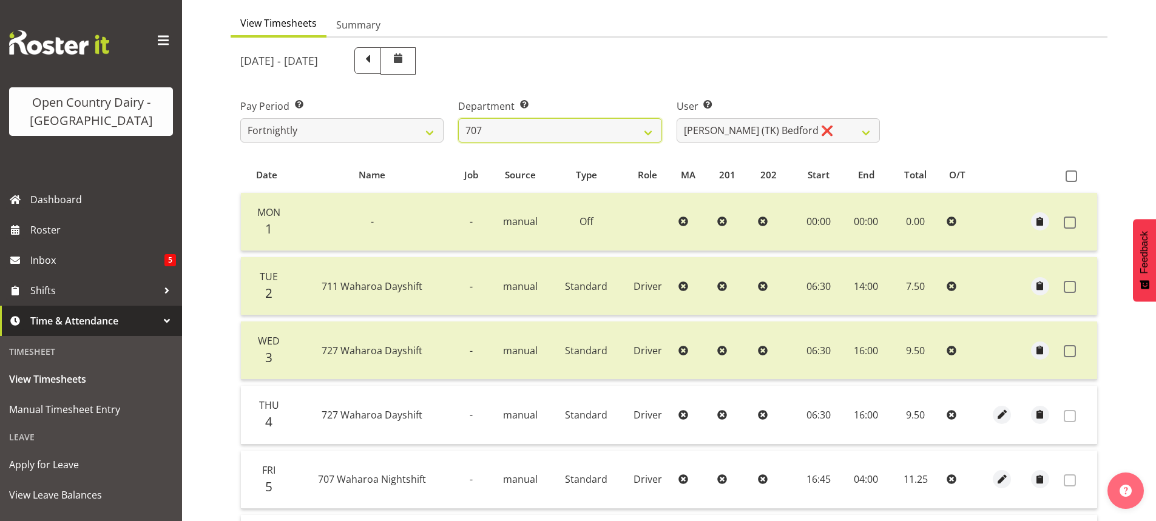
scroll to position [93, 0]
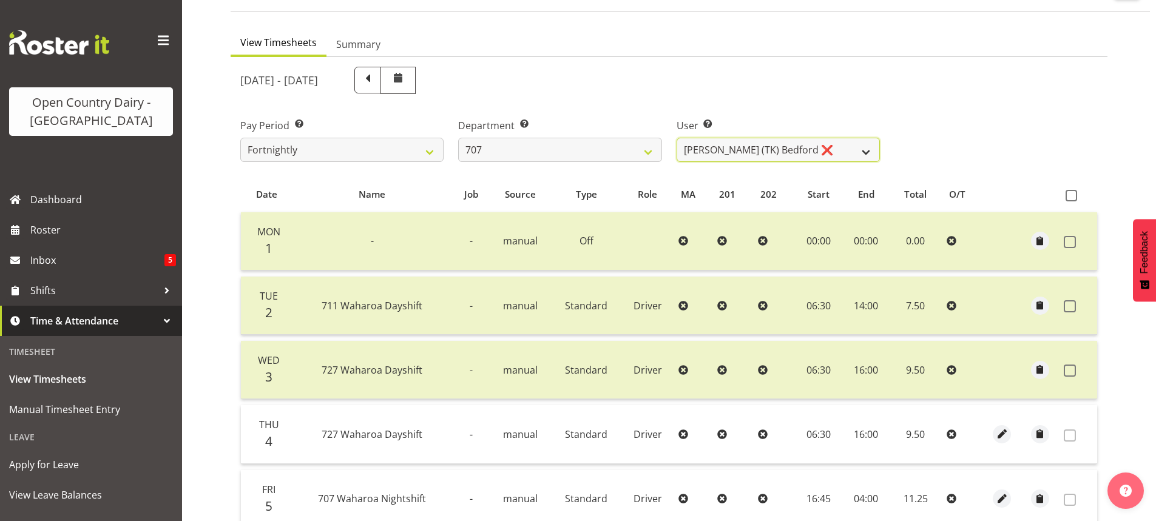
click at [819, 152] on select "Alan (TK) Bedford ❌ Mike Madden ❌" at bounding box center [778, 150] width 203 height 24
select select "8199"
click at [677, 138] on select "Alan (TK) Bedford ❌ Mike Madden ❌" at bounding box center [778, 150] width 203 height 24
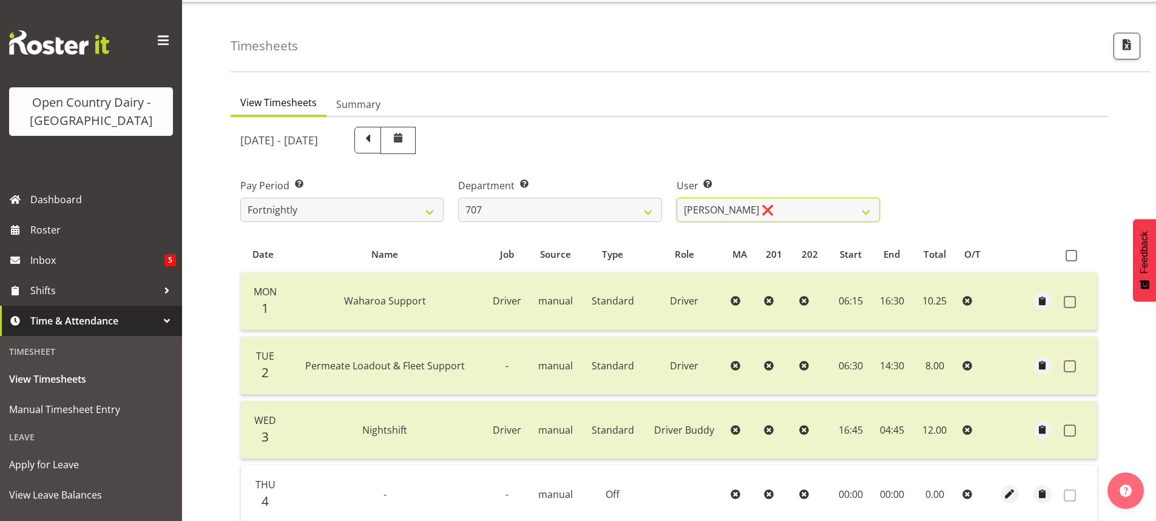
scroll to position [33, 0]
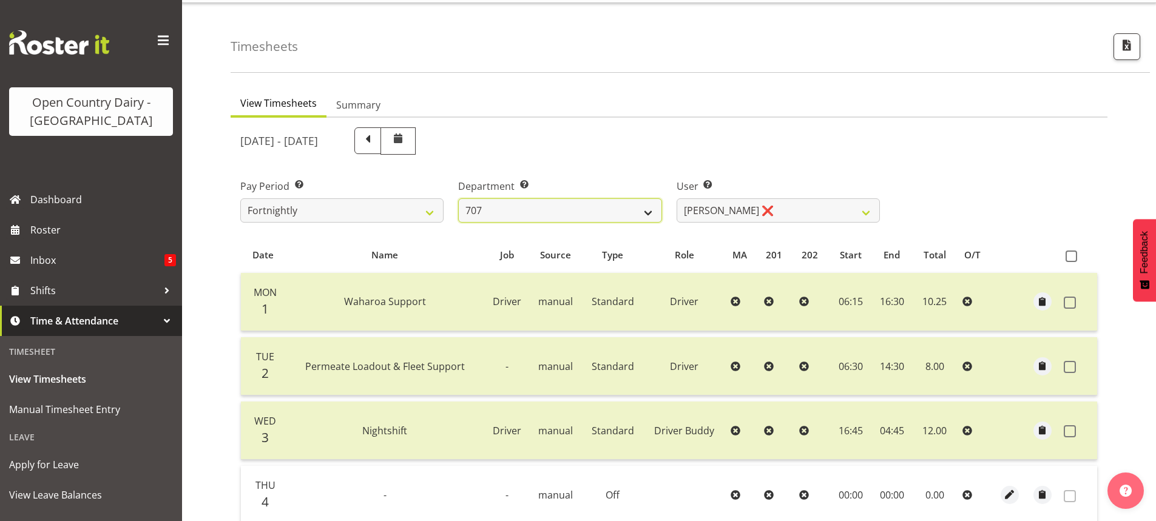
click at [640, 209] on select "701 702 703 704 705 706 707 708 709 710 711 712 713 714 715 716 717 718 719 720" at bounding box center [559, 210] width 203 height 24
select select "758"
click at [458, 198] on select "701 702 703 704 705 706 707 708 709 710 711 712 713 714 715 716 717 718 719 720" at bounding box center [559, 210] width 203 height 24
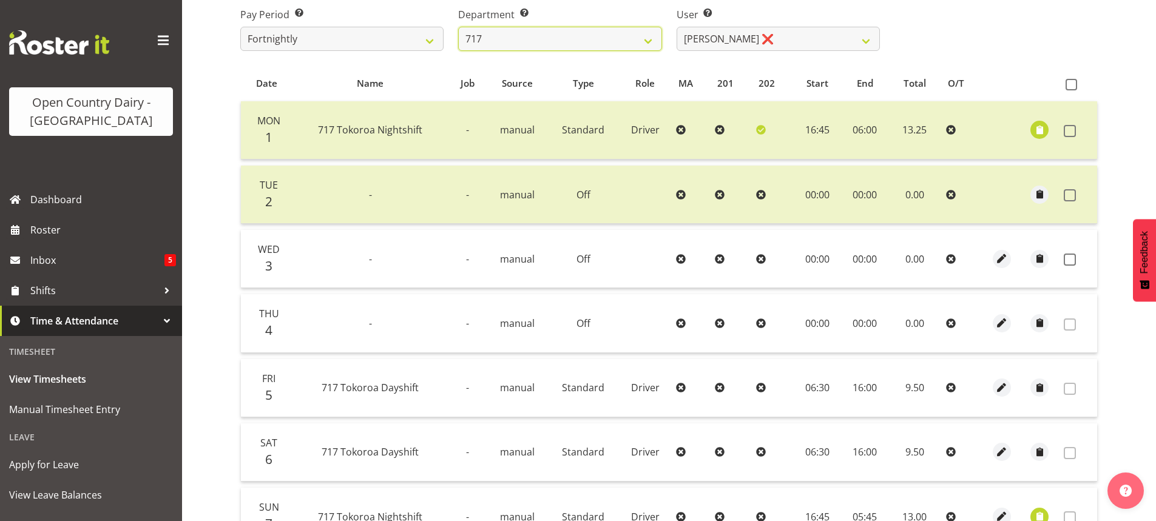
scroll to position [154, 0]
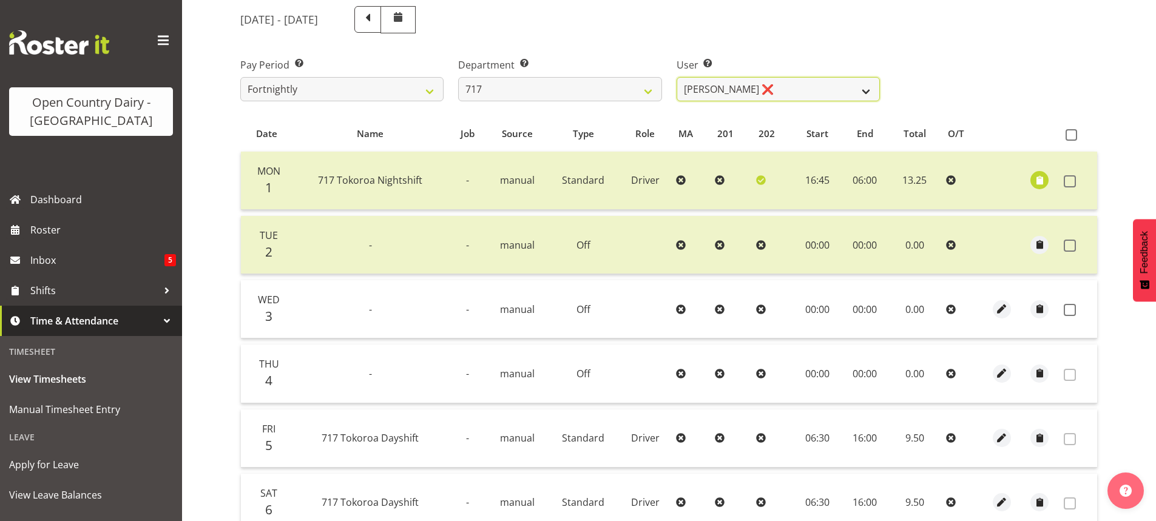
click at [827, 91] on select "Daryl Wrigley ❌ Dodge Lindsay Laing ✔ Eric Stothers ❌ Jeff Anderson ❌" at bounding box center [778, 89] width 203 height 24
select select "8726"
click at [677, 77] on select "Daryl Wrigley ❌ Dodge Lindsay Laing ✔ Eric Stothers ❌ Jeff Anderson ❌" at bounding box center [778, 89] width 203 height 24
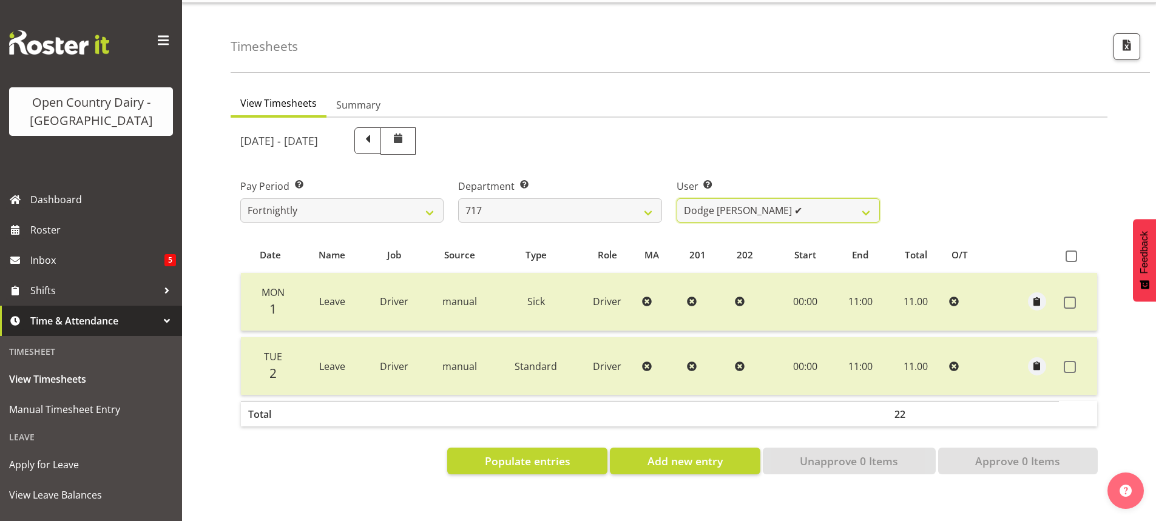
scroll to position [27, 0]
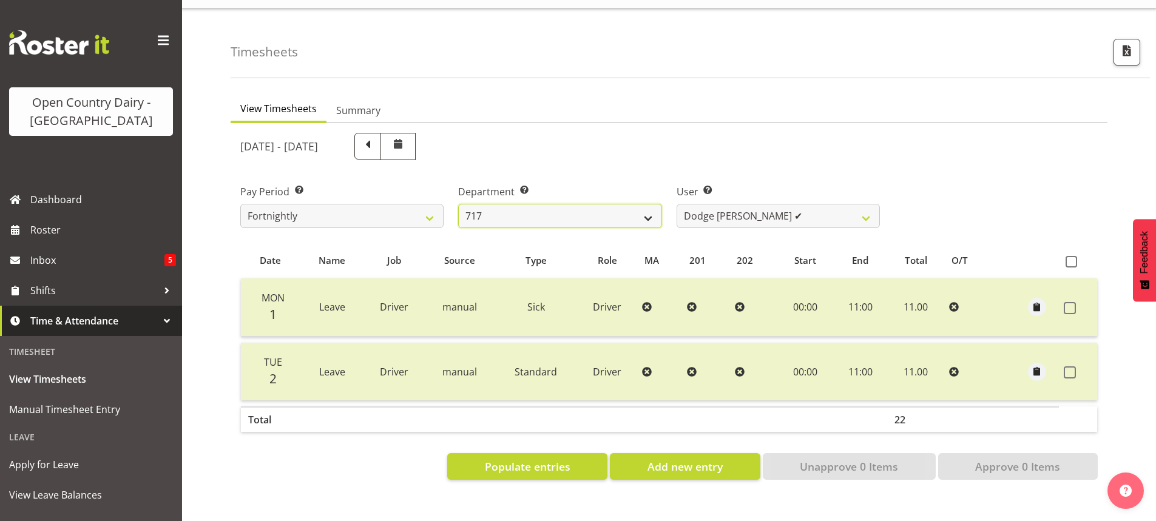
click at [647, 215] on select "701 702 703 704 705 706 707 708 709 710 711 712 713 714 715 716 717 718 719 720" at bounding box center [559, 216] width 203 height 24
select select "814"
click at [458, 204] on select "701 702 703 704 705 706 707 708 709 710 711 712 713 714 715 716 717 718 719 720" at bounding box center [559, 216] width 203 height 24
select select "10132"
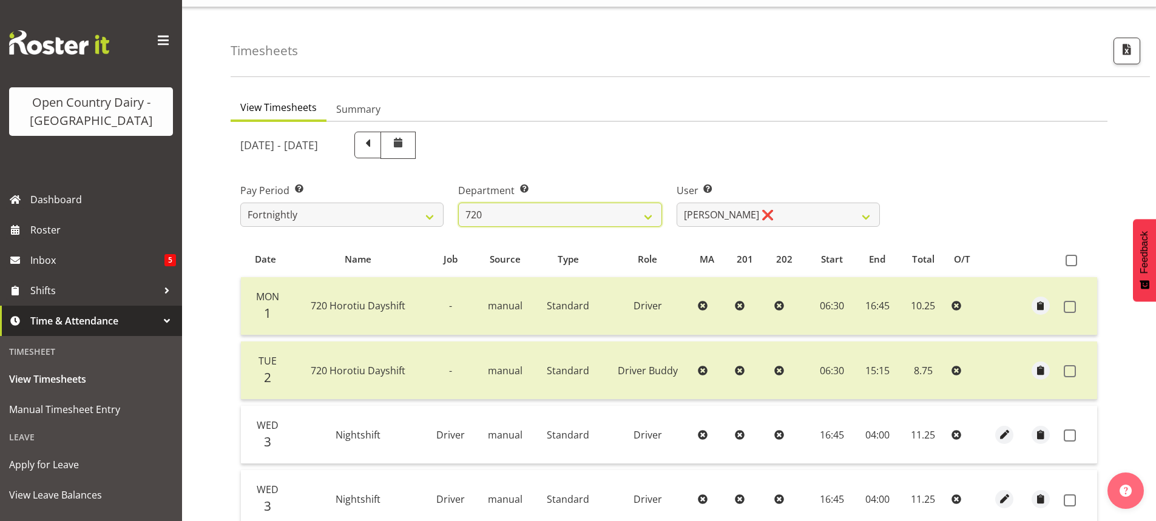
scroll to position [0, 0]
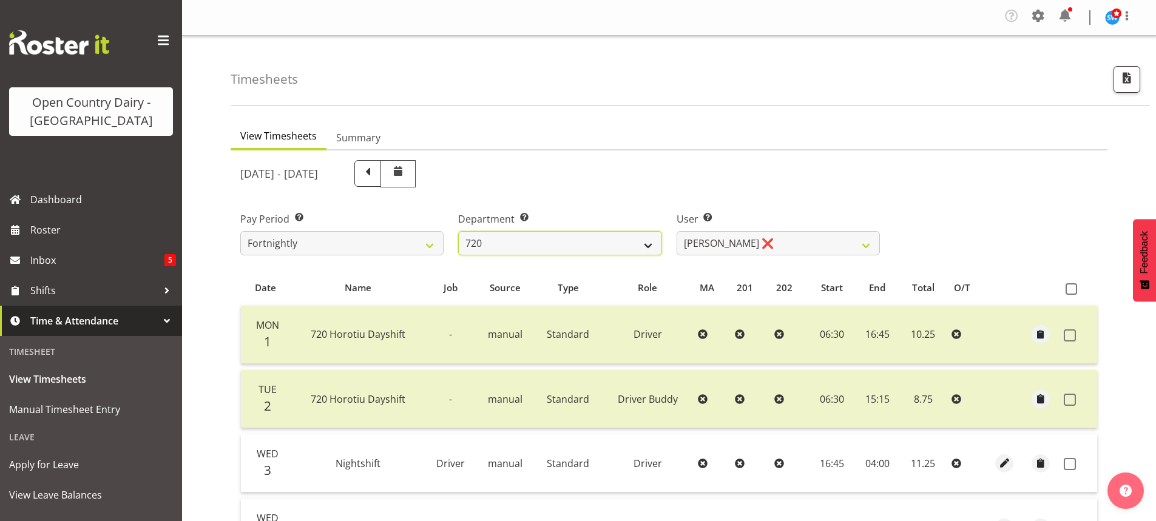
click at [647, 243] on select "701 702 703 704 705 706 707 708 709 710 711 712 713 714 715 716 717 718 719 720" at bounding box center [559, 243] width 203 height 24
select select "875"
click at [458, 231] on select "701 702 703 704 705 706 707 708 709 710 711 712 713 714 715 716 717 718 719 720" at bounding box center [559, 243] width 203 height 24
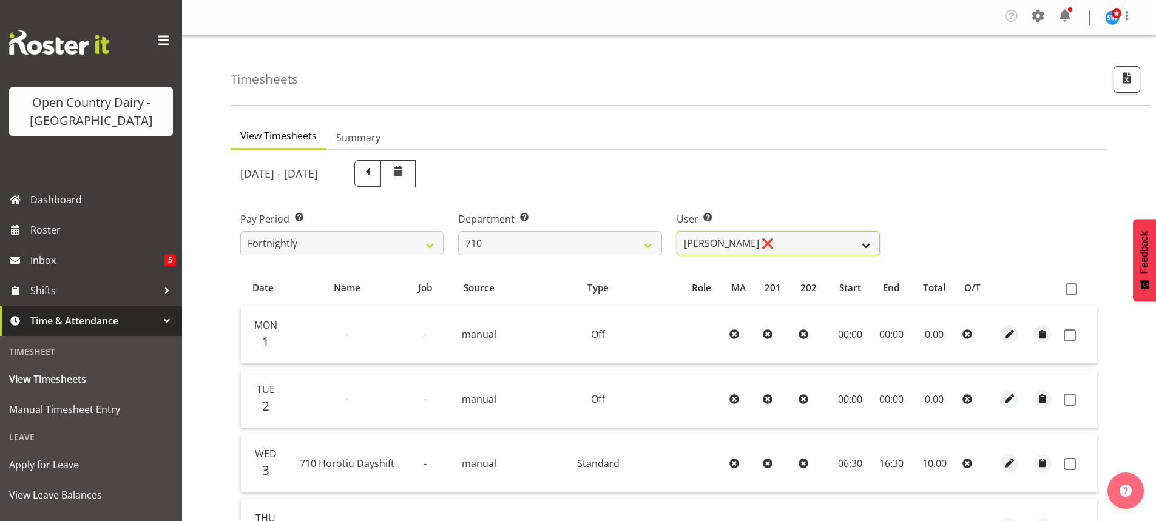
click at [809, 240] on select "Dean Chapman ❌ George Megchelse ❌ Kris Gambhir ❌ Richie Epere ❌" at bounding box center [778, 243] width 203 height 24
select select "8203"
click at [677, 231] on select "Dean Chapman ❌ George Megchelse ❌ Kris Gambhir ❌ Richie Epere ❌" at bounding box center [778, 243] width 203 height 24
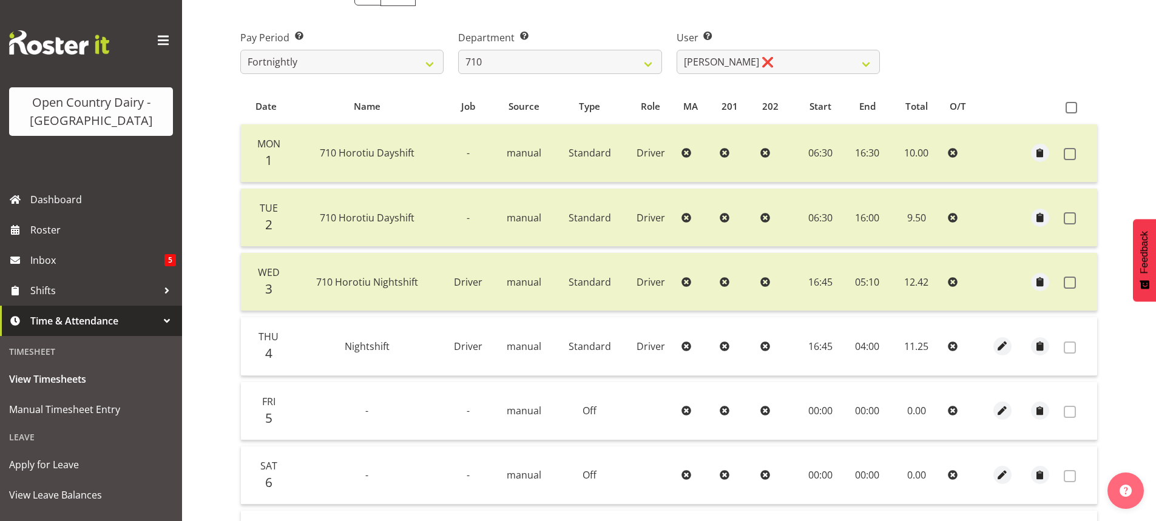
scroll to position [182, 0]
click at [646, 61] on select "701 702 703 704 705 706 707 708 709 710 711 712 713 714 715 716 717 718 719 720" at bounding box center [559, 61] width 203 height 24
select select "874"
click at [458, 49] on select "701 702 703 704 705 706 707 708 709 710 711 712 713 714 715 716 717 718 719 720" at bounding box center [559, 61] width 203 height 24
select select "8178"
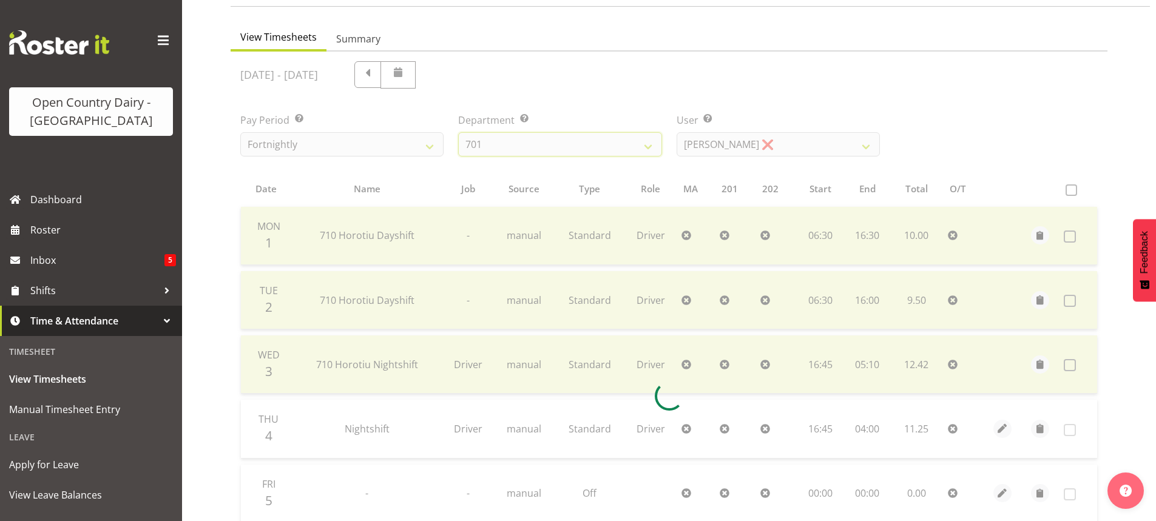
scroll to position [0, 0]
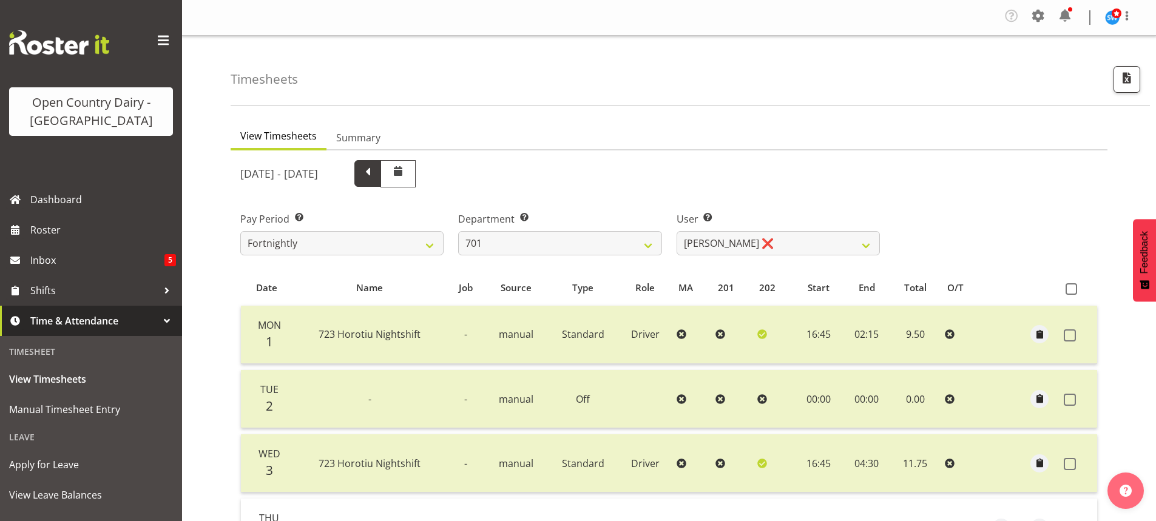
click at [376, 169] on span at bounding box center [368, 172] width 16 height 16
select select
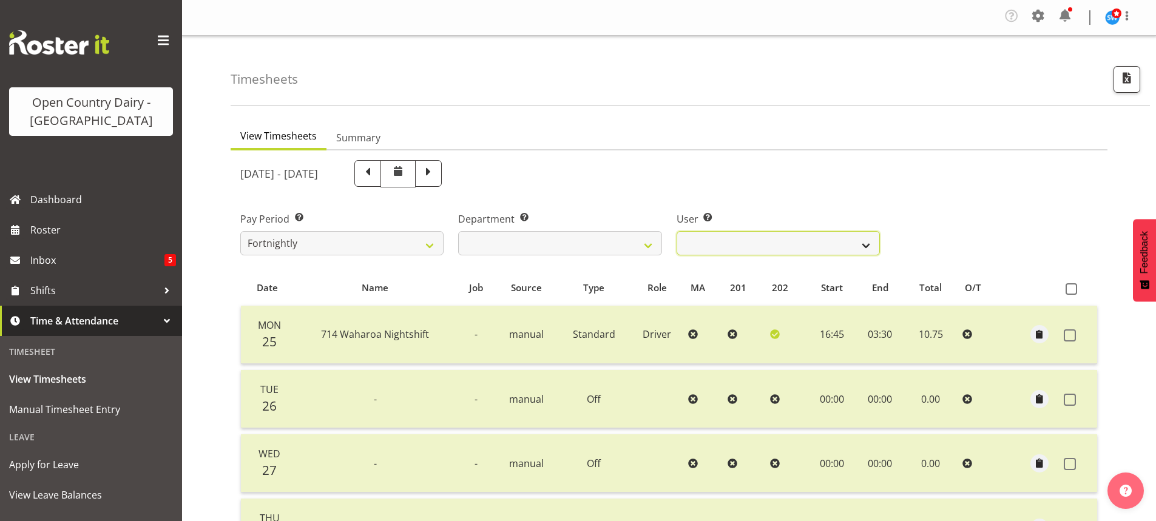
click at [785, 243] on select "Duncan Shirley ✔ Gagandeep Singh ✔ Johann Van Zyl ✔ John Cottingham ✔" at bounding box center [778, 243] width 203 height 24
select select "8383"
click at [677, 231] on select "Duncan Shirley ✔ Gagandeep Singh ✔ Johann Van Zyl ✔ John Cottingham ✔" at bounding box center [778, 243] width 203 height 24
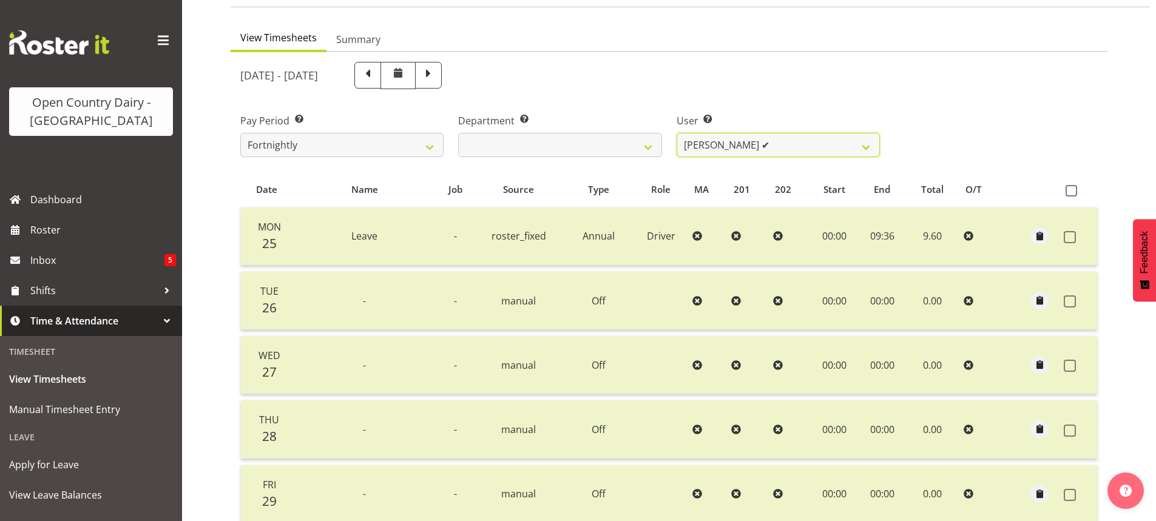
scroll to position [93, 0]
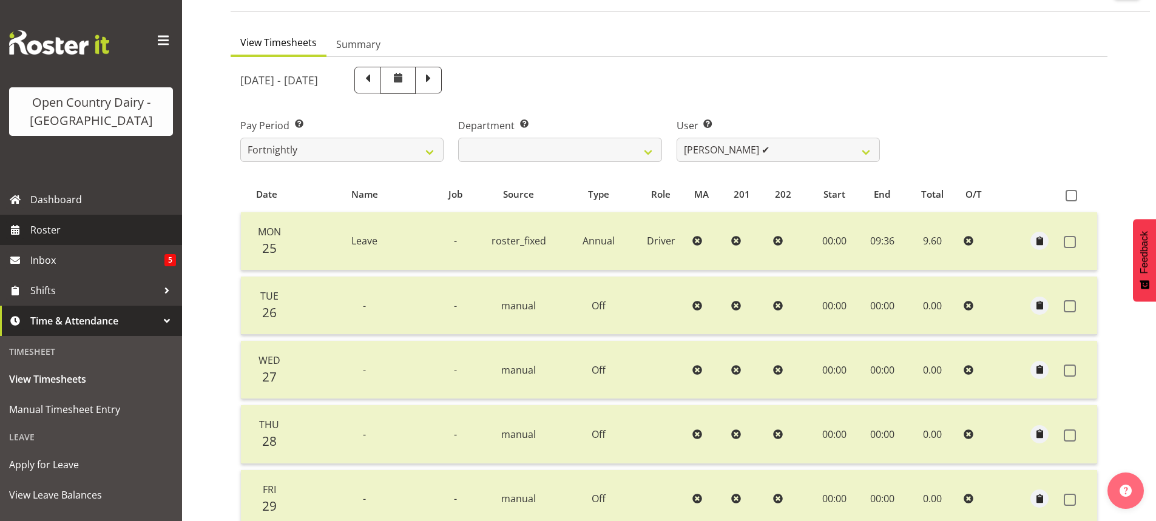
click at [43, 228] on span "Roster" at bounding box center [103, 230] width 146 height 18
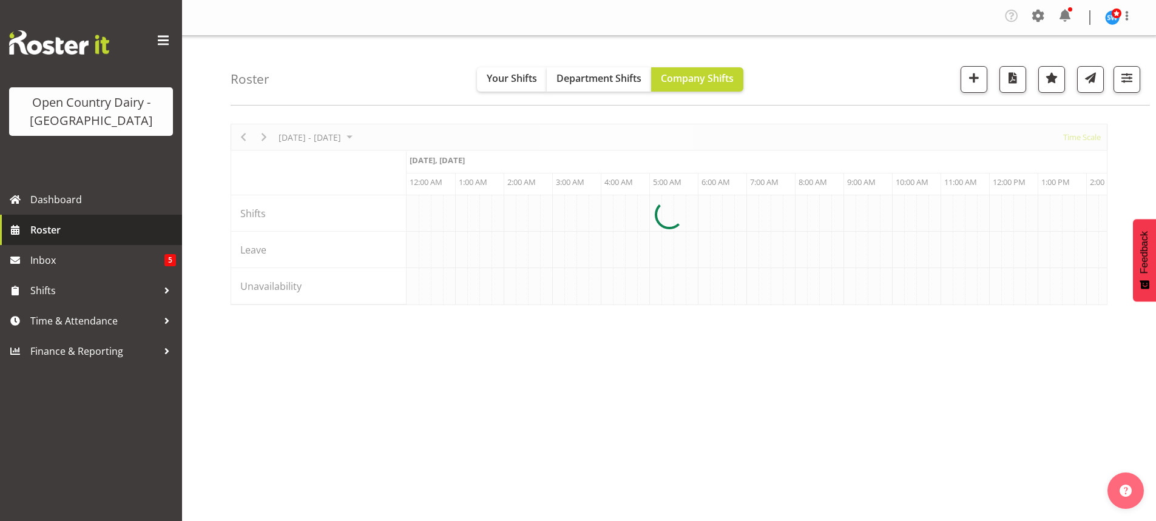
scroll to position [0, 3495]
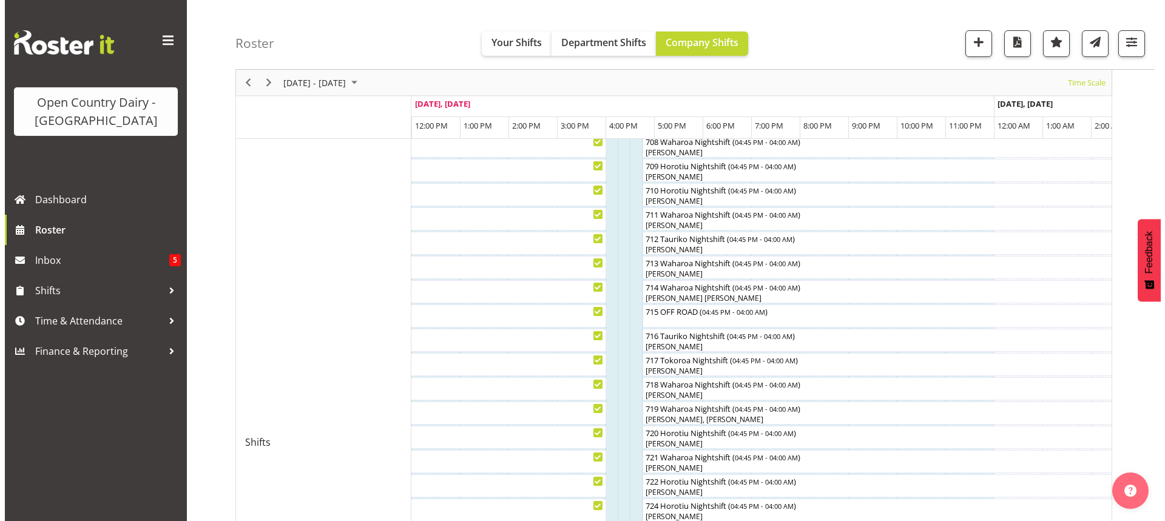
scroll to position [311, 0]
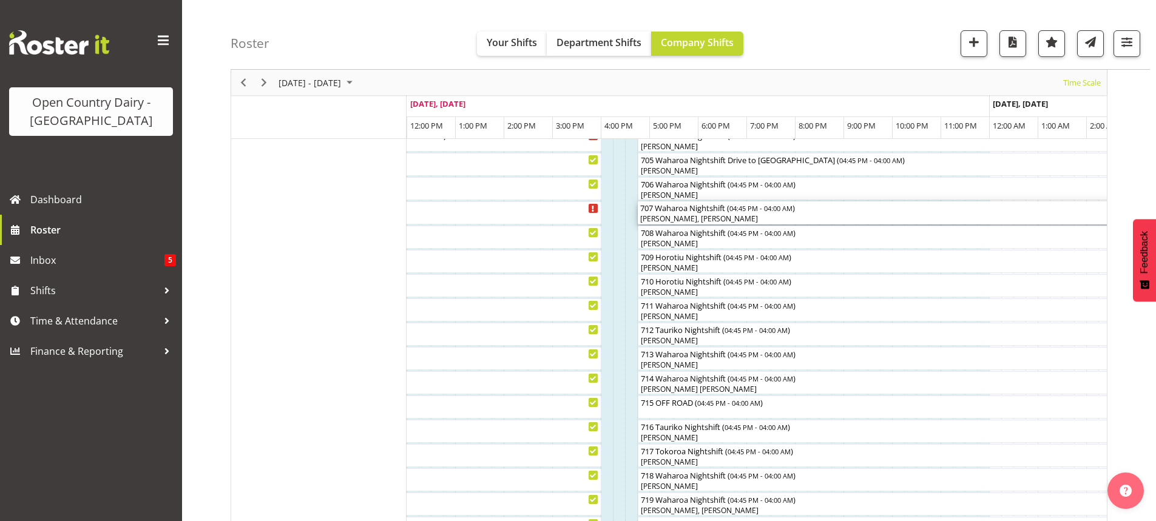
click at [701, 210] on div "707 Waharoa Nightshift ( 04:45 PM - 04:00 AM )" at bounding box center [910, 207] width 541 height 12
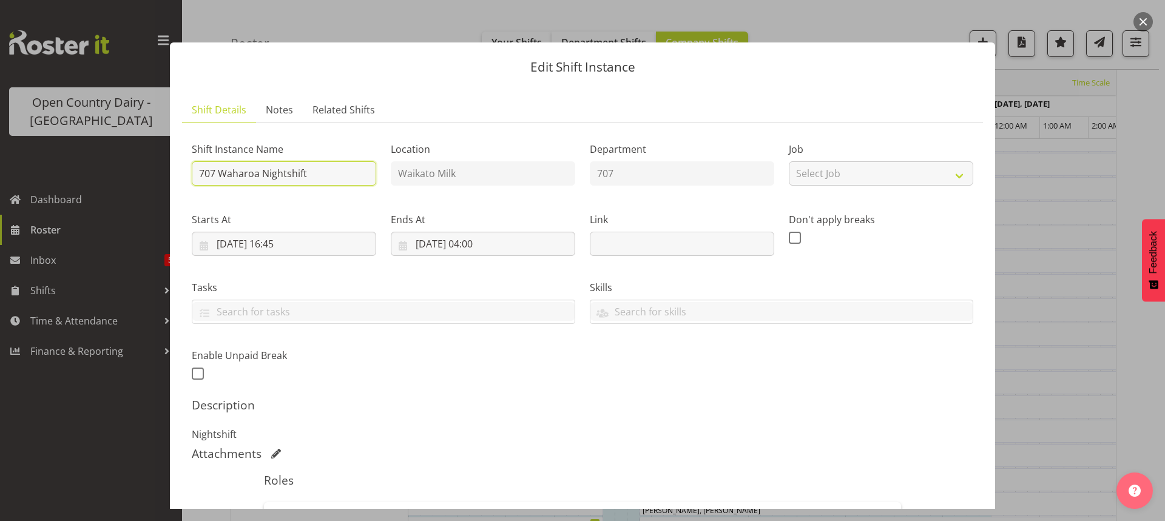
drag, startPoint x: 316, startPoint y: 172, endPoint x: 330, endPoint y: 164, distance: 16.0
click at [318, 171] on input "707 Waharoa Nightshift" at bounding box center [284, 173] width 184 height 24
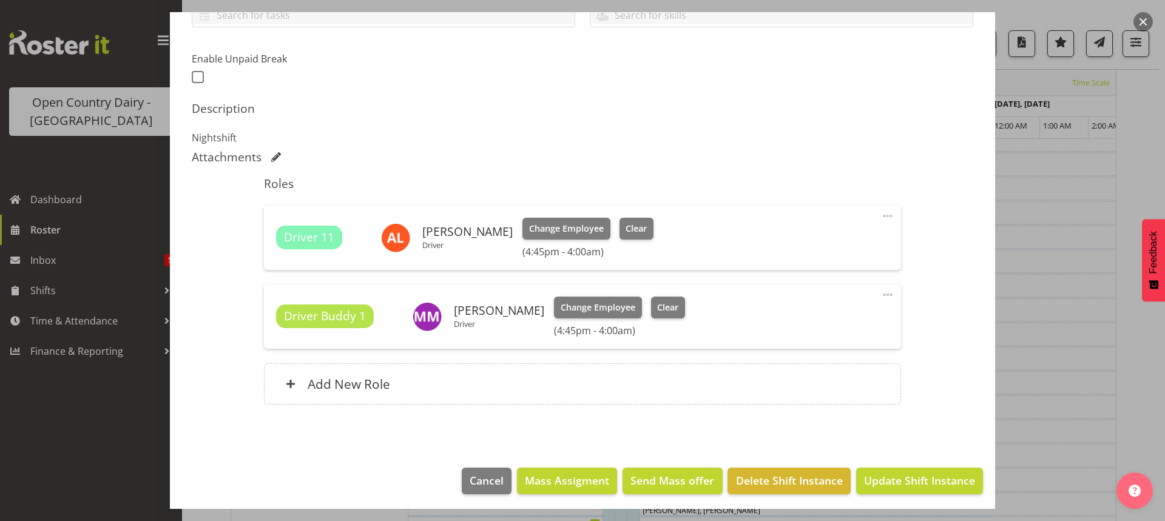
scroll to position [300, 0]
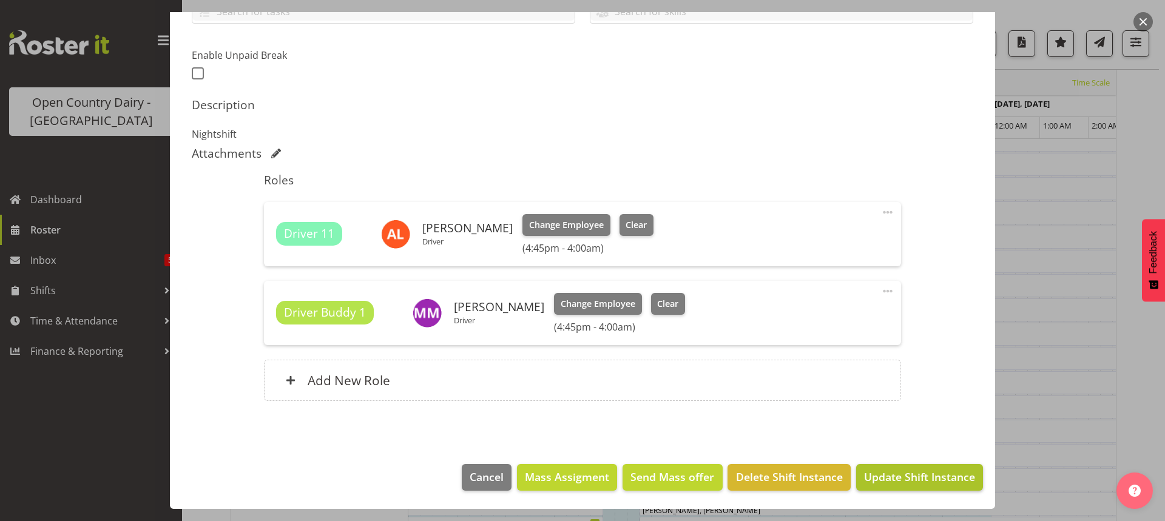
type input "707 Perm ex Tatua to Horotiu"
click at [905, 479] on span "Update Shift Instance" at bounding box center [919, 477] width 111 height 16
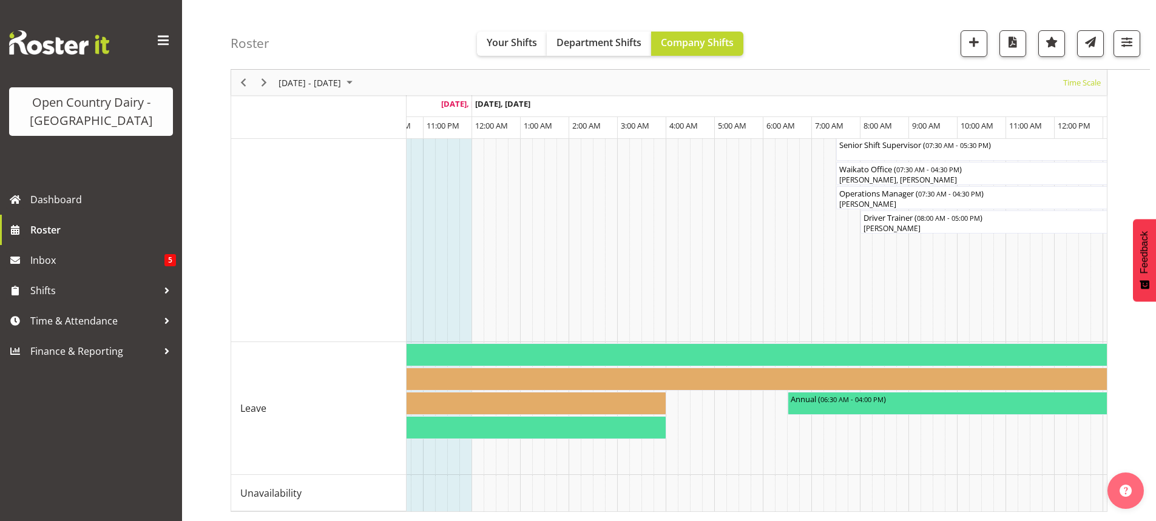
scroll to position [0, 4683]
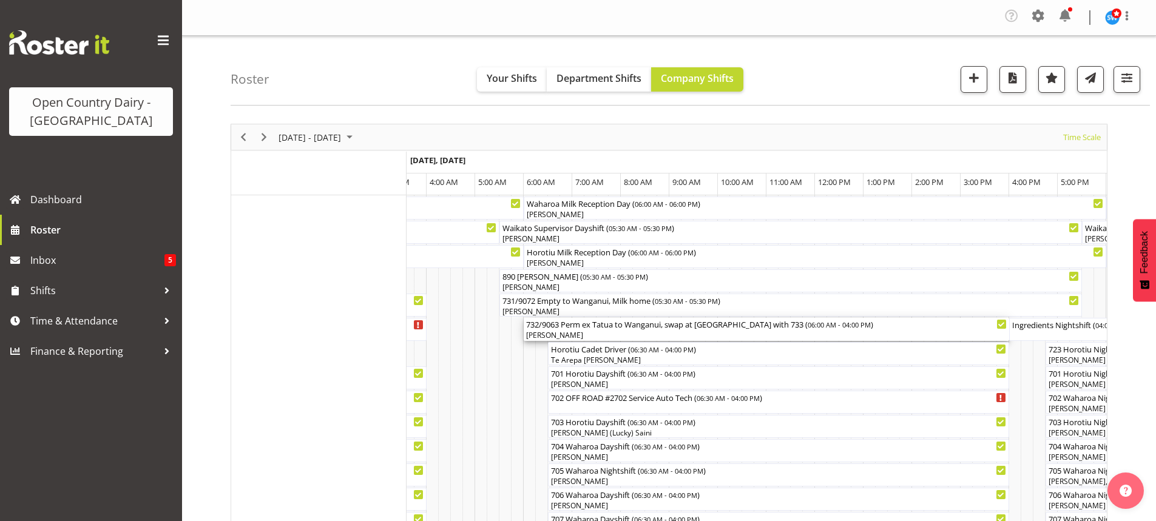
click at [635, 331] on div "[PERSON_NAME]" at bounding box center [766, 335] width 481 height 11
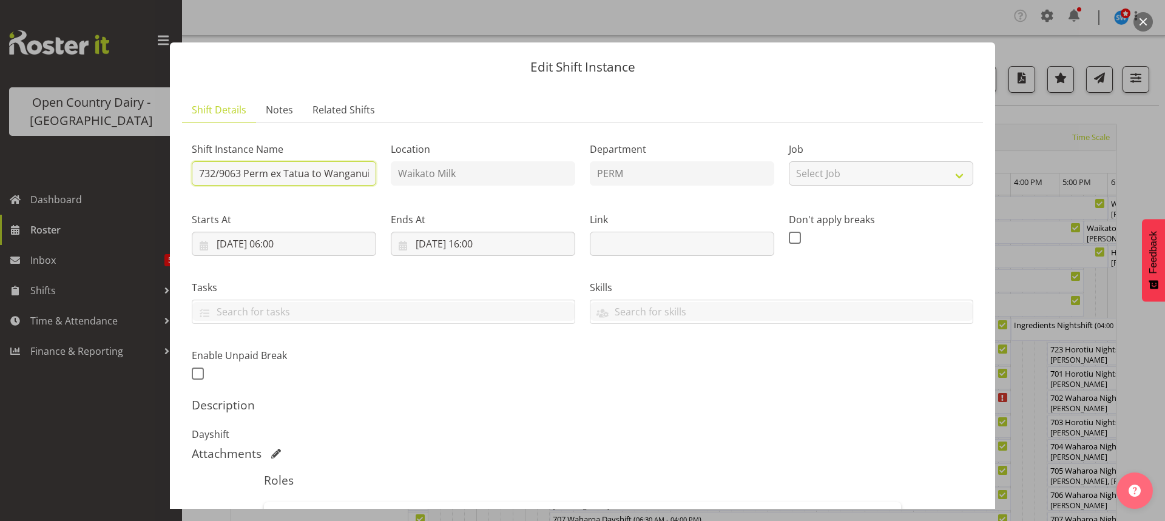
drag, startPoint x: 309, startPoint y: 174, endPoint x: 322, endPoint y: 145, distance: 31.8
click at [309, 172] on input "732/9063 Perm ex Tatua to Wanganui, swap at Turangi with 733" at bounding box center [284, 173] width 184 height 24
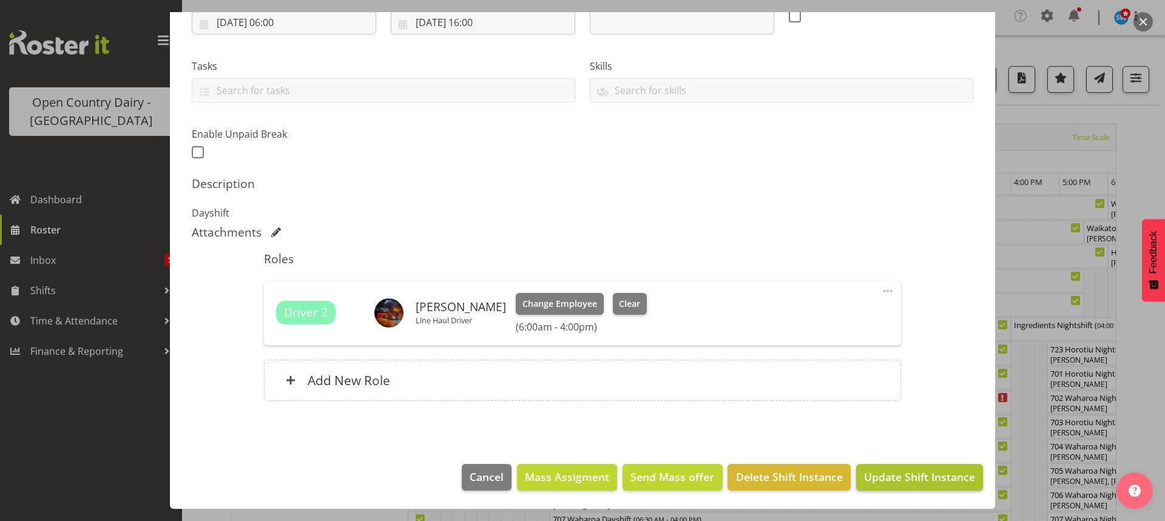
type input "732/9063 Empty to Wanganui, swap at Turangi with 733"
click at [888, 475] on span "Update Shift Instance" at bounding box center [919, 477] width 111 height 16
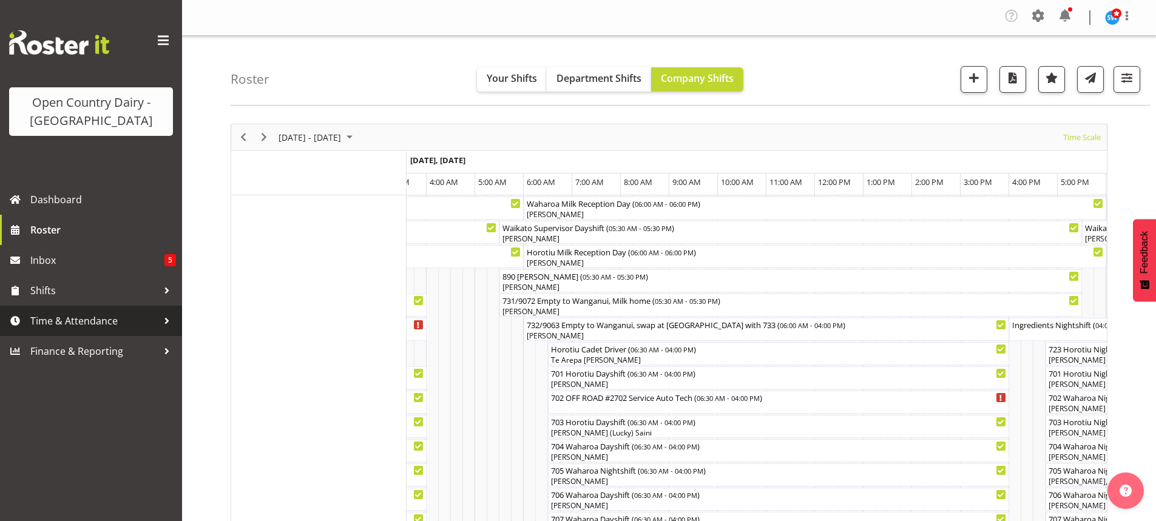
click at [52, 318] on span "Time & Attendance" at bounding box center [93, 321] width 127 height 18
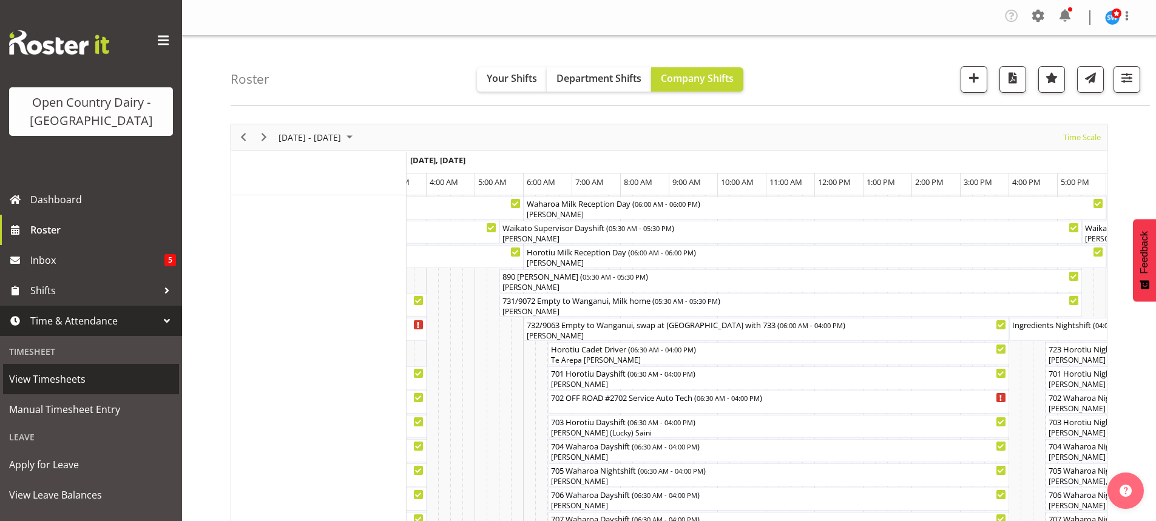
click at [73, 379] on span "View Timesheets" at bounding box center [91, 379] width 164 height 18
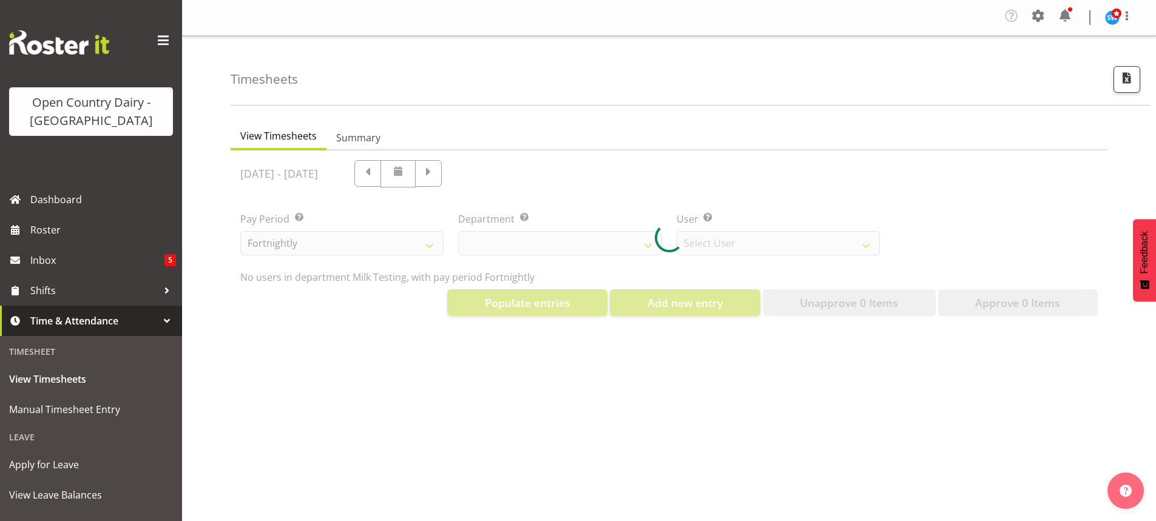
select select "733"
select select "7414"
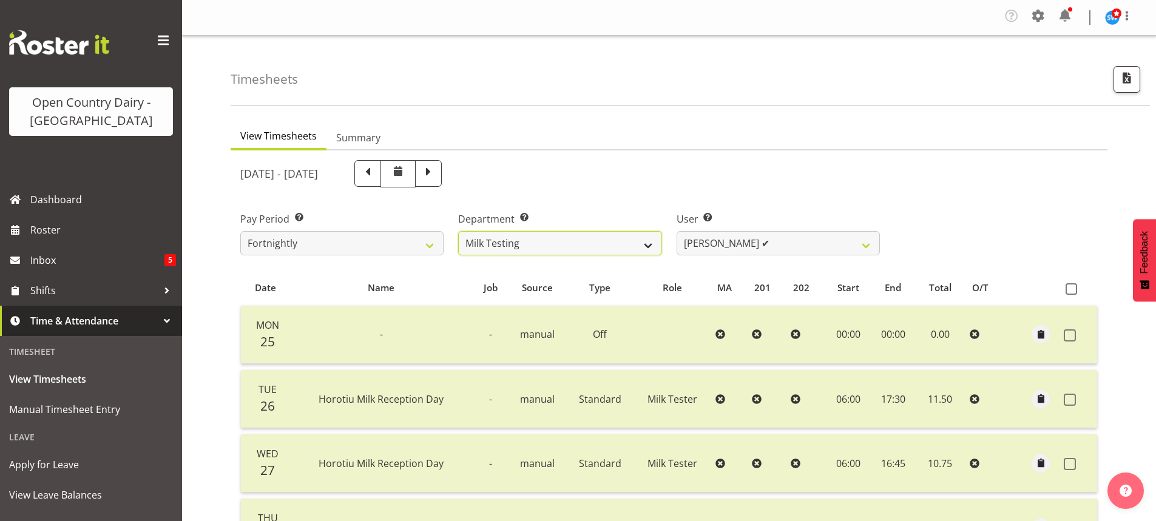
click at [639, 244] on select "701 702 703 704 705 706 707 708 709 710 711 712 713 714 715 716 717 718 719 720" at bounding box center [559, 243] width 203 height 24
select select "734"
click at [458, 231] on select "701 702 703 704 705 706 707 708 709 710 711 712 713 714 715 716 717 718 719 720" at bounding box center [559, 243] width 203 height 24
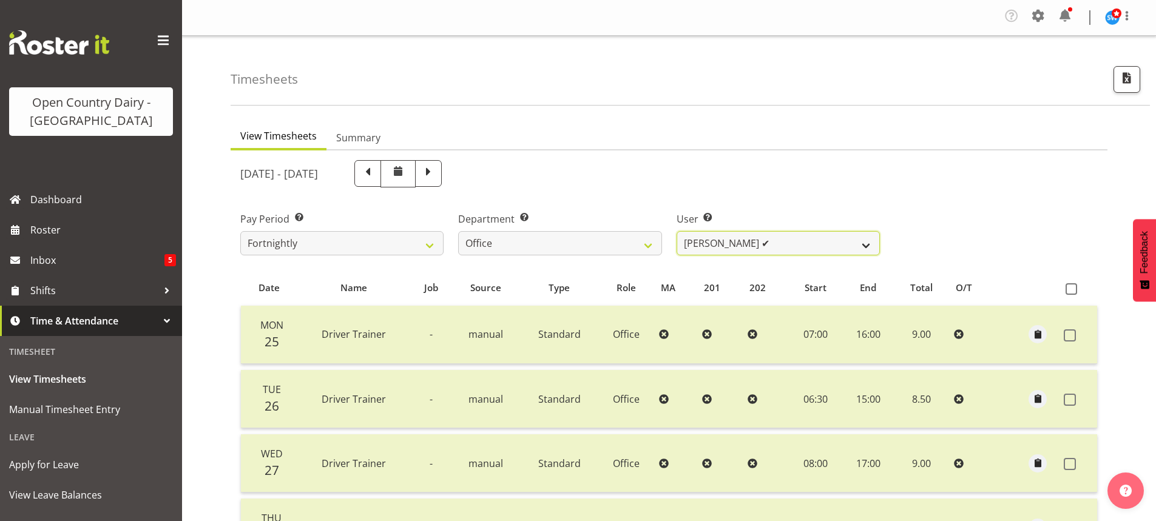
click at [791, 242] on select "[PERSON_NAME] ✔ [PERSON_NAME] ✔ [PERSON_NAME] ✔ [PERSON_NAME] ✔ Milk Reception …" at bounding box center [778, 243] width 203 height 24
click at [677, 231] on select "[PERSON_NAME] ✔ [PERSON_NAME] ✔ [PERSON_NAME] ✔ [PERSON_NAME] ✔ Milk Reception …" at bounding box center [778, 243] width 203 height 24
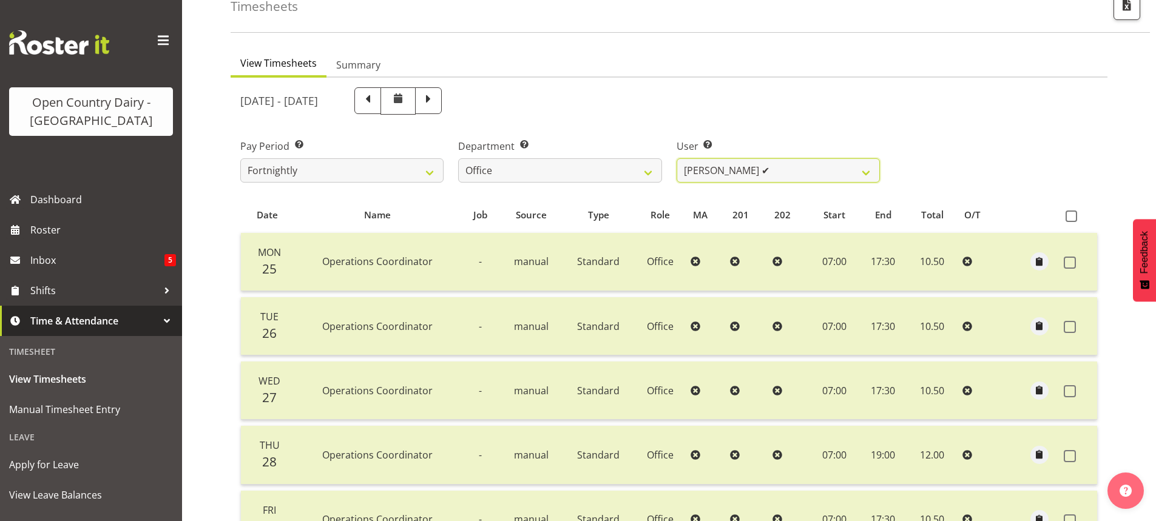
scroll to position [61, 0]
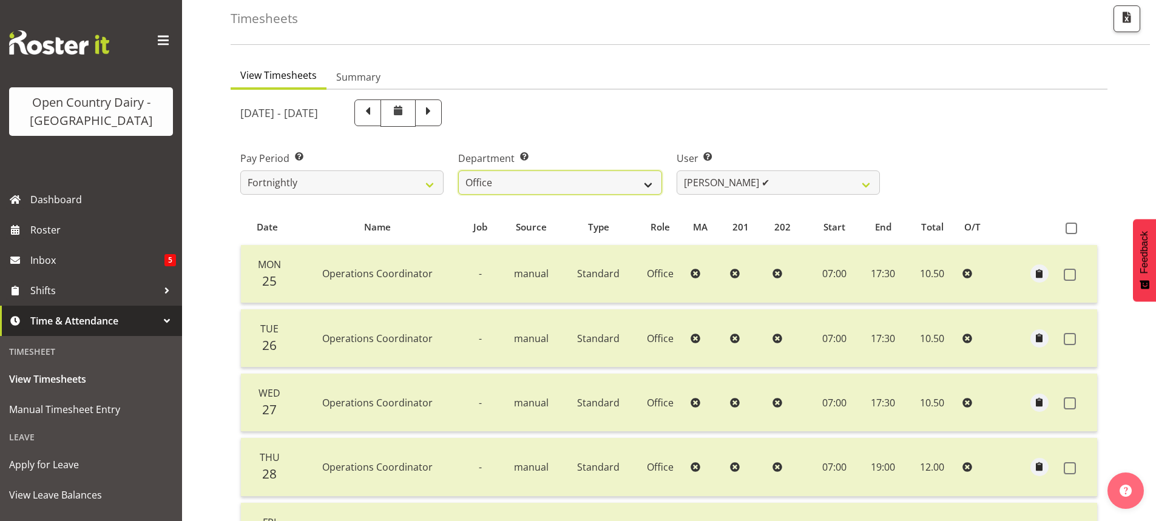
click at [623, 183] on select "701 702 703 704 705 706 707 708 709 710 711 712 713 714 715 716 717 718 719 720" at bounding box center [559, 183] width 203 height 24
click at [458, 171] on select "701 702 703 704 705 706 707 708 709 710 711 712 713 714 715 716 717 718 719 720" at bounding box center [559, 183] width 203 height 24
click at [812, 182] on select "[PERSON_NAME] ✔ [PERSON_NAME] ✔ [PERSON_NAME] ✔ [PERSON_NAME] ✔ Milk Reception …" at bounding box center [778, 183] width 203 height 24
click at [677, 171] on select "[PERSON_NAME] ✔ [PERSON_NAME] ✔ [PERSON_NAME] ✔ [PERSON_NAME] ✔ Milk Reception …" at bounding box center [778, 183] width 203 height 24
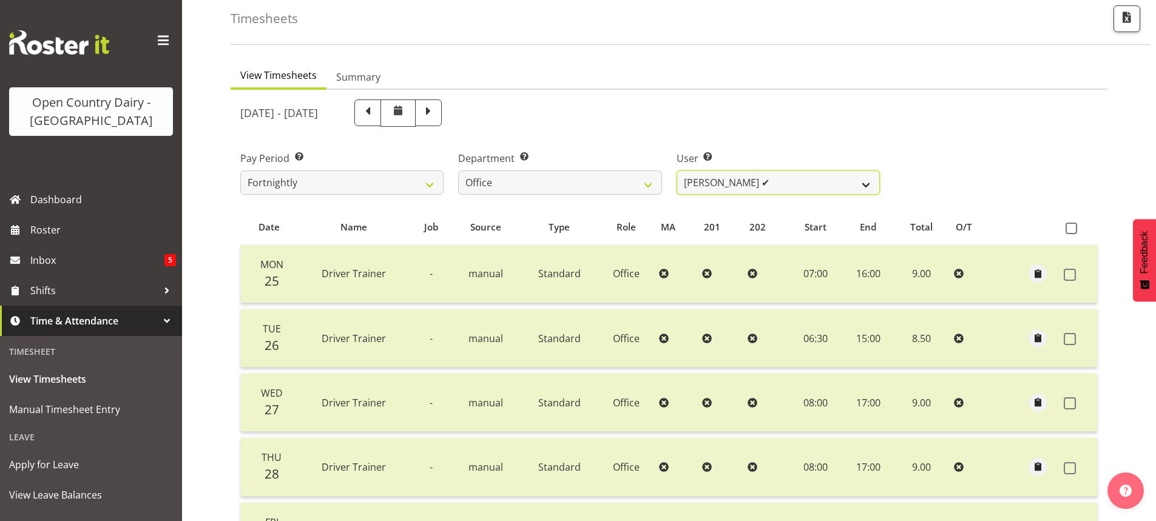
click at [787, 186] on select "[PERSON_NAME] ✔ [PERSON_NAME] ✔ [PERSON_NAME] ✔ [PERSON_NAME] ✔ Milk Reception …" at bounding box center [778, 183] width 203 height 24
select select "9821"
click at [677, 171] on select "[PERSON_NAME] ✔ [PERSON_NAME] ✔ [PERSON_NAME] ✔ [PERSON_NAME] ✔ Milk Reception …" at bounding box center [778, 183] width 203 height 24
click at [784, 183] on select "[PERSON_NAME] ✔ [PERSON_NAME] ✔ [PERSON_NAME] ✔ [PERSON_NAME] ✔ Milk Reception …" at bounding box center [778, 183] width 203 height 24
click at [610, 186] on select "701 702 703 704 705 706 707 708 709 710 711 712 713 714 715 716 717 718 719 720" at bounding box center [559, 183] width 203 height 24
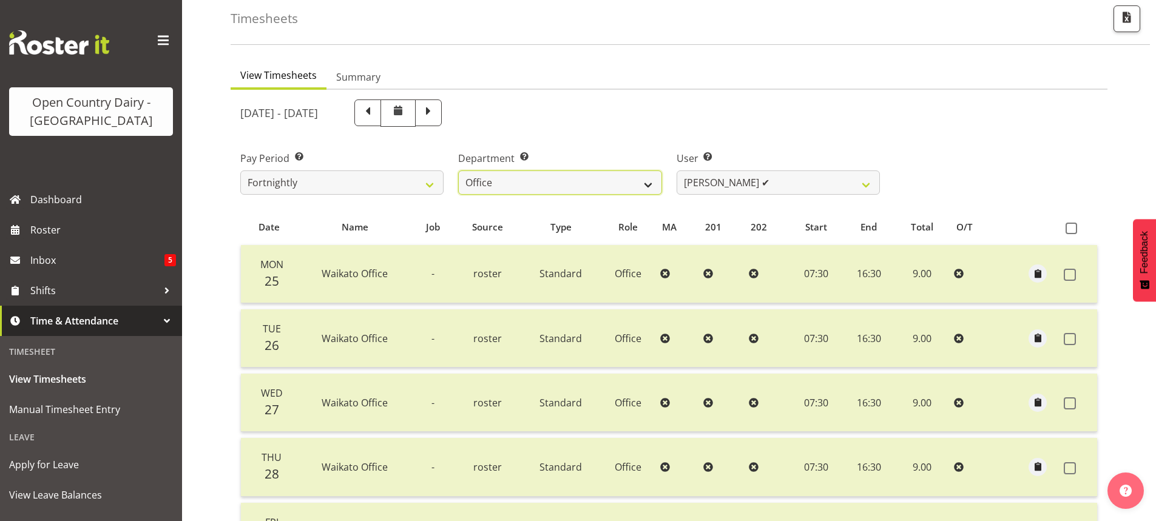
select select "758"
click at [458, 171] on select "701 702 703 704 705 706 707 708 709 710 711 712 713 714 715 716 717 718 719 720" at bounding box center [559, 183] width 203 height 24
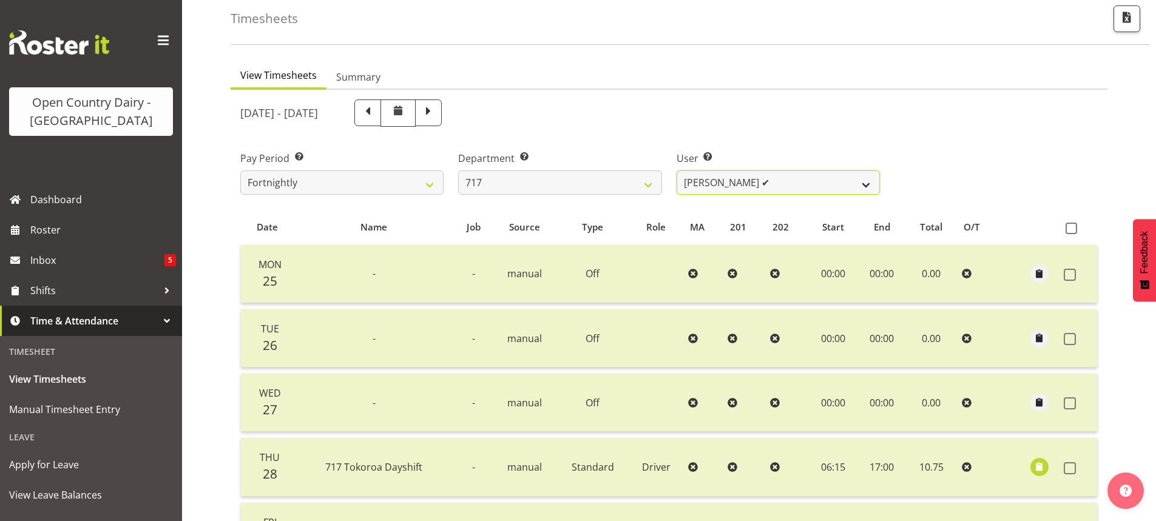
click at [782, 186] on select "[PERSON_NAME] ✔ Dodge [PERSON_NAME] ✔ [PERSON_NAME] ✔ [PERSON_NAME] ✔" at bounding box center [778, 183] width 203 height 24
select select "8726"
click at [677, 171] on select "[PERSON_NAME] ✔ Dodge [PERSON_NAME] ✔ [PERSON_NAME] ✔ [PERSON_NAME] ✔" at bounding box center [778, 183] width 203 height 24
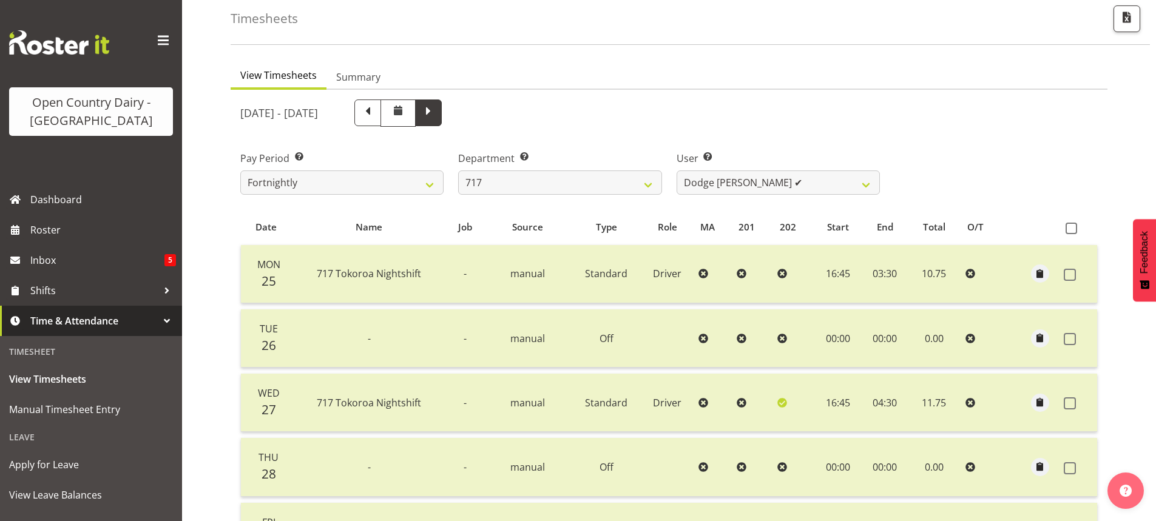
click at [436, 110] on span at bounding box center [429, 112] width 16 height 16
select select
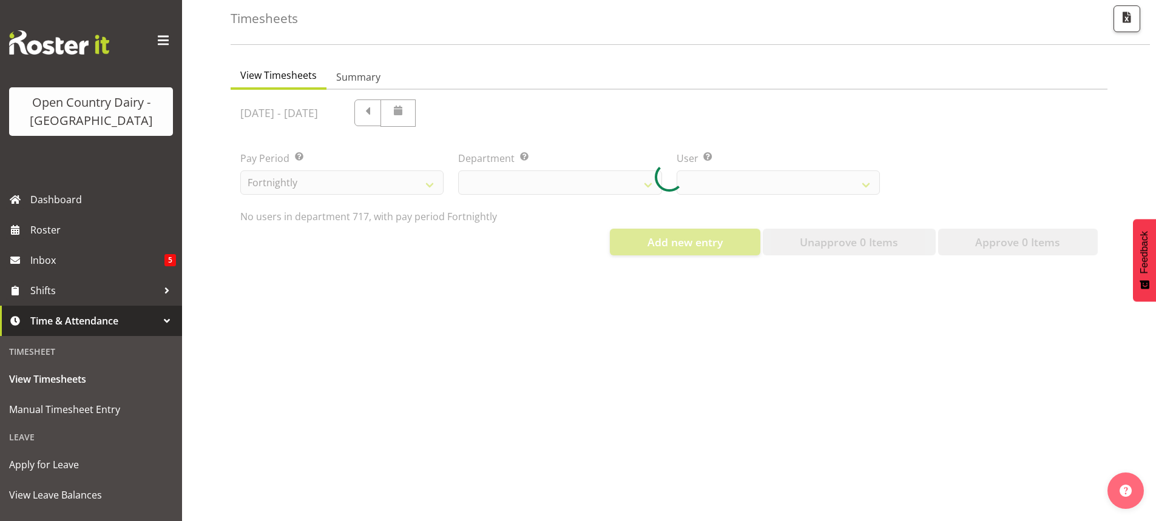
select select "758"
select select "8726"
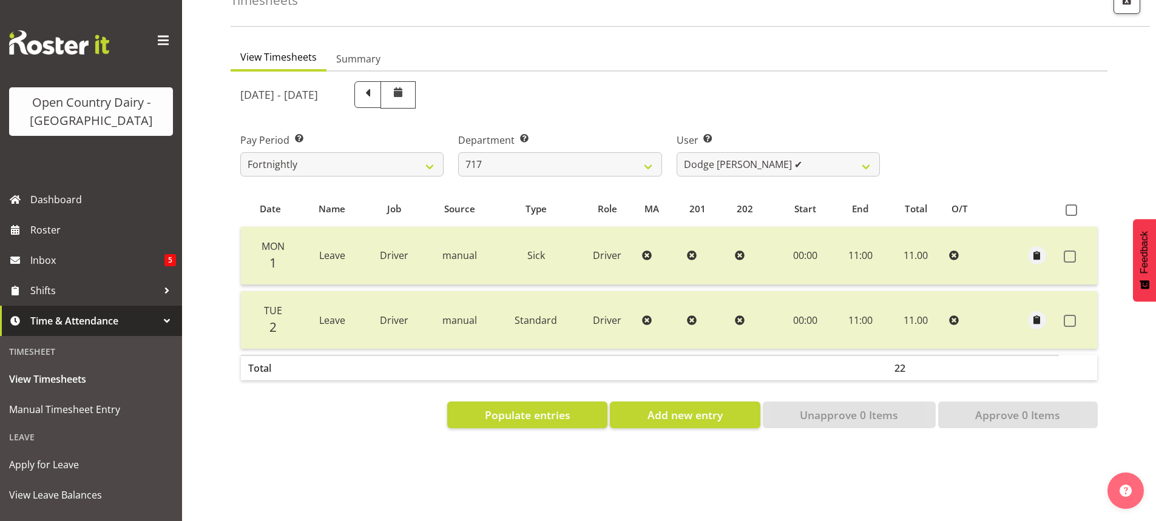
scroll to position [88, 0]
click at [58, 493] on span "View Leave Balances" at bounding box center [91, 495] width 164 height 18
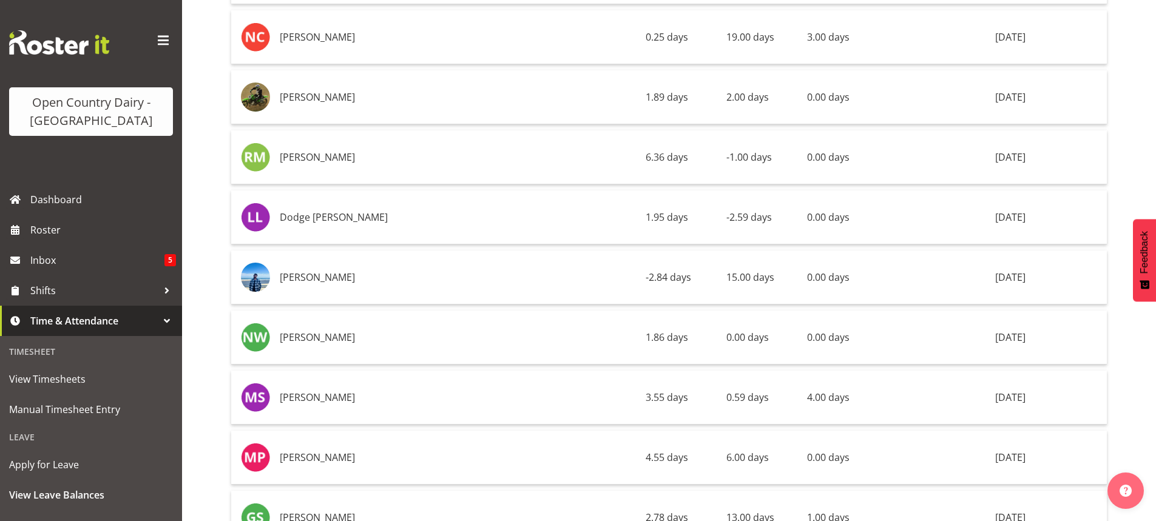
scroll to position [3702, 0]
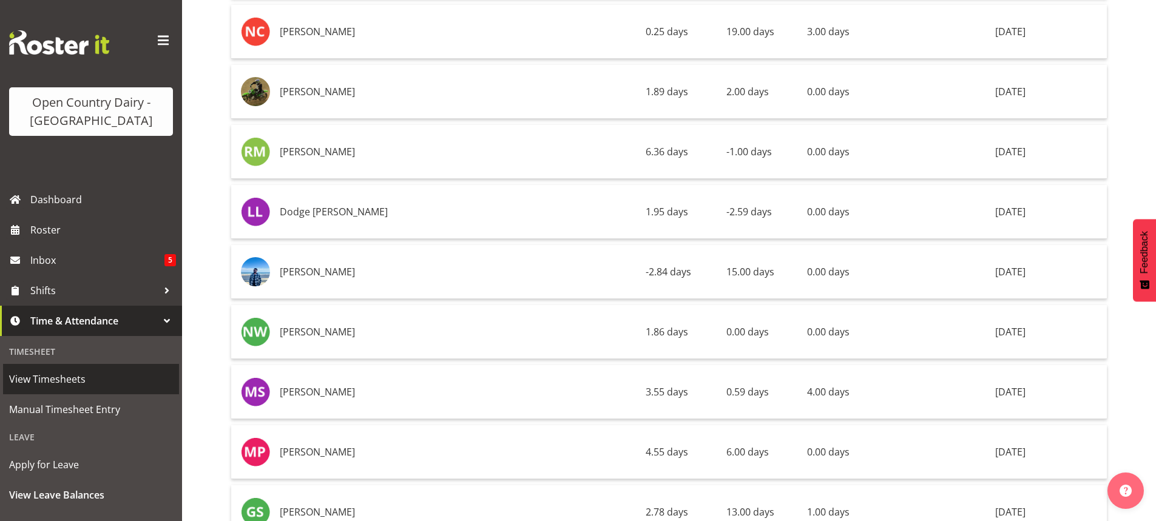
click at [49, 380] on span "View Timesheets" at bounding box center [91, 379] width 164 height 18
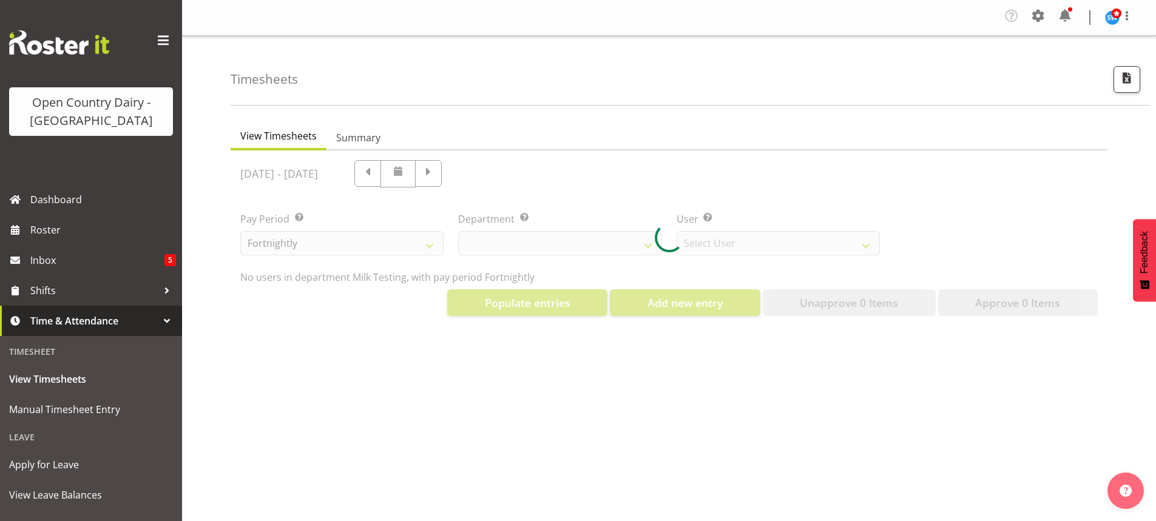
click at [499, 171] on div at bounding box center [669, 237] width 877 height 175
select select "733"
select select "7414"
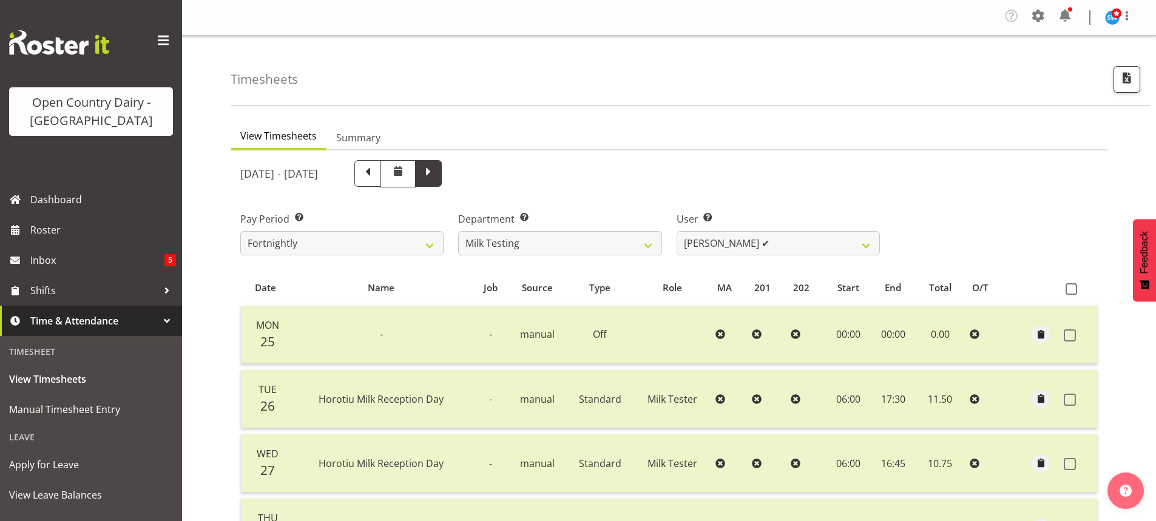
click at [436, 170] on span at bounding box center [429, 172] width 16 height 16
select select
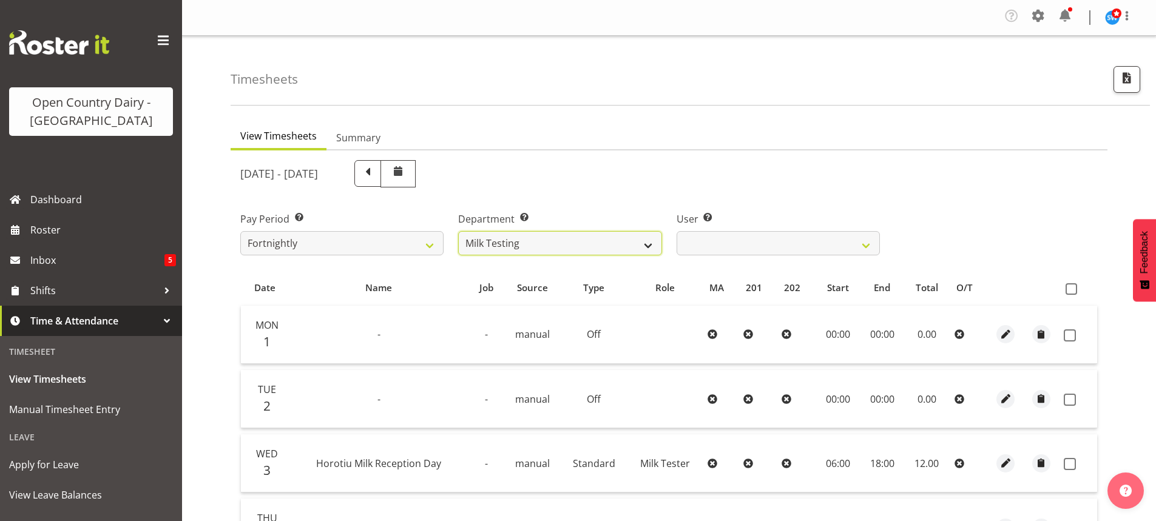
click at [628, 240] on select "701 702 703 704 705 706 707 708 709 710 711 712 713 714 715 716 717 718 719 720" at bounding box center [559, 243] width 203 height 24
select select "734"
click at [458, 231] on select "701 702 703 704 705 706 707 708 709 710 711 712 713 714 715 716 717 718 719 720" at bounding box center [559, 243] width 203 height 24
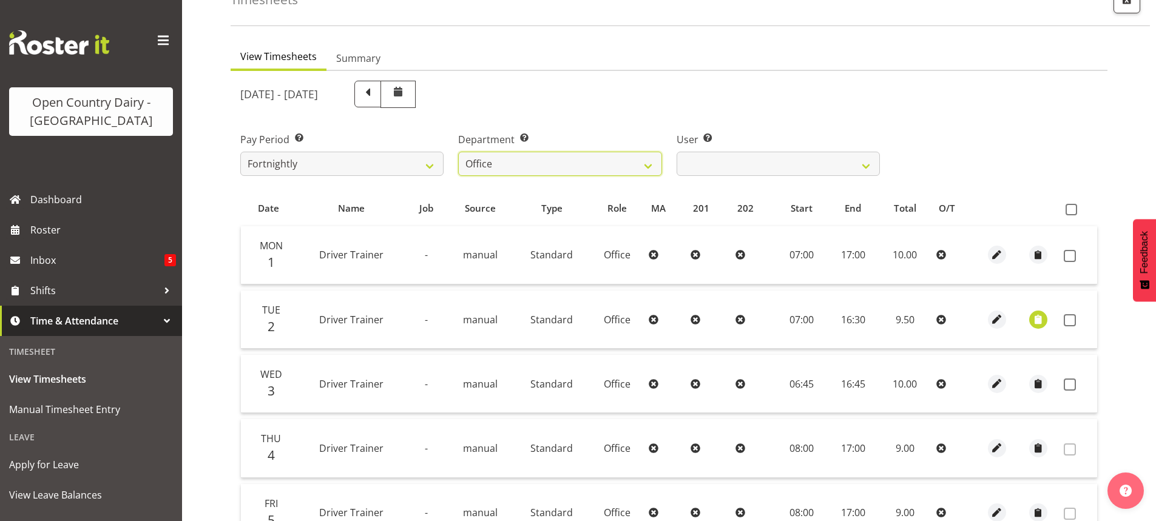
scroll to position [61, 0]
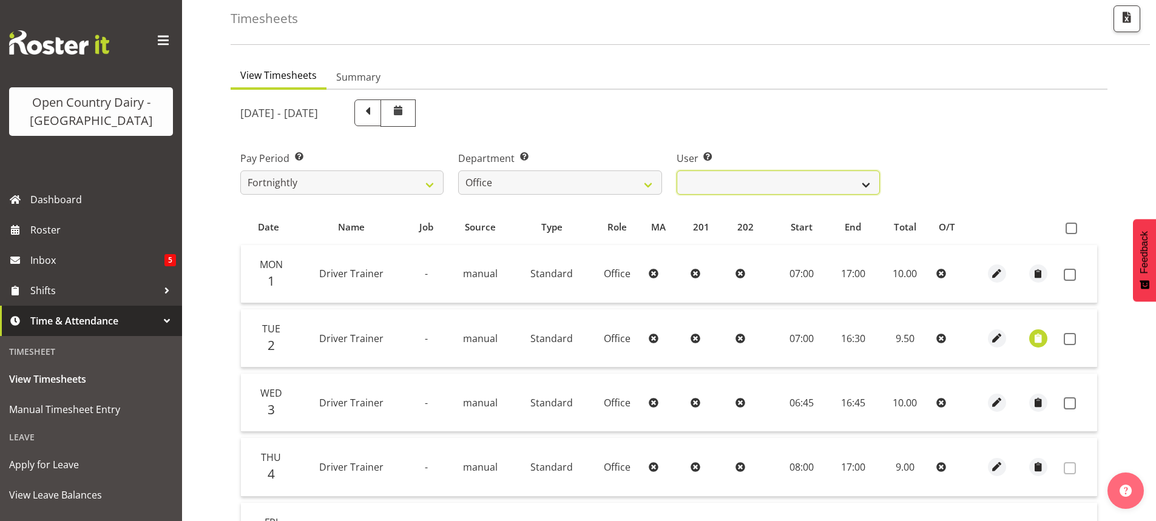
click at [776, 183] on select "[PERSON_NAME] ❌ [PERSON_NAME] ❌ [PERSON_NAME] ❌ [PERSON_NAME] ❌ Milk Reception …" at bounding box center [778, 183] width 203 height 24
click at [677, 171] on select "[PERSON_NAME] ❌ [PERSON_NAME] ❌ [PERSON_NAME] ❌ [PERSON_NAME] ❌ Milk Reception …" at bounding box center [778, 183] width 203 height 24
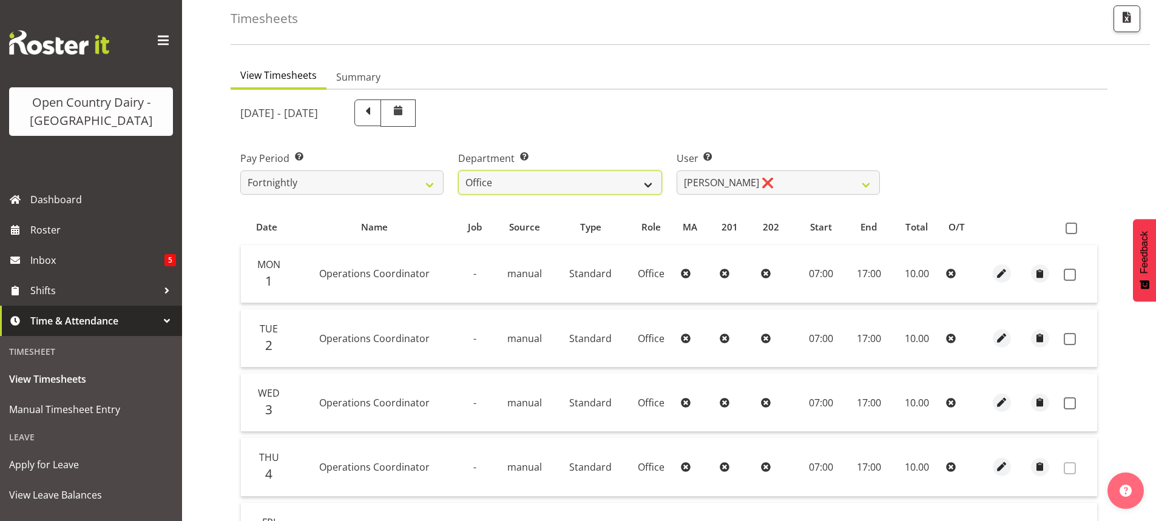
click at [643, 181] on select "701 702 703 704 705 706 707 708 709 710 711 712 713 714 715 716 717 718 719 720" at bounding box center [559, 183] width 203 height 24
click at [757, 183] on select "[PERSON_NAME] ❌ [PERSON_NAME] ❌ [PERSON_NAME] ❌ [PERSON_NAME] ❌ Milk Reception …" at bounding box center [778, 183] width 203 height 24
click at [677, 171] on select "[PERSON_NAME] ❌ [PERSON_NAME] ❌ [PERSON_NAME] ❌ [PERSON_NAME] ❌ Milk Reception …" at bounding box center [778, 183] width 203 height 24
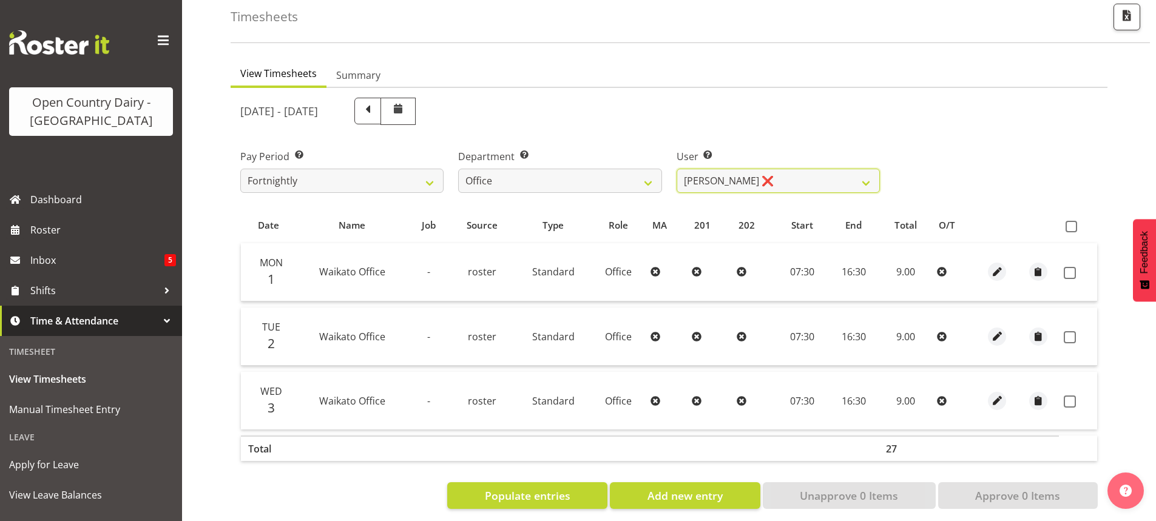
scroll to position [88, 0]
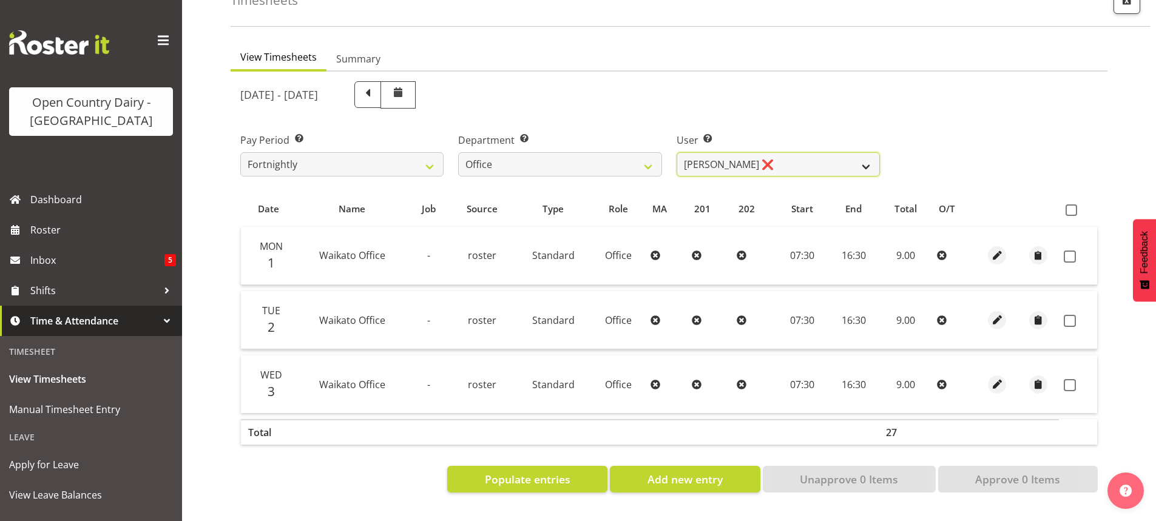
click at [796, 157] on select "[PERSON_NAME] ❌ [PERSON_NAME] ❌ [PERSON_NAME] ❌ [PERSON_NAME] ❌ Milk Reception …" at bounding box center [778, 164] width 203 height 24
select select "8258"
click at [677, 152] on select "[PERSON_NAME] ❌ [PERSON_NAME] ❌ [PERSON_NAME] ❌ [PERSON_NAME] ❌ Milk Reception …" at bounding box center [778, 164] width 203 height 24
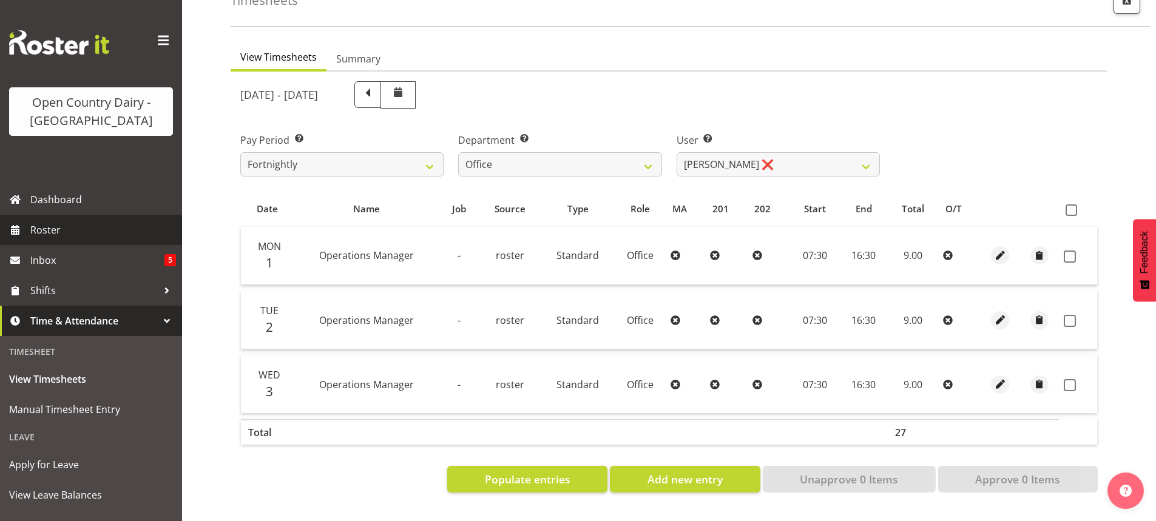
click at [66, 228] on span "Roster" at bounding box center [103, 230] width 146 height 18
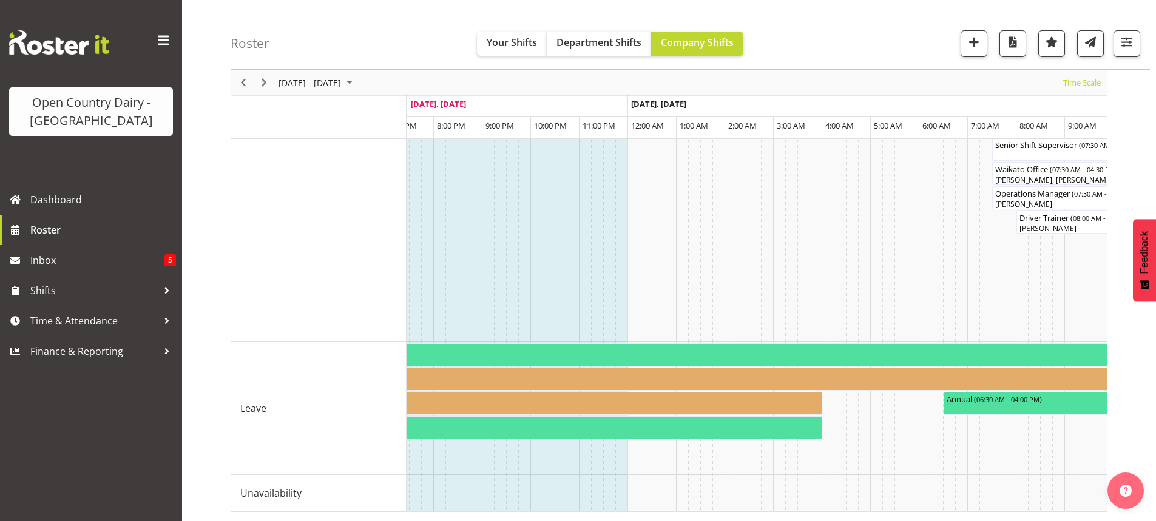
scroll to position [0, 4464]
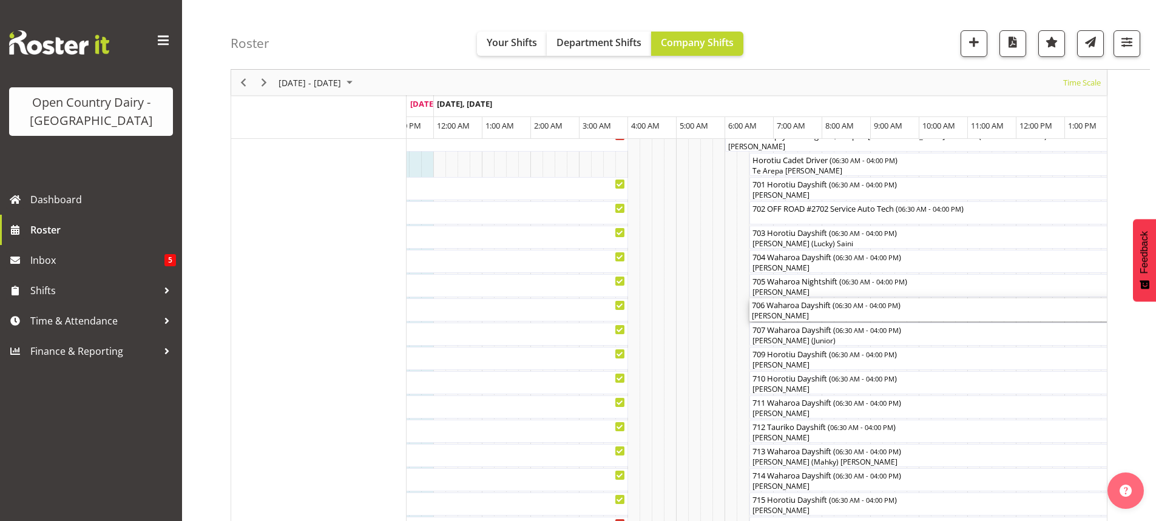
click at [810, 314] on div "[PERSON_NAME]" at bounding box center [980, 316] width 456 height 11
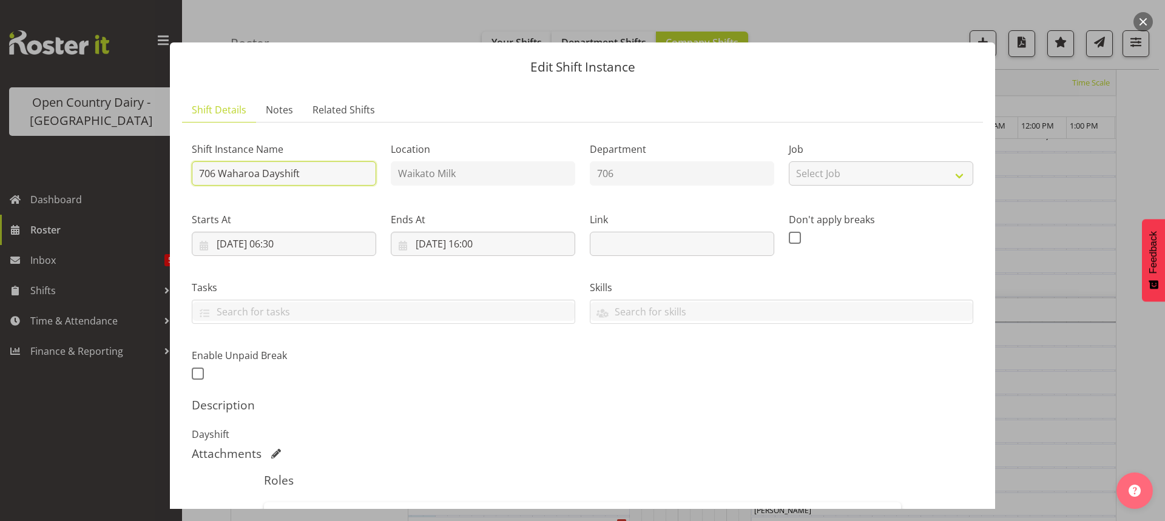
click at [318, 172] on input "706 Waharoa Dayshift" at bounding box center [284, 173] width 184 height 24
type input "706 Perm ex Tataua to Horotiu"
click at [294, 243] on input "[DATE] 06:30" at bounding box center [284, 244] width 184 height 24
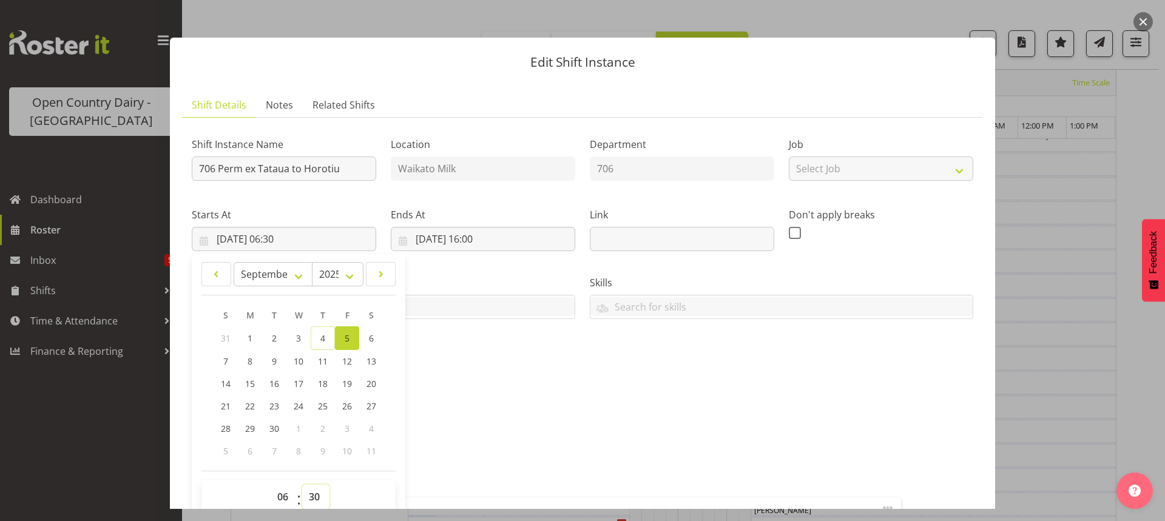
click at [314, 498] on select "00 01 02 03 04 05 06 07 08 09 10 11 12 13 14 15 16 17 18 19 20 21 22 23 24 25 2…" at bounding box center [315, 497] width 27 height 24
select select "0"
click at [302, 485] on select "00 01 02 03 04 05 06 07 08 09 10 11 12 13 14 15 16 17 18 19 20 21 22 23 24 25 2…" at bounding box center [315, 497] width 27 height 24
type input "[DATE] 06:00"
click at [561, 413] on div "Description Dayshift" at bounding box center [583, 415] width 782 height 44
